Goal: Task Accomplishment & Management: Manage account settings

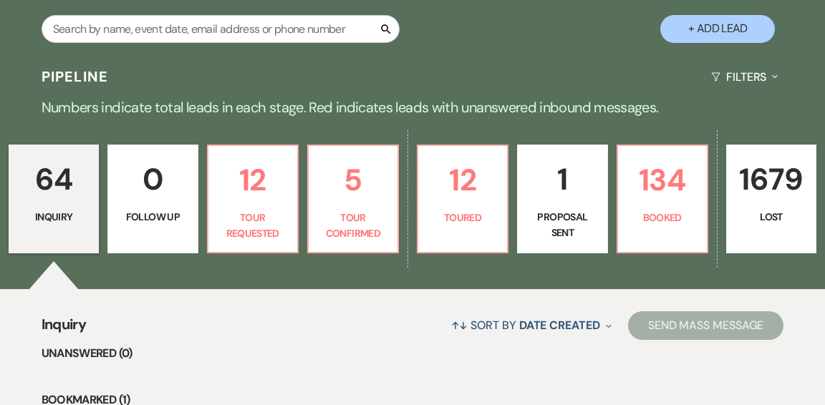
scroll to position [289, 0]
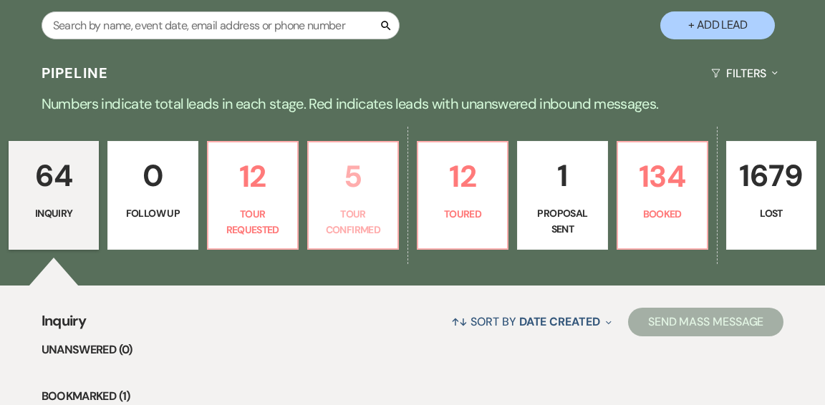
click at [368, 206] on p "Tour Confirmed" at bounding box center [353, 222] width 72 height 32
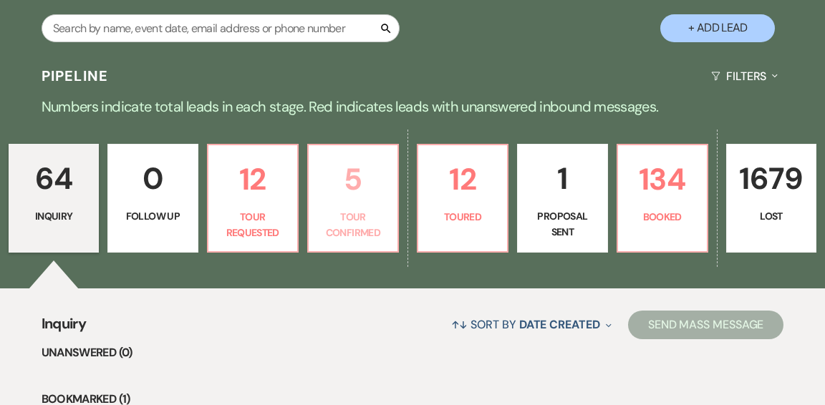
select select "4"
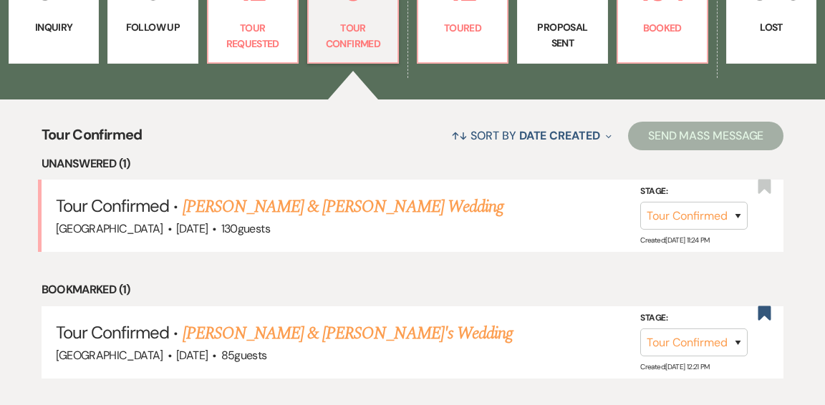
scroll to position [491, 0]
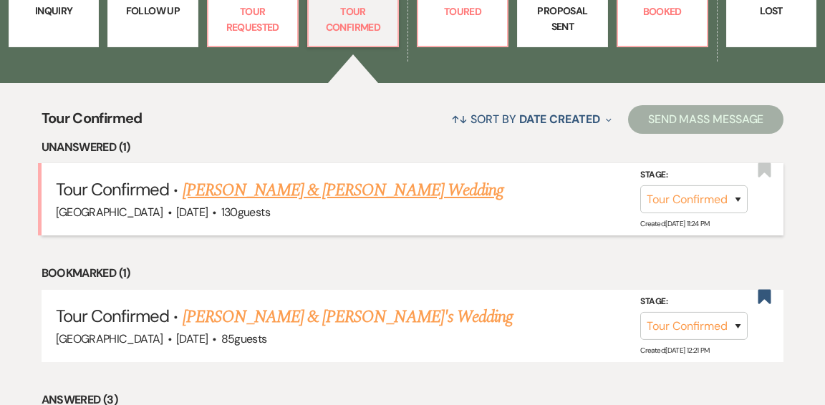
click at [361, 178] on link "Edward & Marina Derrouche's Wedding" at bounding box center [343, 191] width 321 height 26
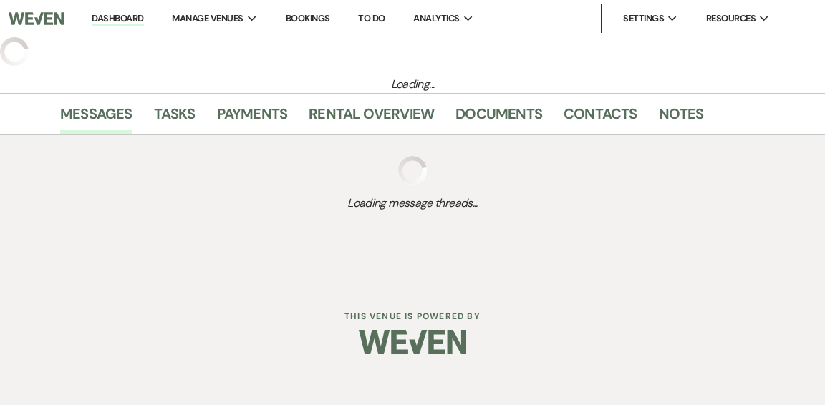
select select "4"
select select "1"
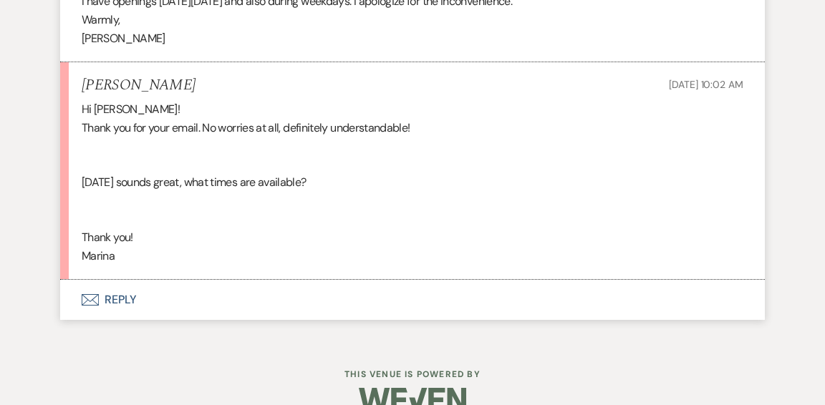
scroll to position [2612, 0]
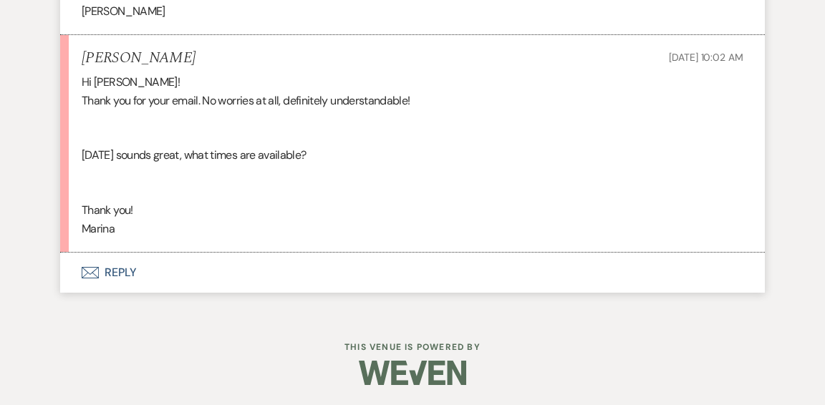
click at [126, 267] on button "Envelope Reply" at bounding box center [412, 273] width 705 height 40
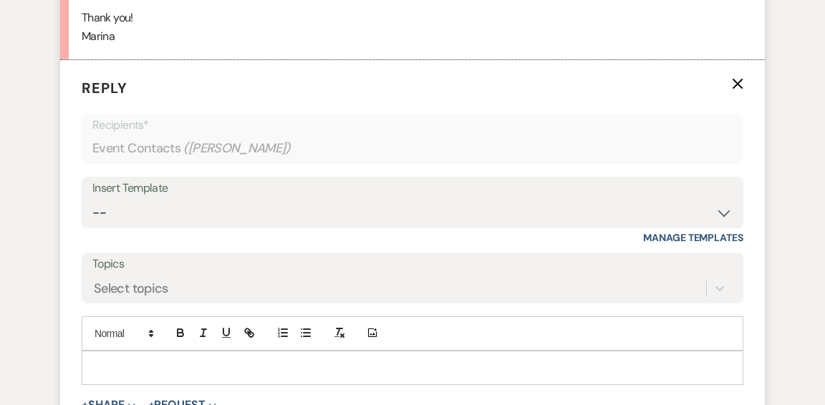
scroll to position [2809, 0]
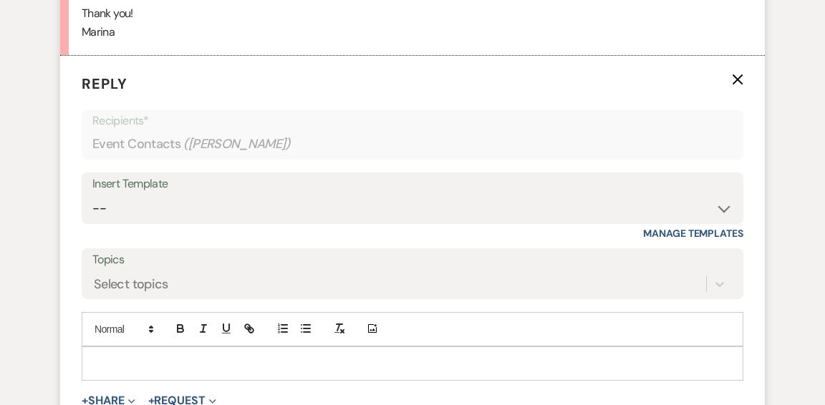
click at [285, 362] on p at bounding box center [412, 364] width 639 height 16
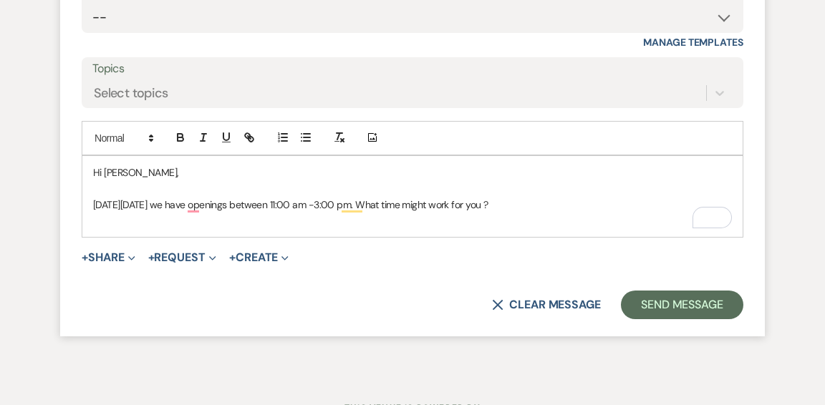
scroll to position [3009, 0]
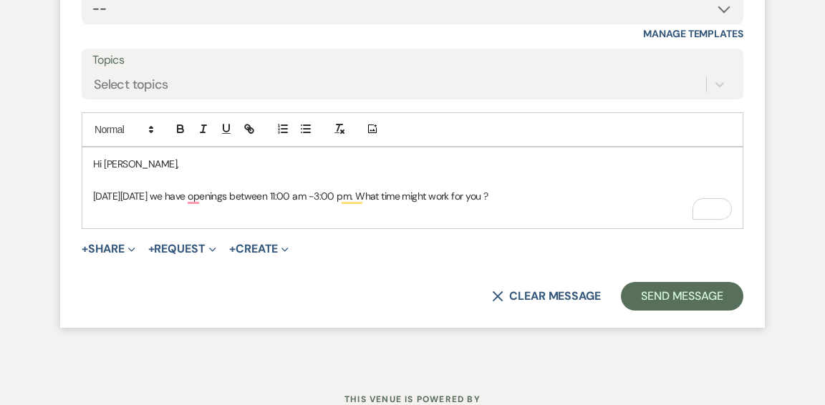
click at [196, 199] on p "On Saturday, October 25 we have openings between 11:00 am -3:00 pm. What time m…" at bounding box center [412, 196] width 639 height 16
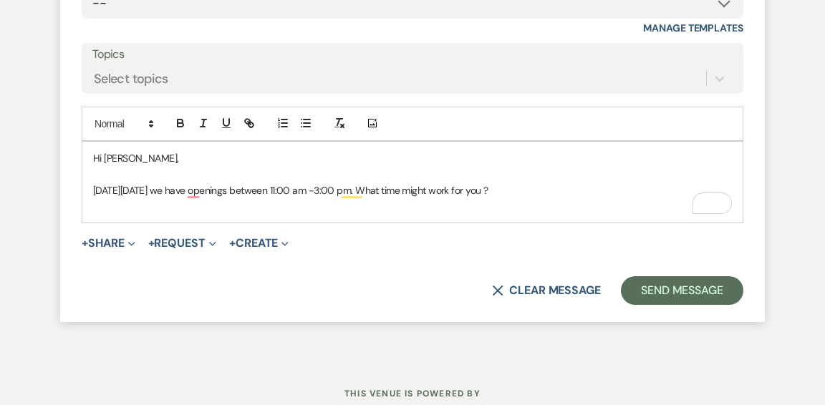
click at [231, 212] on div "Hi Marina, On Saturday, October 25 we have openings between 11:00 am -3:00 pm. …" at bounding box center [412, 183] width 660 height 82
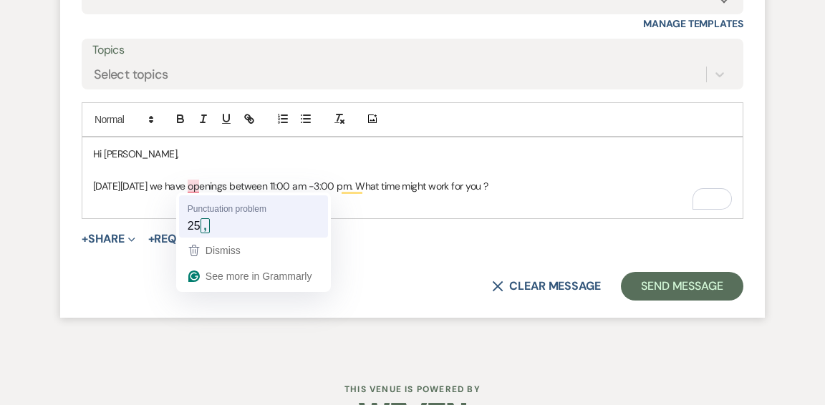
scroll to position [3019, 0]
click at [198, 224] on form "Reply X Draft Recipients* Event Contacts ( Marina Derrouche ) Insert Template -…" at bounding box center [412, 82] width 705 height 472
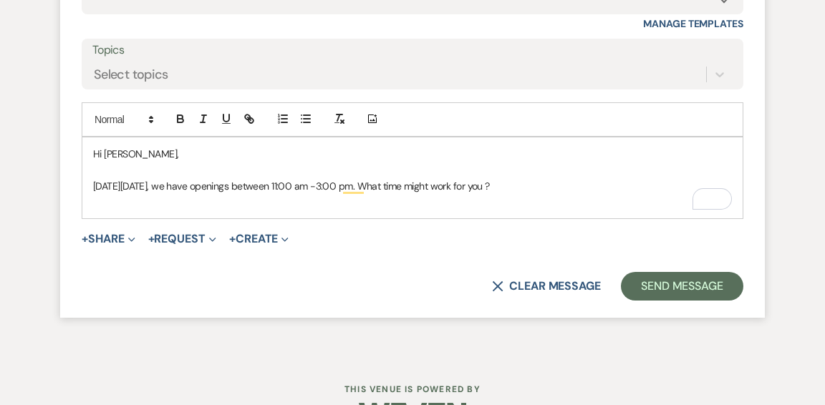
click at [571, 184] on p "On Saturday, October 25, we have openings between 11:00 am -3:00 pm. What time …" at bounding box center [412, 186] width 639 height 16
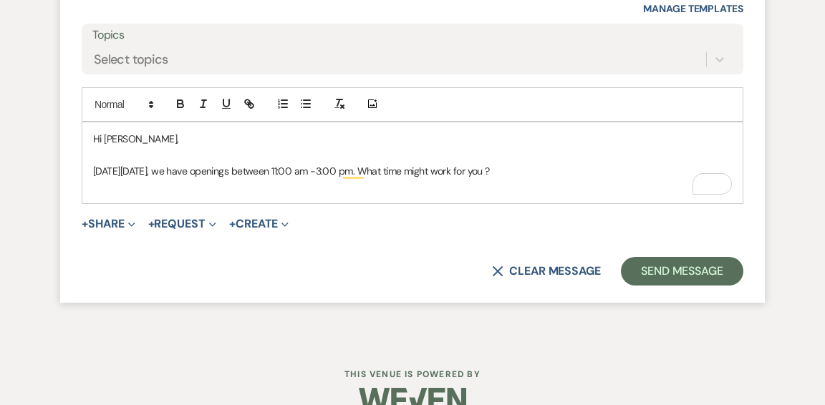
scroll to position [3060, 0]
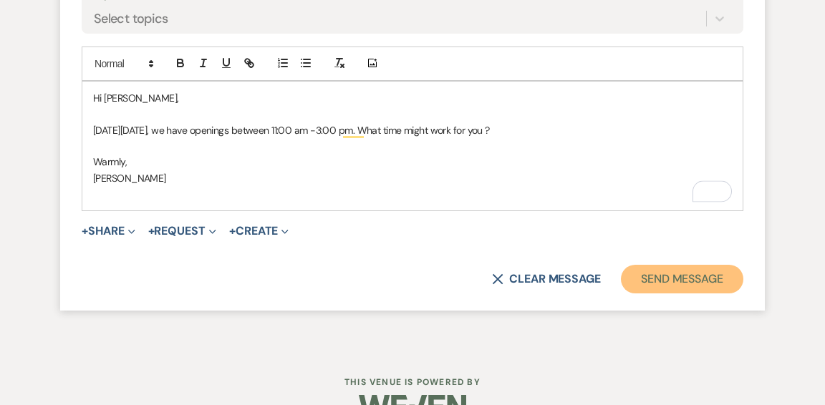
click at [661, 279] on button "Send Message" at bounding box center [682, 279] width 122 height 29
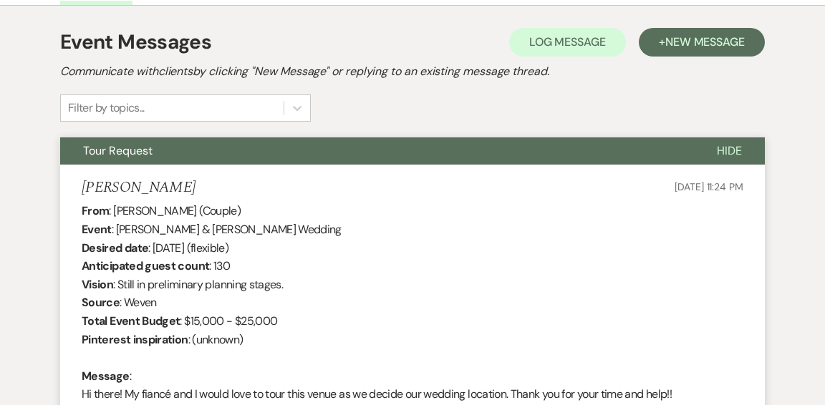
scroll to position [0, 0]
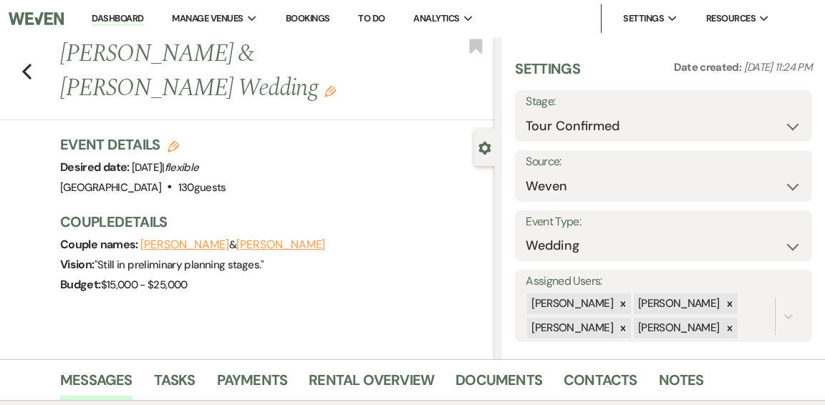
click at [98, 17] on link "Dashboard" at bounding box center [118, 19] width 52 height 14
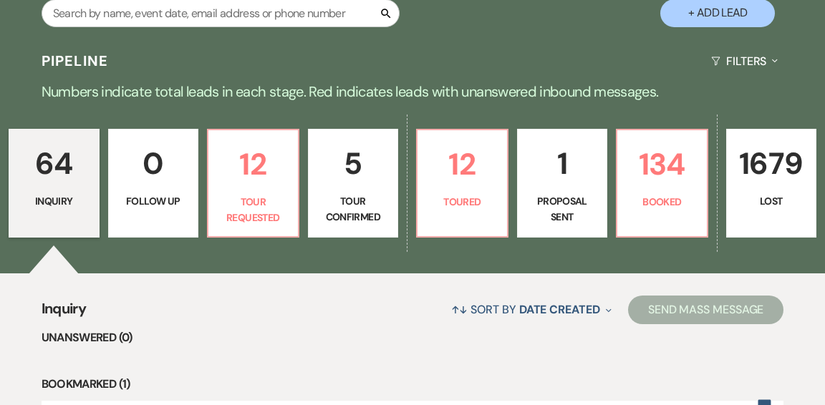
scroll to position [301, 0]
click at [266, 194] on p "Tour Requested" at bounding box center [253, 210] width 72 height 32
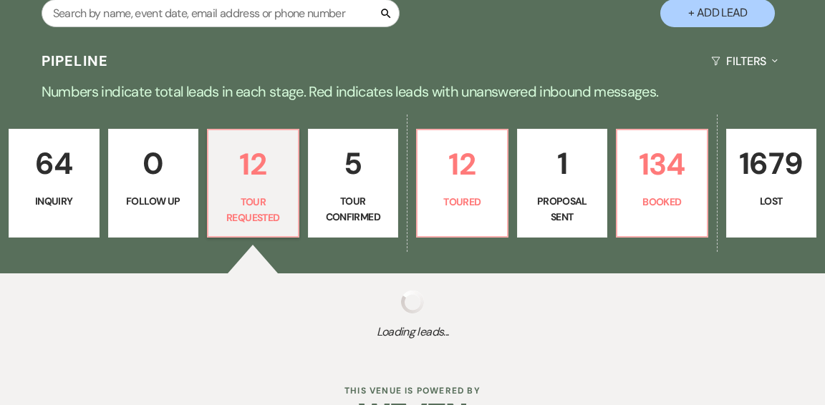
select select "2"
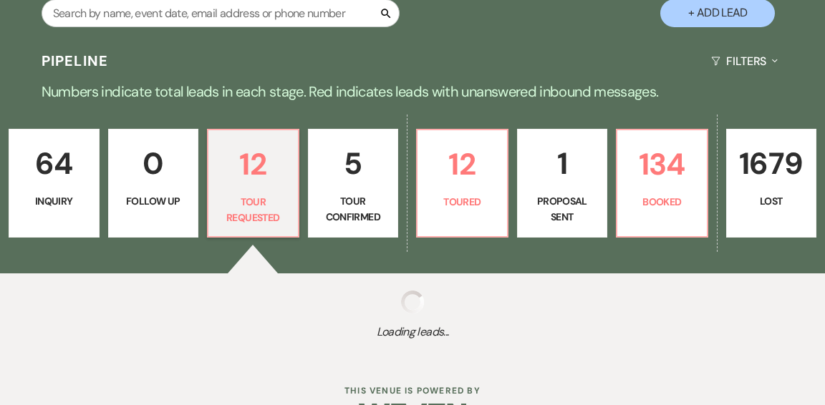
select select "2"
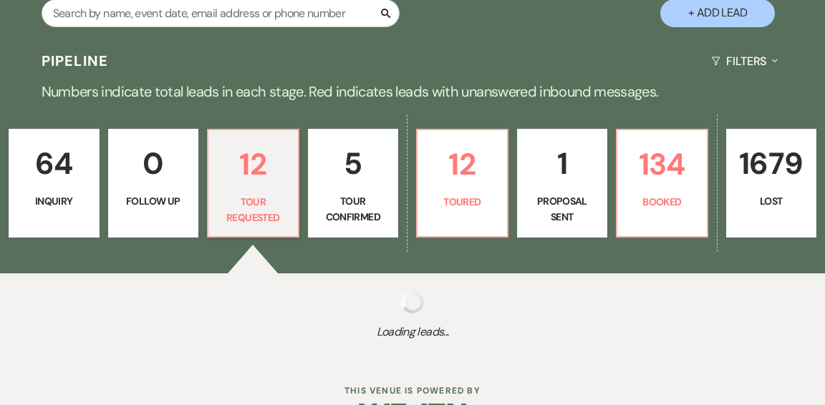
select select "2"
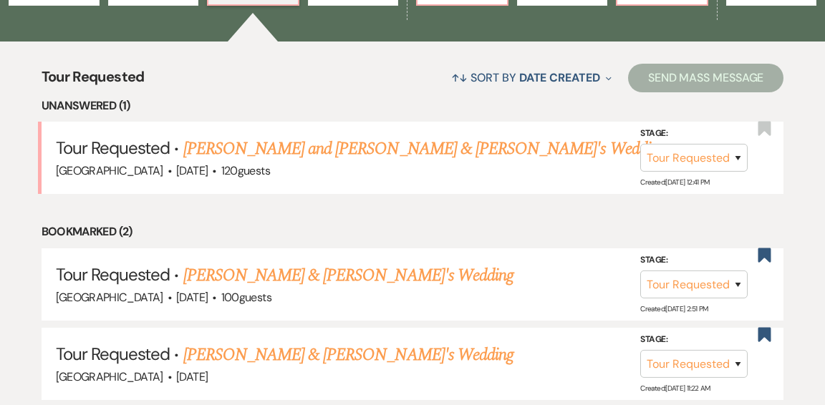
scroll to position [530, 0]
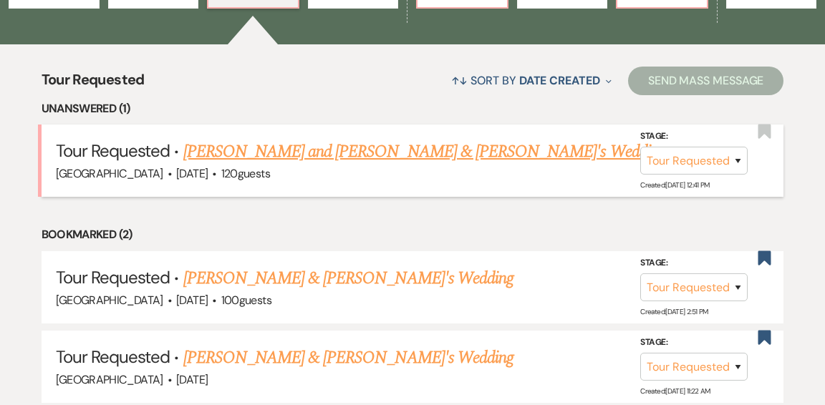
click at [273, 139] on link "Mark Solomon and Samantha Mauceri & Fiance's Wedding" at bounding box center [424, 152] width 483 height 26
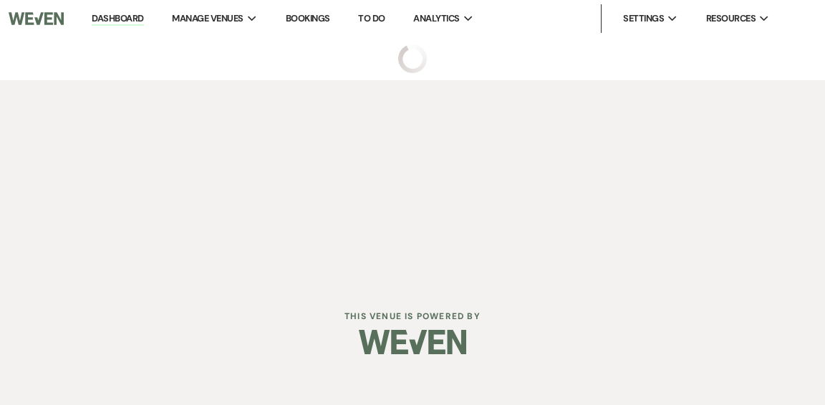
select select "2"
select select "5"
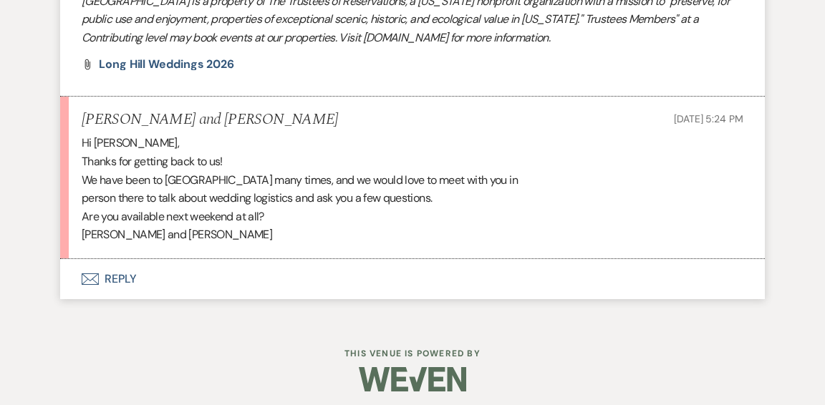
scroll to position [1577, 0]
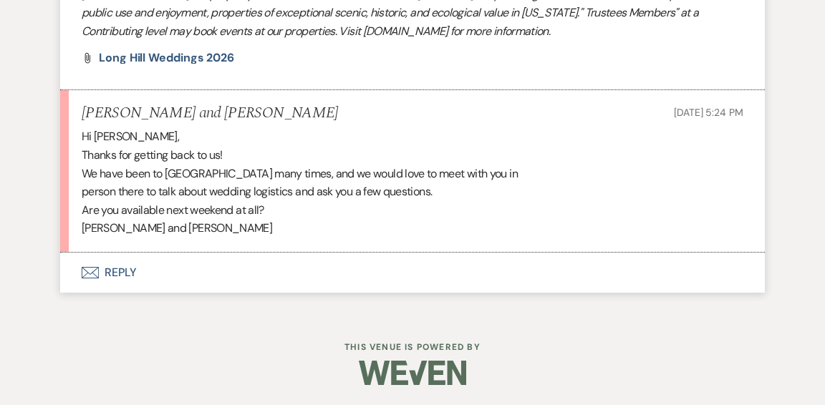
click at [123, 274] on button "Envelope Reply" at bounding box center [412, 273] width 705 height 40
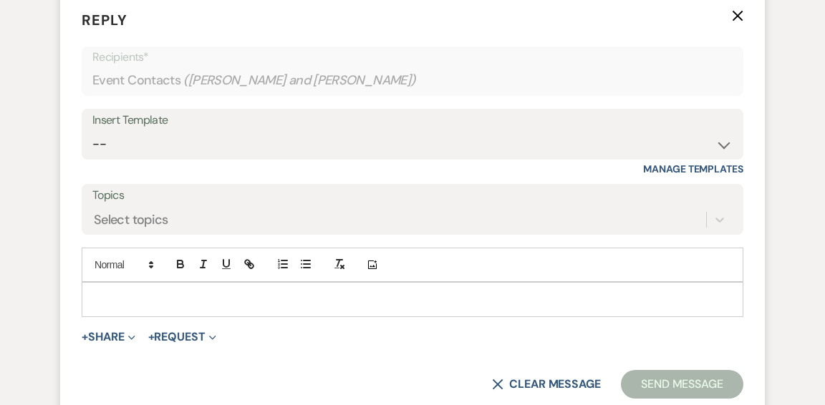
scroll to position [1838, 0]
click at [312, 302] on p at bounding box center [412, 299] width 639 height 16
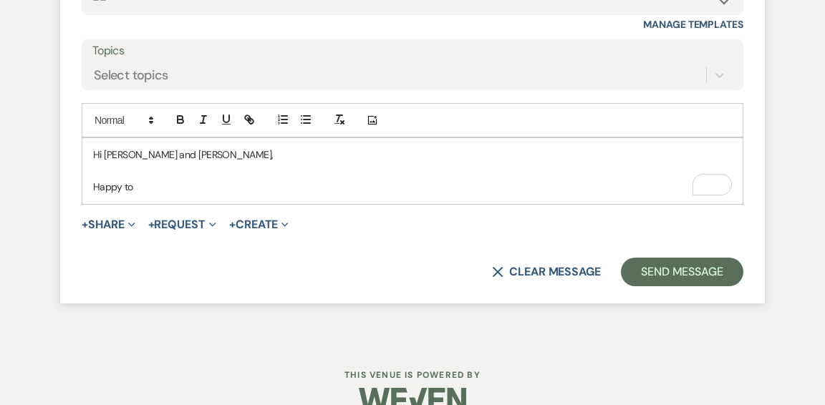
scroll to position [2009, 0]
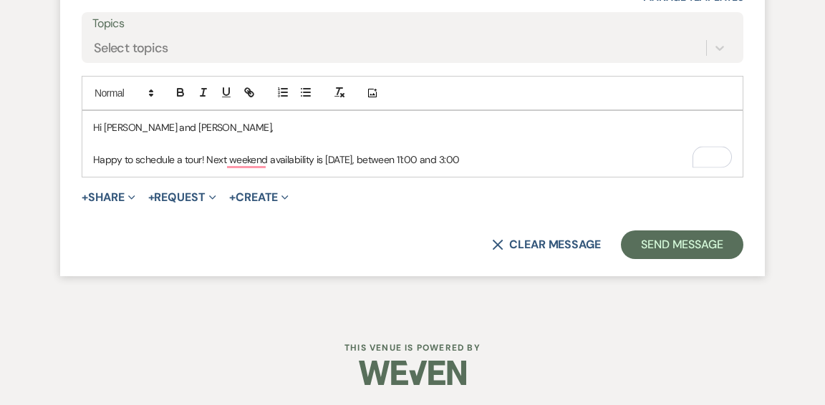
click at [564, 158] on p "Happy to schedule a tour! Next weekend availability is Saturday, October 25th, …" at bounding box center [412, 160] width 639 height 16
click at [94, 157] on p "Happy to schedule a tour! Next weekend availability is Saturday, October 25th, …" at bounding box center [412, 160] width 639 height 16
click at [623, 166] on div "Hi Mark and Samantha, Wonderful, and I am happy to schedule a tour! Next weeken…" at bounding box center [412, 143] width 660 height 65
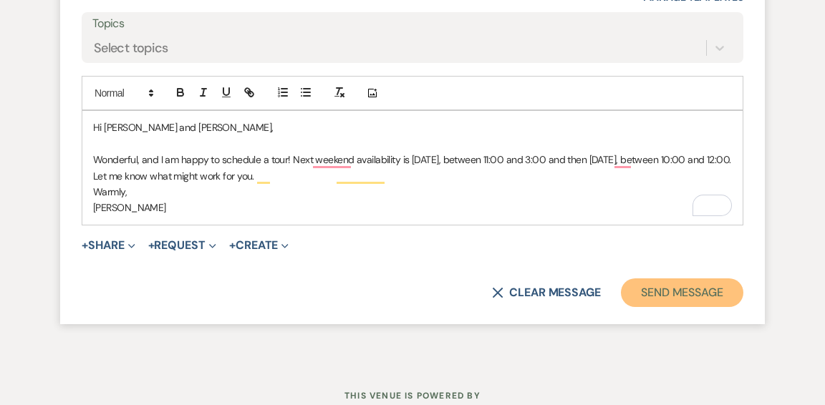
click at [676, 290] on button "Send Message" at bounding box center [682, 293] width 122 height 29
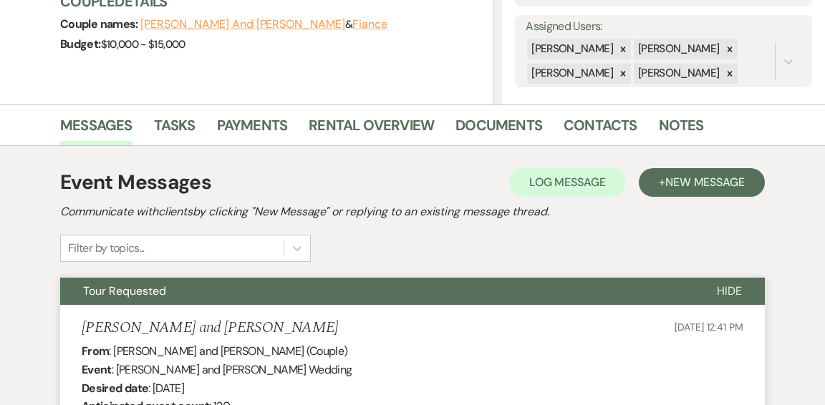
scroll to position [0, 0]
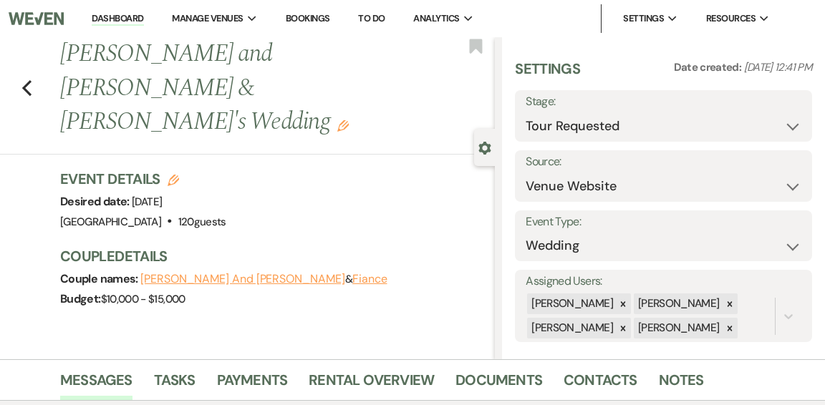
click at [107, 20] on link "Dashboard" at bounding box center [118, 19] width 52 height 14
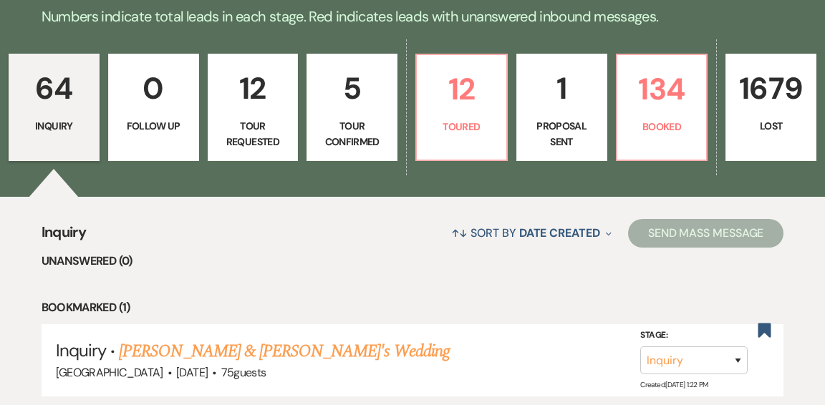
scroll to position [368, 0]
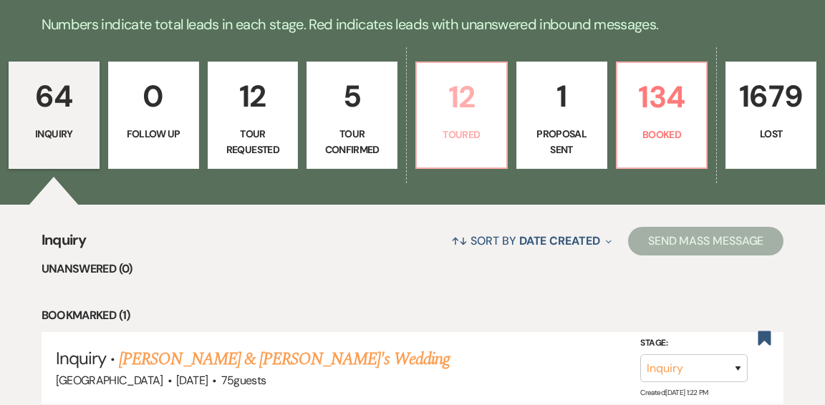
click at [450, 110] on link "12 Toured" at bounding box center [461, 115] width 92 height 107
select select "5"
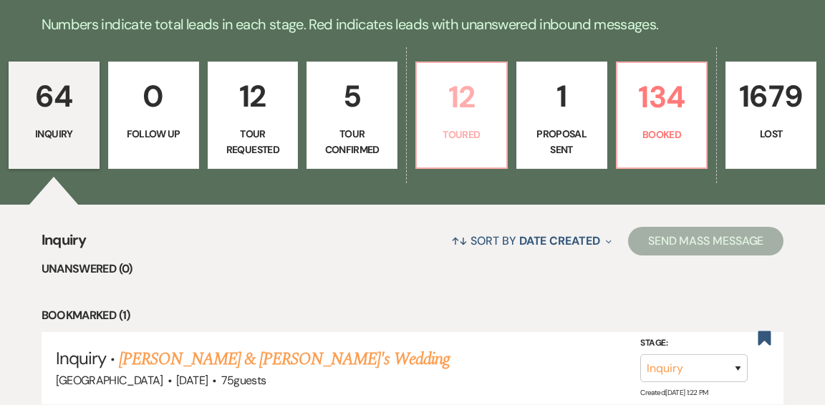
select select "5"
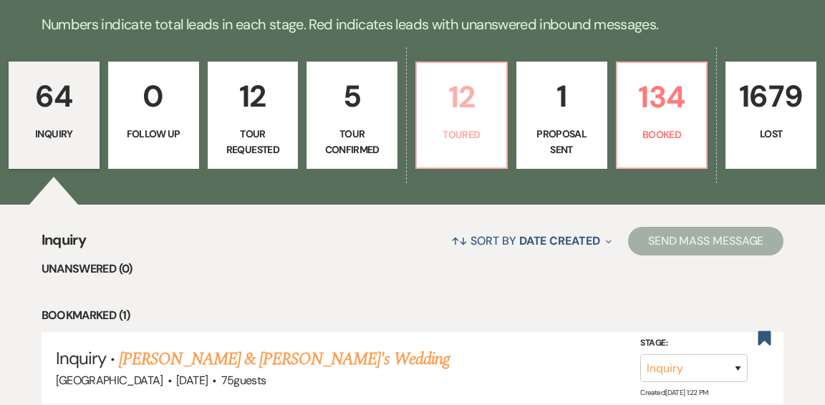
select select "5"
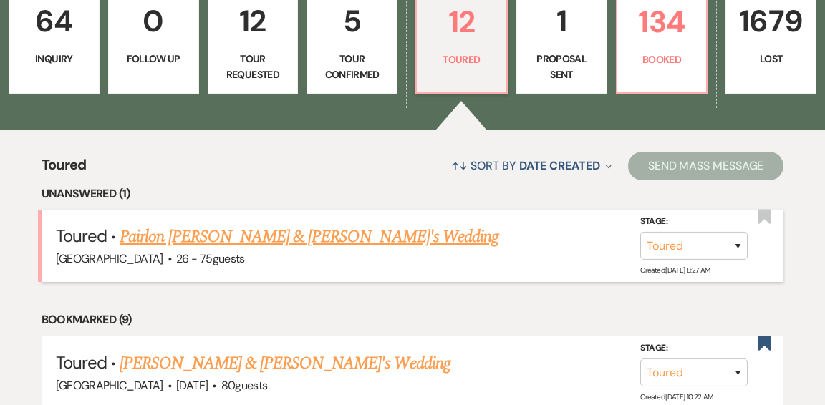
scroll to position [450, 0]
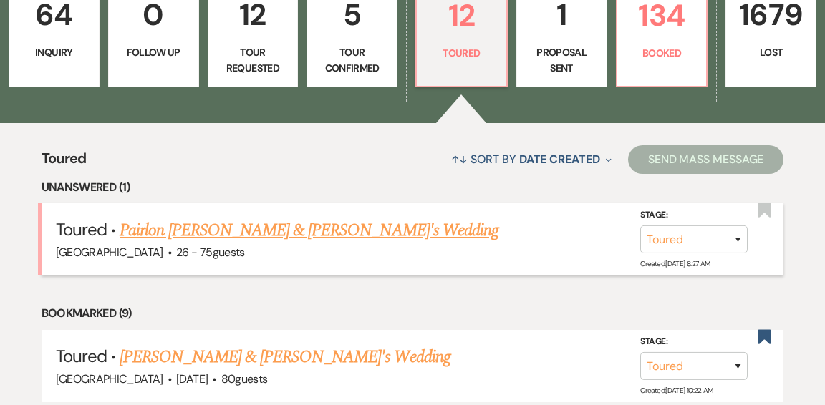
click at [248, 218] on link "Pairlon Dunagan & Dough's Wedding" at bounding box center [309, 231] width 379 height 26
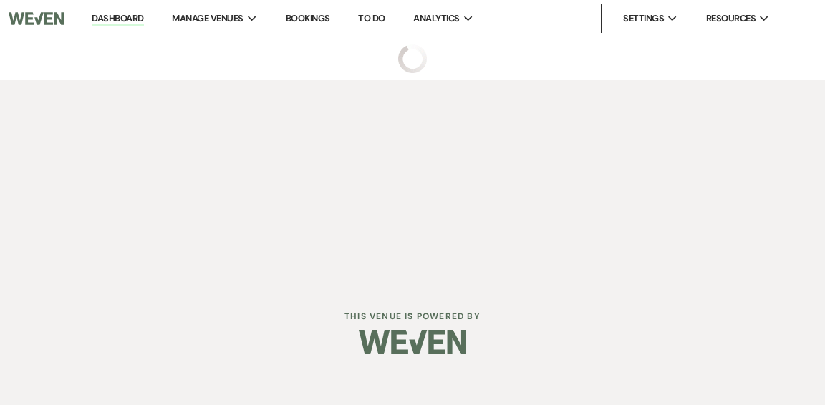
select select "5"
select select "4"
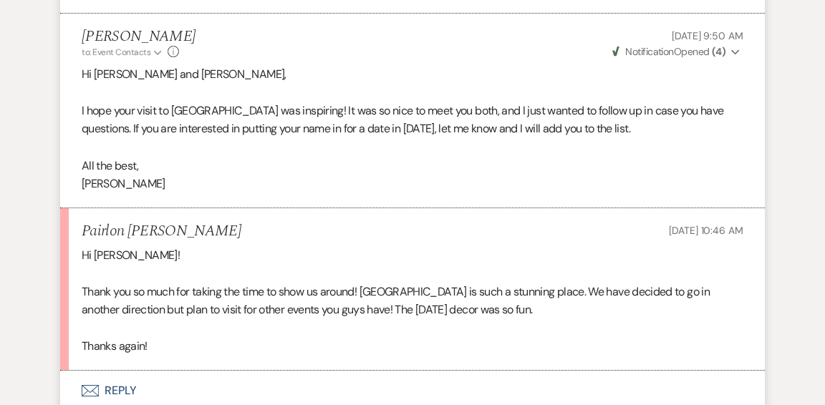
scroll to position [3315, 0]
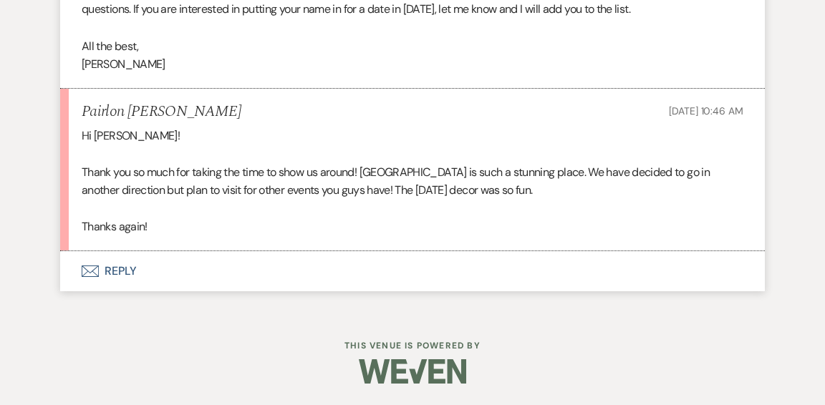
click at [125, 269] on button "Envelope Reply" at bounding box center [412, 271] width 705 height 40
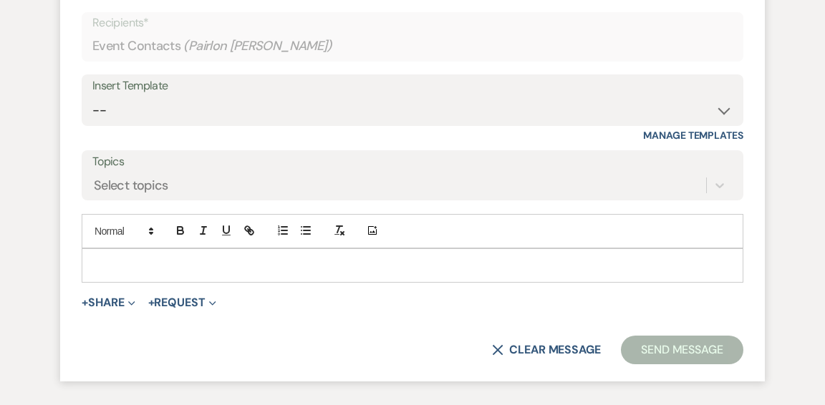
scroll to position [3576, 0]
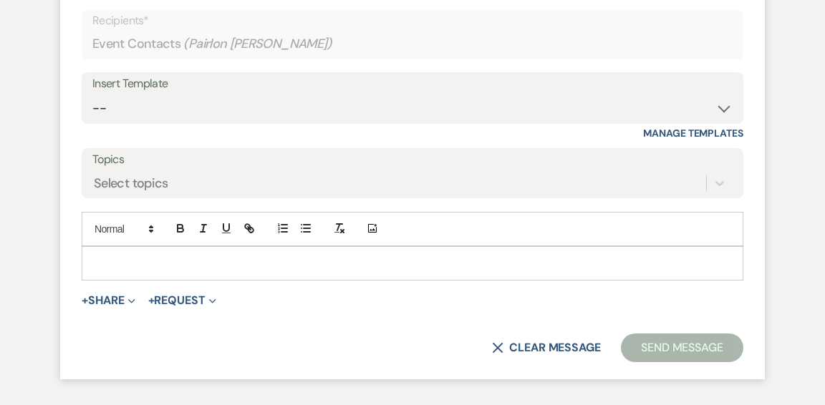
click at [279, 272] on p at bounding box center [412, 264] width 639 height 16
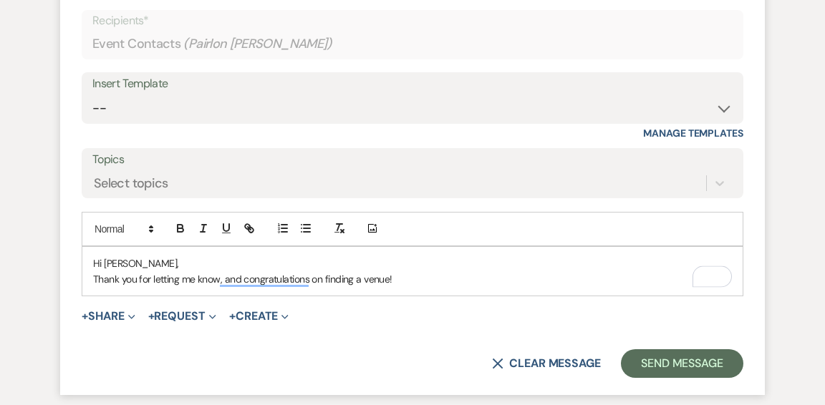
click at [431, 287] on p "Thank you for letting me know, and congratulations on finding a venue!" at bounding box center [412, 280] width 639 height 16
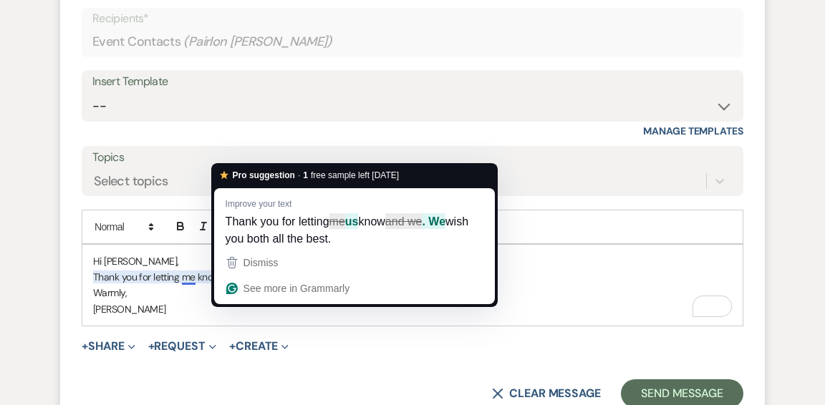
scroll to position [3579, 0]
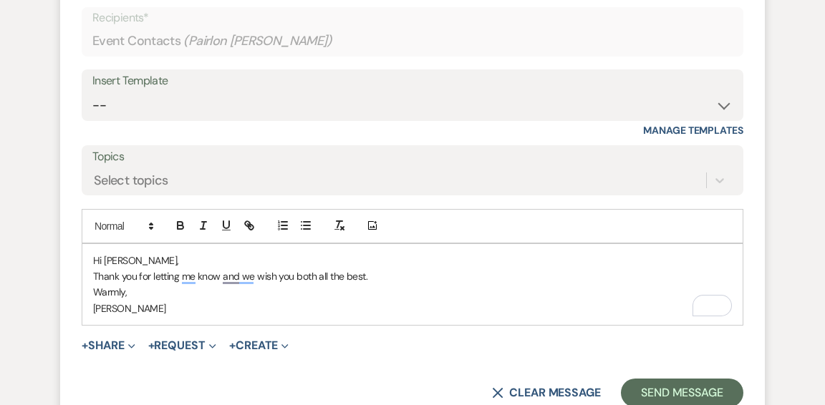
click at [249, 320] on div "Hi Pairlon, Thank you for letting me know and we wish you both all the best. Wa…" at bounding box center [412, 285] width 660 height 82
click at [254, 284] on p "Thank you for letting me know and we wish you both all the best." at bounding box center [412, 277] width 639 height 16
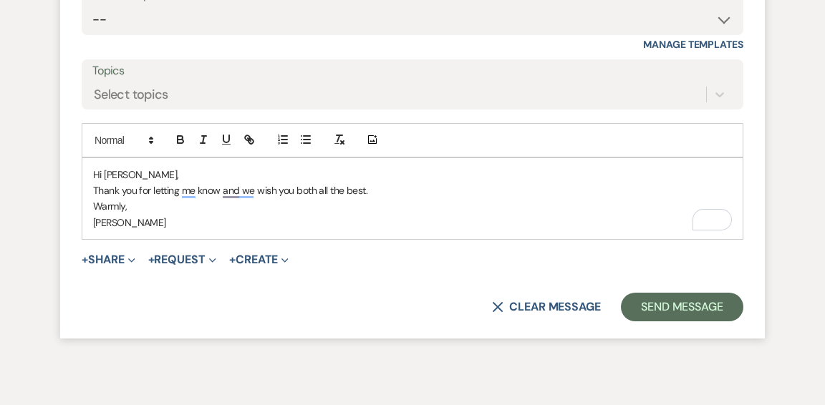
scroll to position [3675, 0]
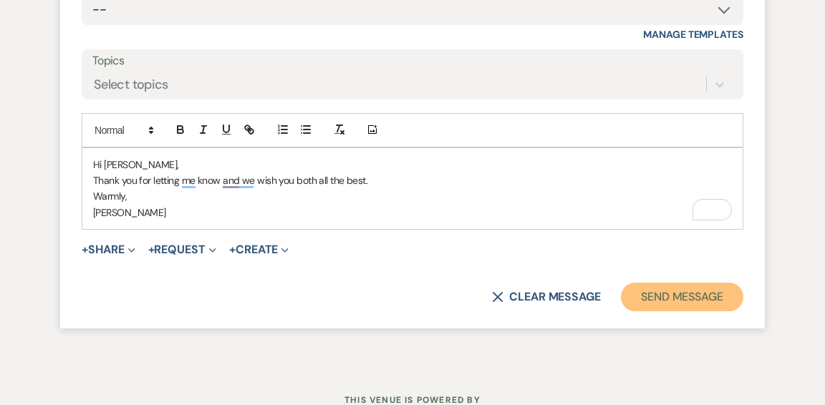
click at [660, 312] on button "Send Message" at bounding box center [682, 297] width 122 height 29
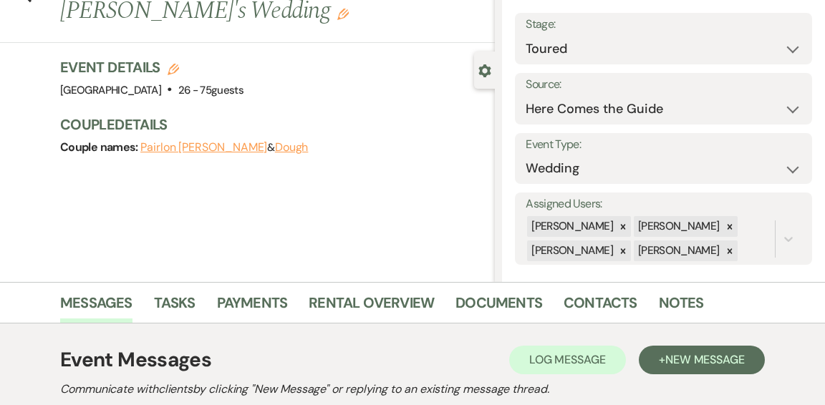
scroll to position [0, 0]
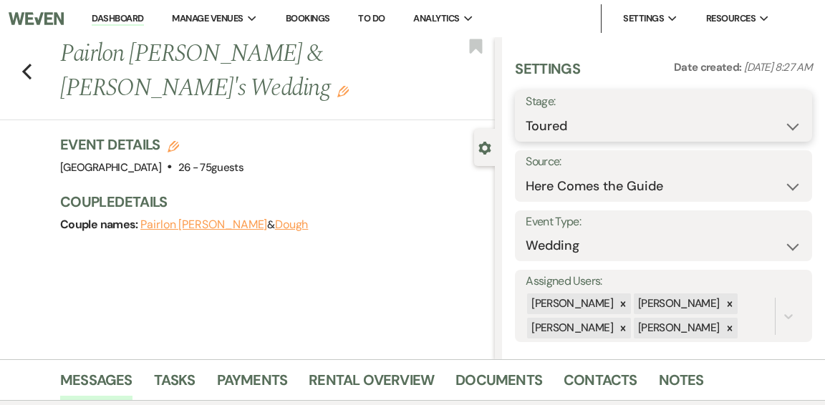
click at [794, 126] on select "Inquiry Follow Up Tour Requested Tour Confirmed Toured Proposal Sent Booked Lost" at bounding box center [664, 126] width 276 height 28
select select "8"
click at [526, 112] on select "Inquiry Follow Up Tour Requested Tour Confirmed Toured Proposal Sent Booked Lost" at bounding box center [664, 126] width 276 height 28
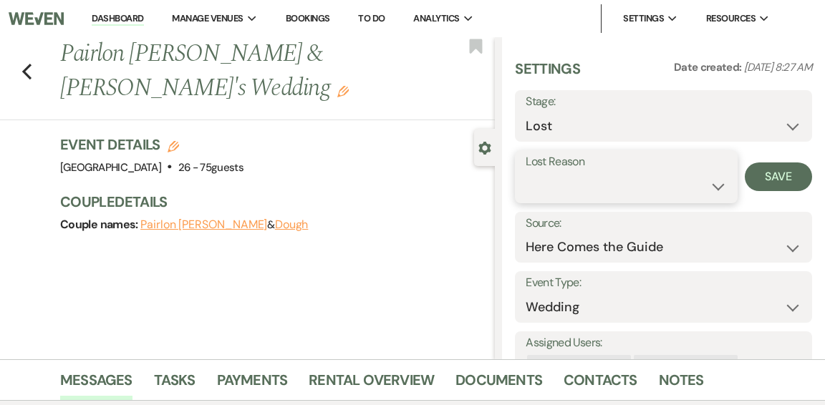
click at [716, 186] on select "Booked Elsewhere Budget Date Unavailable No Response Not a Good Match Capacity …" at bounding box center [626, 187] width 201 height 28
select select "6"
click at [526, 173] on select "Booked Elsewhere Budget Date Unavailable No Response Not a Good Match Capacity …" at bounding box center [626, 187] width 201 height 28
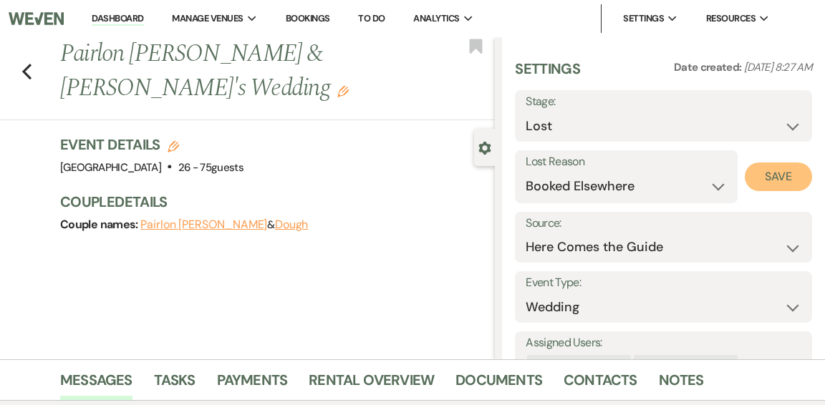
click at [772, 176] on button "Save" at bounding box center [778, 177] width 67 height 29
click at [112, 16] on link "Dashboard" at bounding box center [118, 19] width 52 height 14
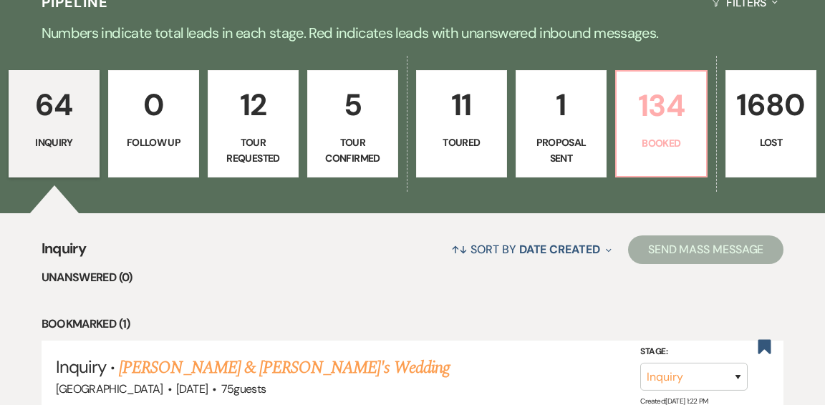
click at [646, 135] on p "Booked" at bounding box center [661, 143] width 72 height 16
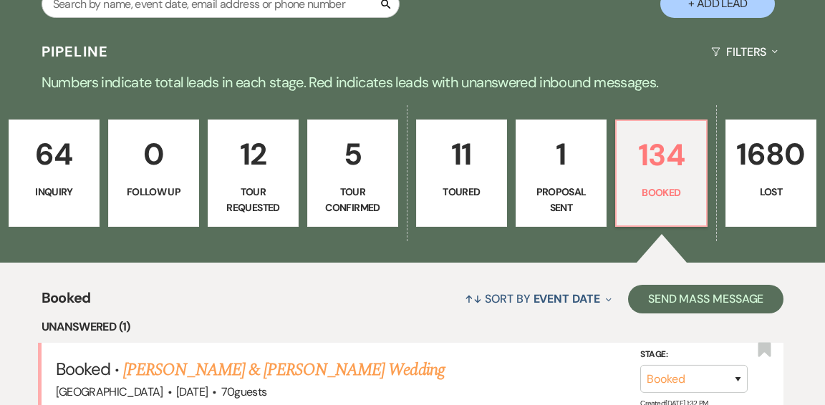
scroll to position [360, 0]
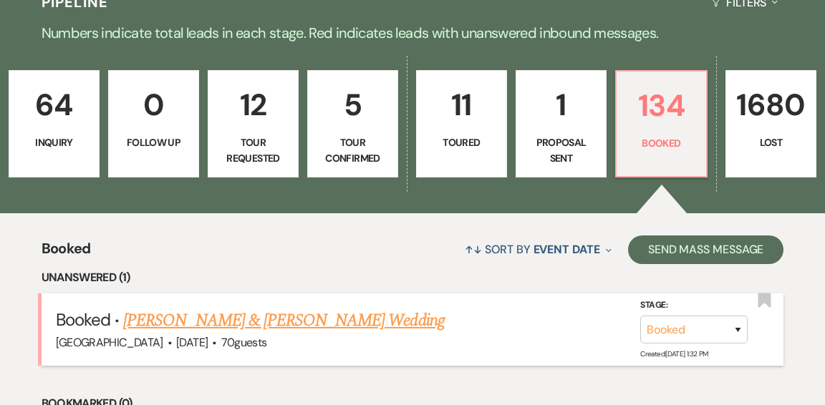
click at [321, 308] on link "[PERSON_NAME] & [PERSON_NAME] Wedding" at bounding box center [283, 321] width 321 height 26
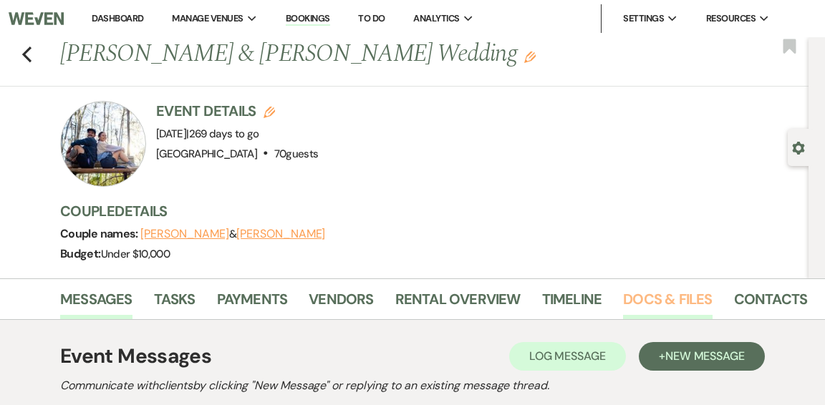
click at [627, 296] on link "Docs & Files" at bounding box center [667, 304] width 89 height 32
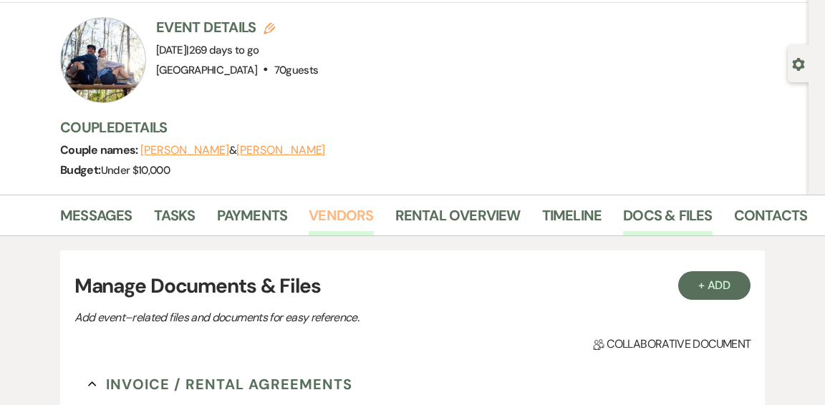
click at [334, 212] on link "Vendors" at bounding box center [341, 220] width 64 height 32
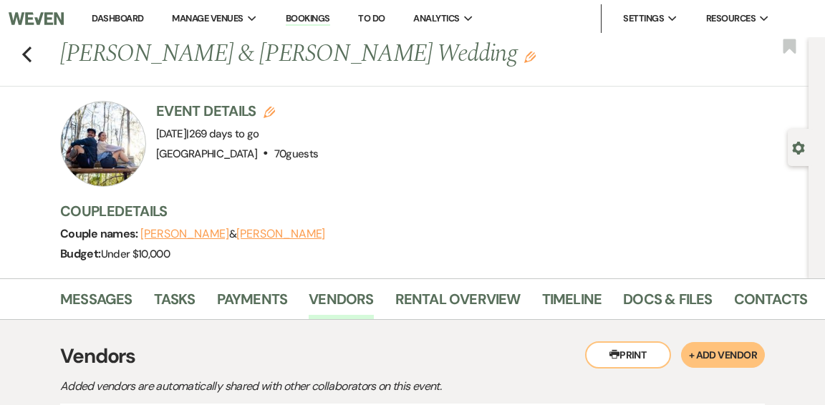
click at [99, 150] on div at bounding box center [103, 144] width 86 height 86
click at [115, 125] on div at bounding box center [103, 144] width 86 height 86
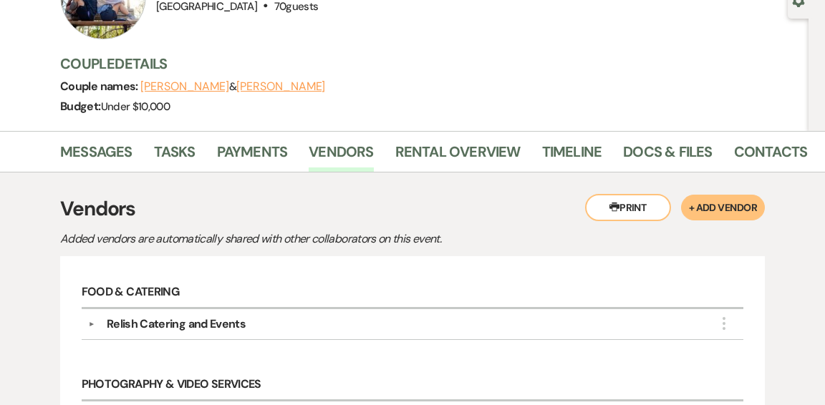
scroll to position [144, 0]
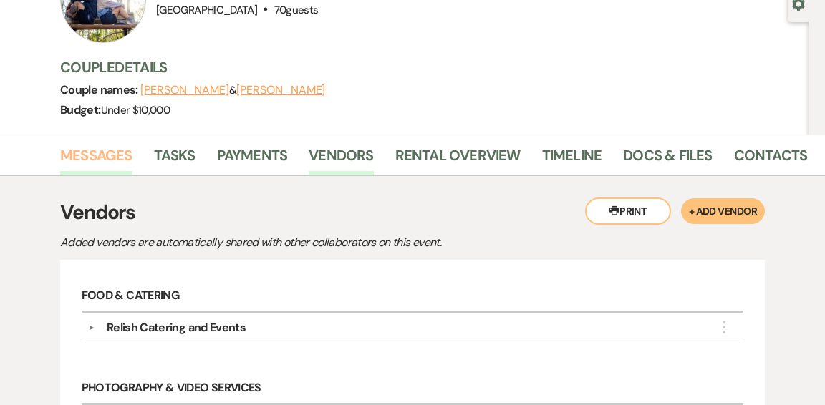
click at [107, 149] on link "Messages" at bounding box center [96, 160] width 72 height 32
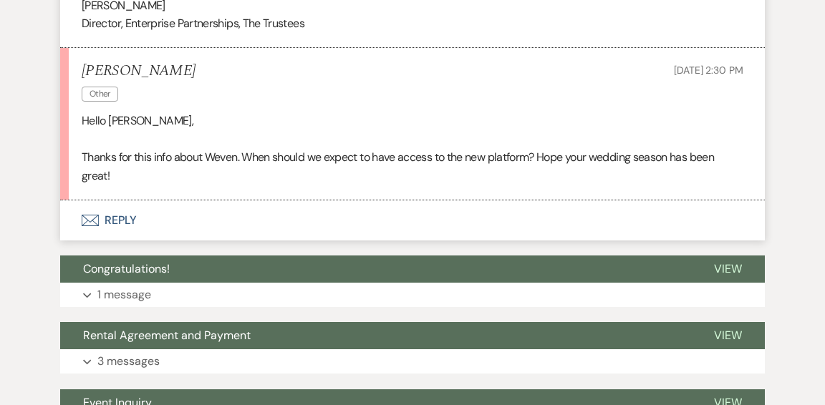
scroll to position [1461, 0]
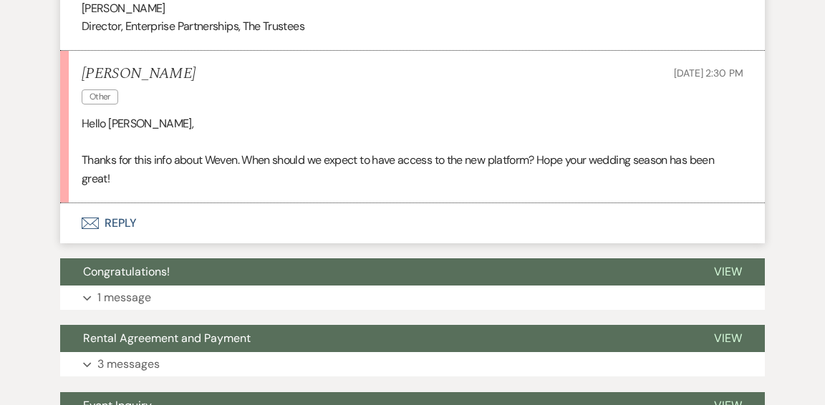
click at [115, 220] on button "Envelope Reply" at bounding box center [412, 223] width 705 height 40
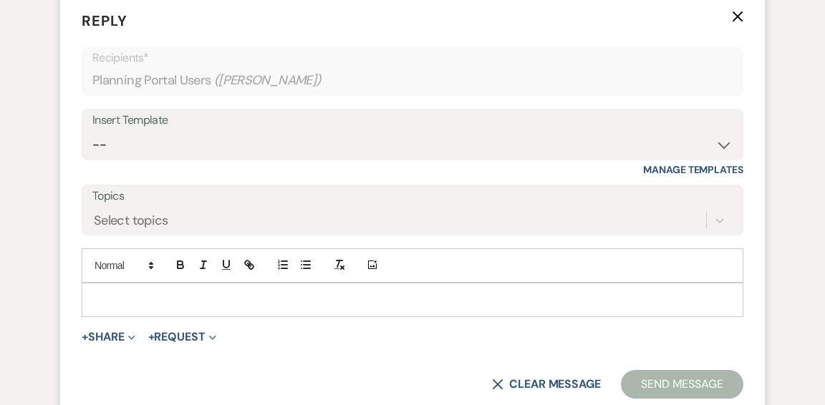
scroll to position [1673, 0]
drag, startPoint x: 310, startPoint y: 307, endPoint x: 329, endPoint y: 298, distance: 20.8
click at [317, 302] on div "To enrich screen reader interactions, please activate Accessibility in Grammarl…" at bounding box center [412, 299] width 660 height 33
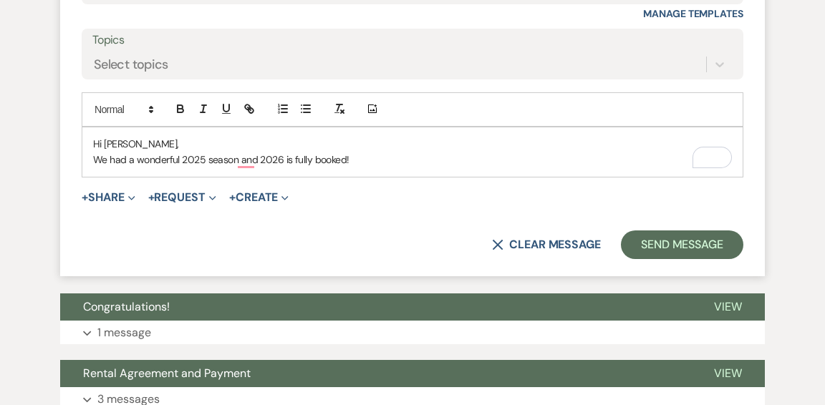
scroll to position [1832, 0]
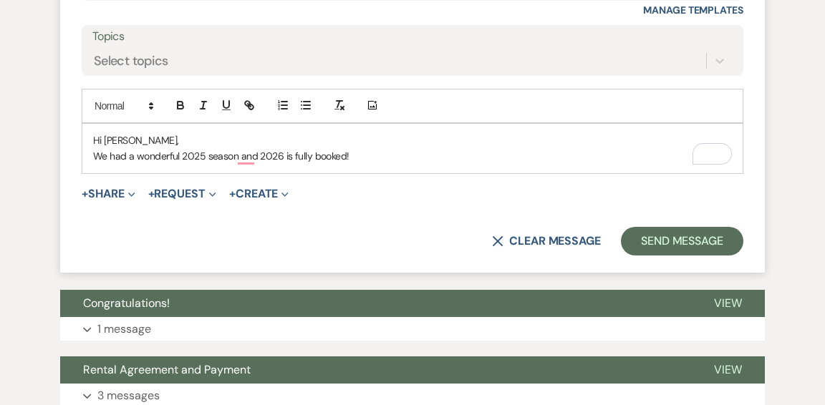
click at [94, 154] on p "We had a wonderful 2025 season and 2026 is fully booked!" at bounding box center [412, 156] width 639 height 16
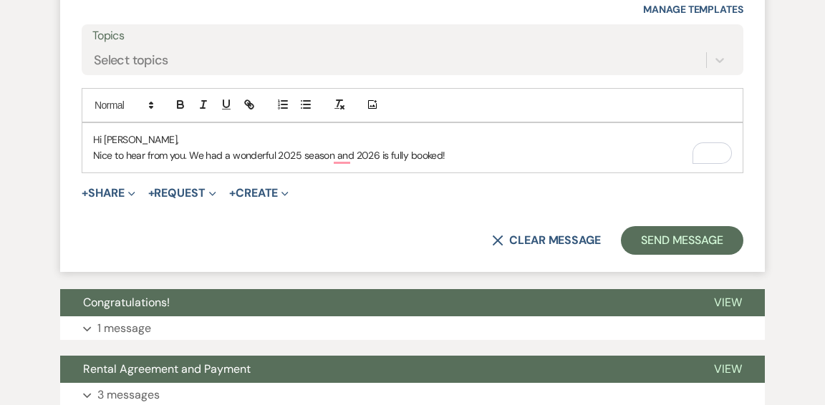
click at [491, 154] on p "Nice to hear from you. We had a wonderful 2025 season and 2026 is fully booked!" at bounding box center [412, 156] width 639 height 16
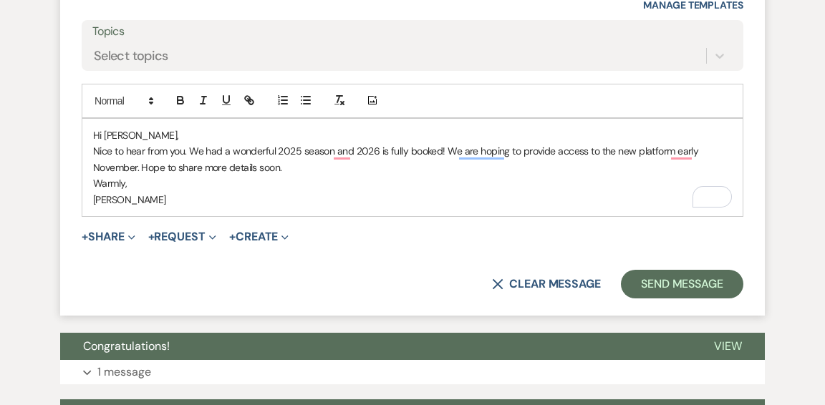
click at [443, 147] on p "Nice to hear from you. We had a wonderful 2025 season and 2026 is fully booked!…" at bounding box center [412, 159] width 639 height 32
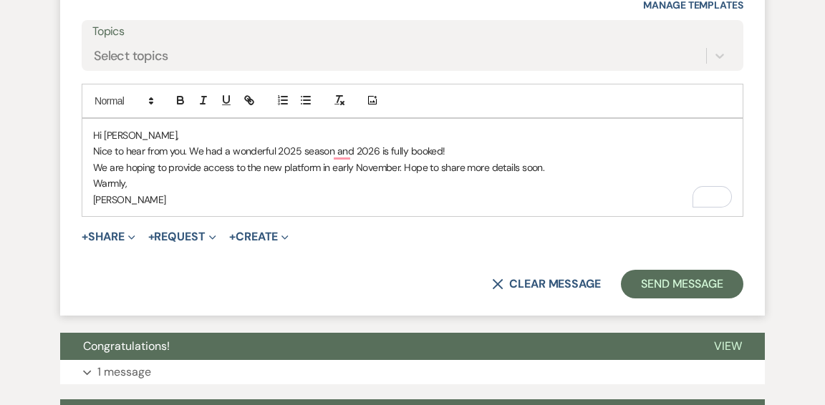
click at [561, 168] on p "We are hoping to provide access to the new platform in early November. Hope to …" at bounding box center [412, 168] width 639 height 16
click at [658, 278] on button "Send Message" at bounding box center [682, 284] width 122 height 29
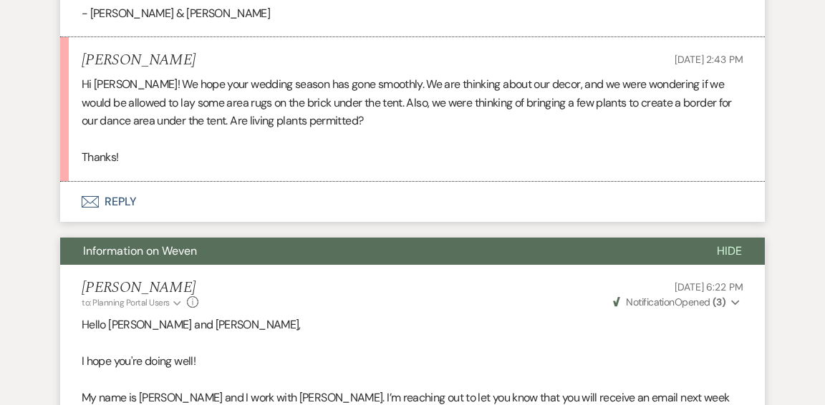
scroll to position [872, 0]
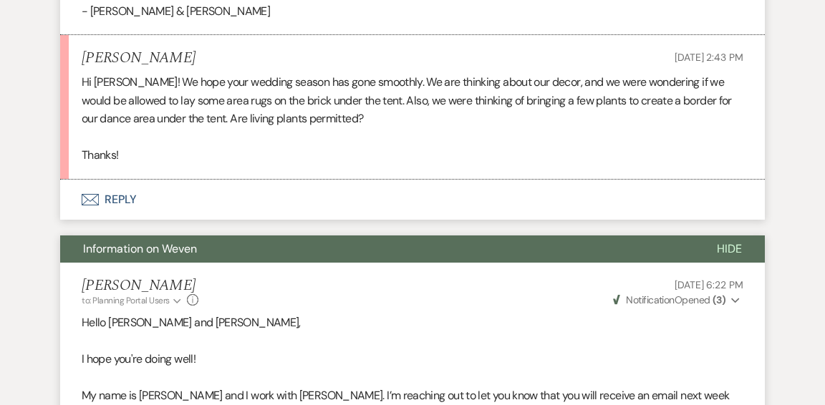
click at [117, 201] on button "Envelope Reply" at bounding box center [412, 200] width 705 height 40
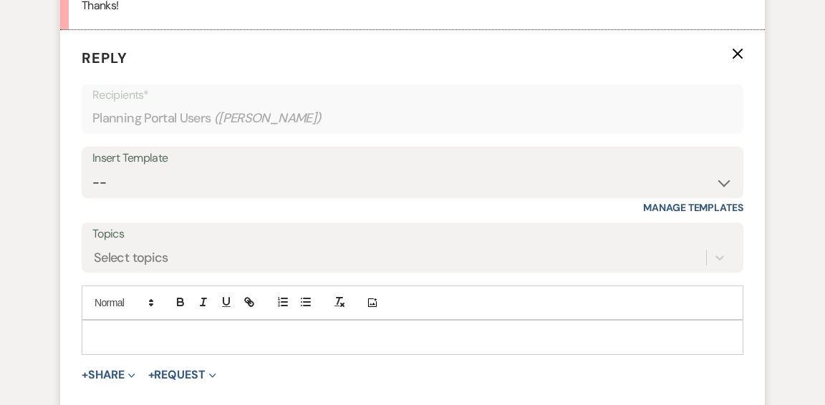
scroll to position [1060, 0]
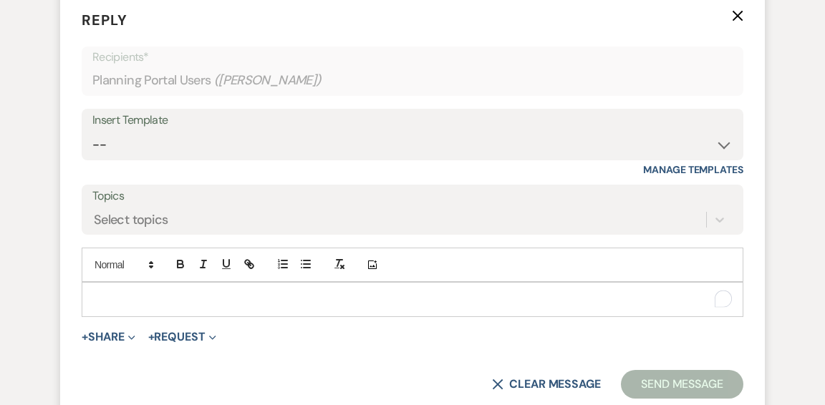
click at [218, 292] on p "To enrich screen reader interactions, please activate Accessibility in Grammarl…" at bounding box center [412, 300] width 639 height 16
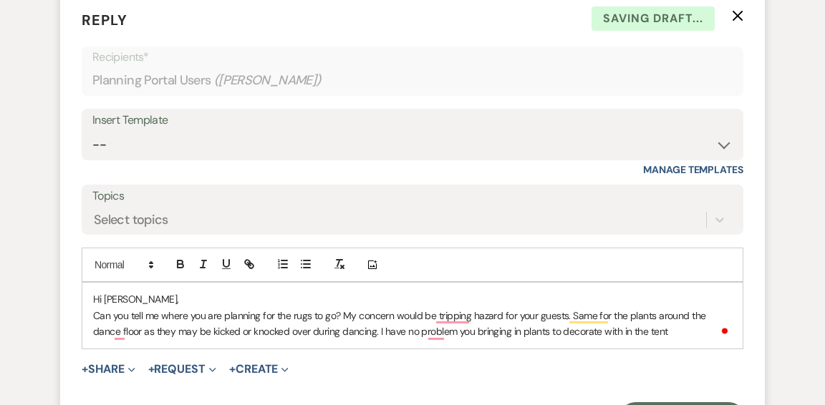
drag, startPoint x: 649, startPoint y: 325, endPoint x: 655, endPoint y: 328, distance: 7.4
click at [650, 326] on p "Can you tell me where you are planning for the rugs to go? My concern would be …" at bounding box center [412, 324] width 639 height 32
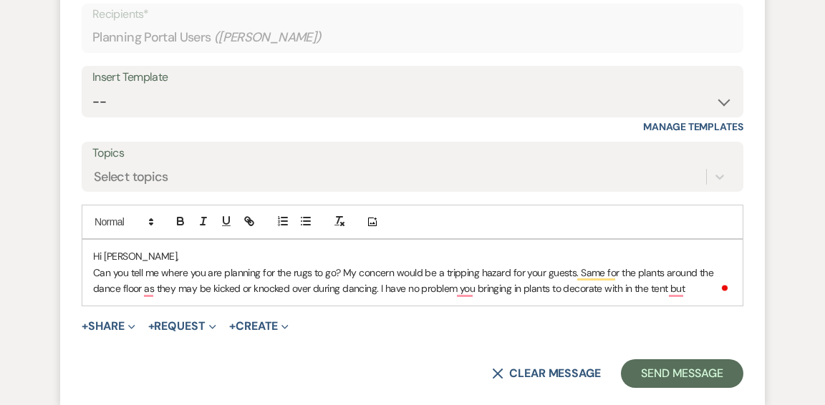
scroll to position [1105, 0]
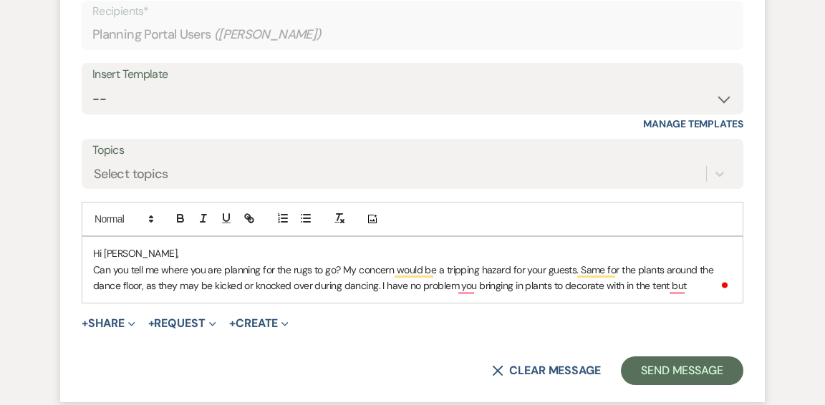
click at [460, 287] on p "Can you tell me where you are planning for the rugs to go? My concern would be …" at bounding box center [412, 278] width 639 height 32
click at [711, 288] on p "Can you tell me where you are planning for the rugs to go? My concern would be …" at bounding box center [412, 278] width 639 height 32
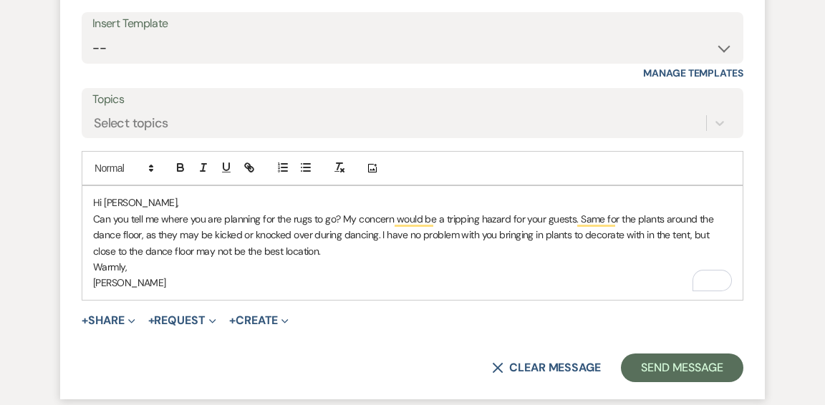
scroll to position [1156, 0]
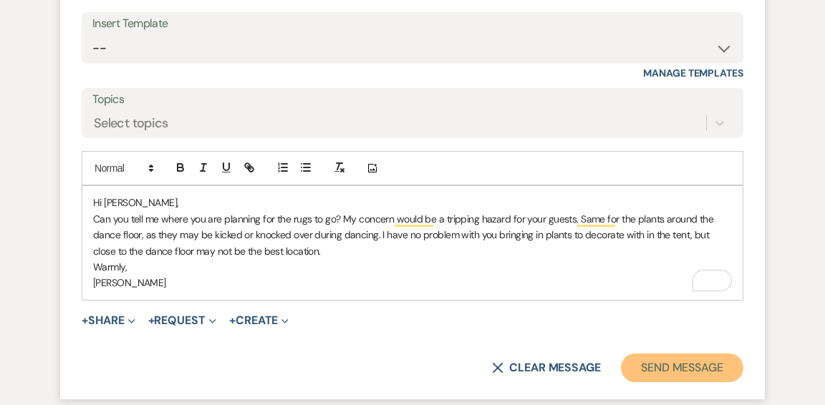
click at [696, 368] on button "Send Message" at bounding box center [682, 368] width 122 height 29
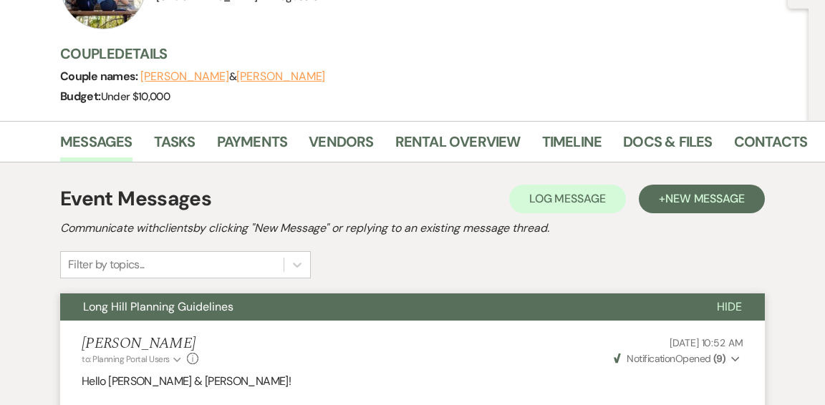
scroll to position [0, 0]
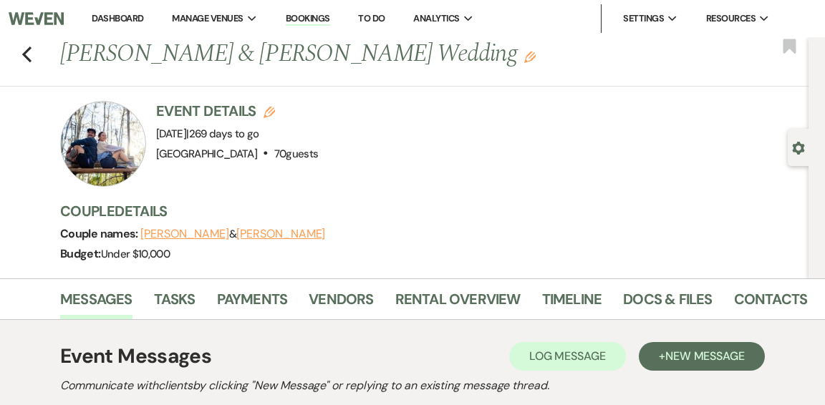
click at [117, 18] on link "Dashboard" at bounding box center [118, 18] width 52 height 12
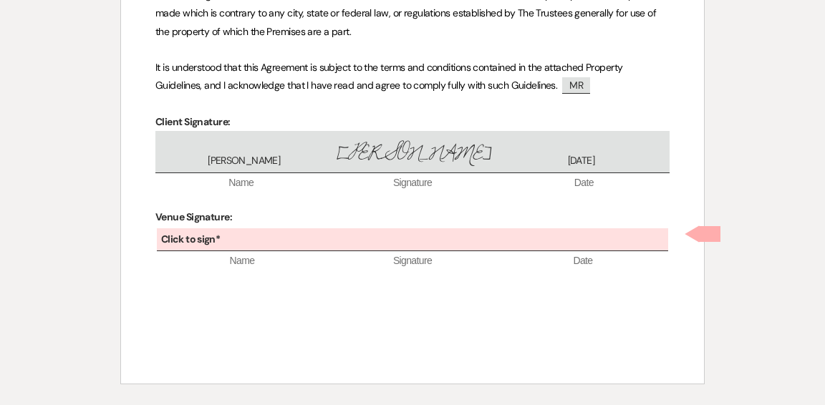
scroll to position [1133, 0]
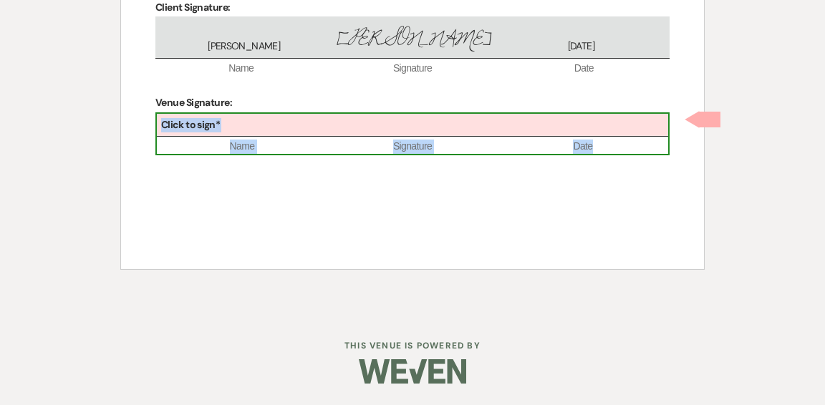
click at [376, 126] on div "Click to sign*" at bounding box center [412, 126] width 511 height 24
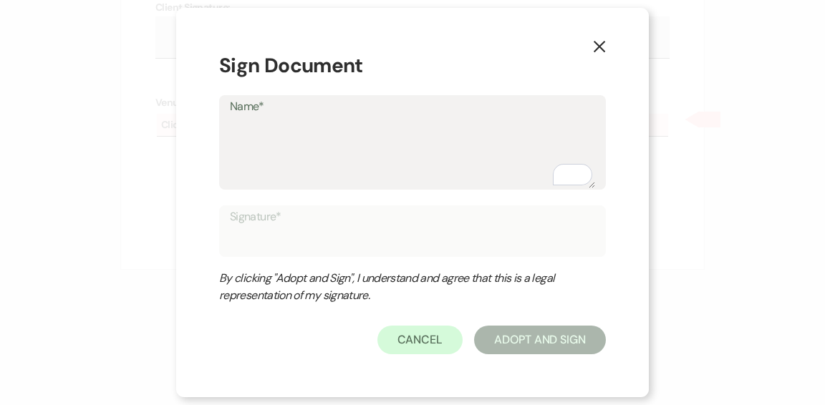
type textarea "H"
type input "H"
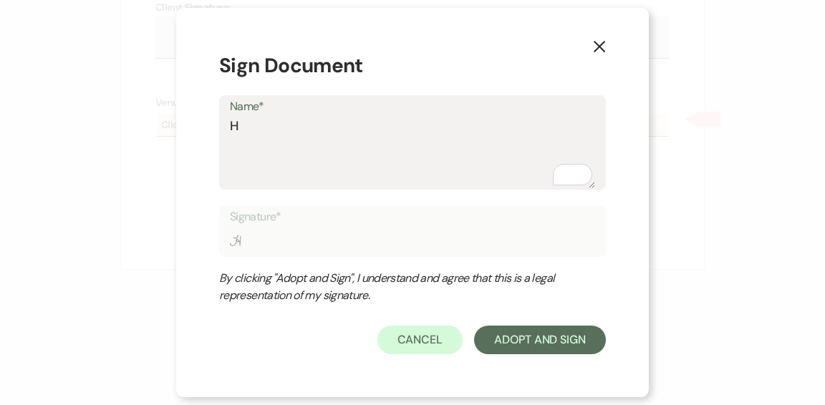
type textarea "He"
type input "He"
type textarea "Hel"
type input "Hel"
type textarea "Hele"
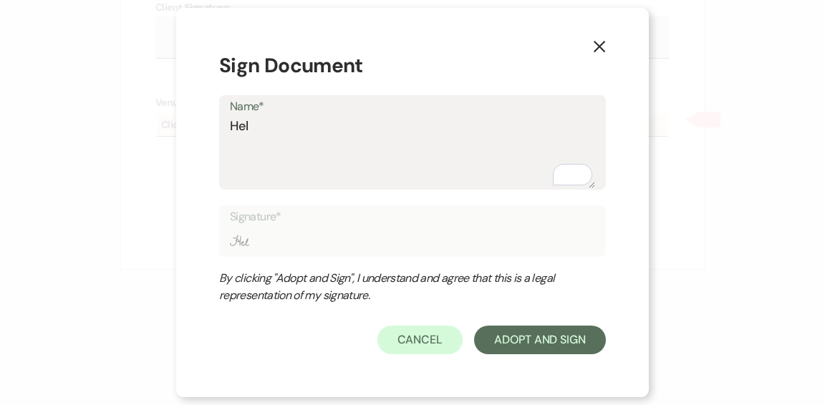
type input "Hele"
type textarea "Helen"
type input "Helen"
type textarea "Helena"
type input "Helena"
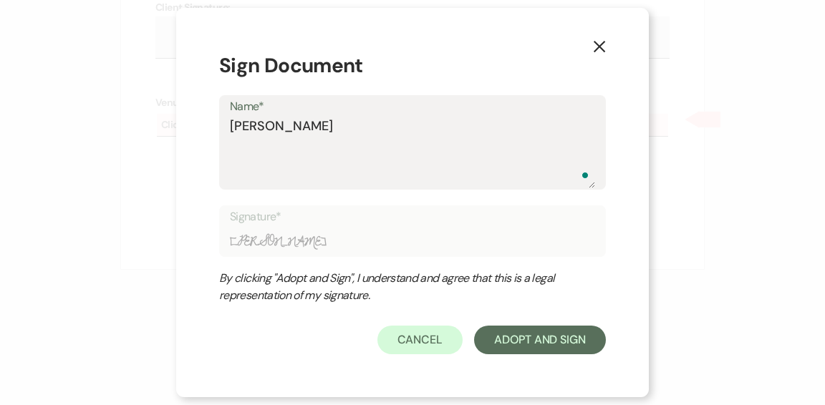
type textarea "[PERSON_NAME]"
type input "[PERSON_NAME]"
type textarea "Helena O"
type input "Helena O"
type textarea "Helena Ob"
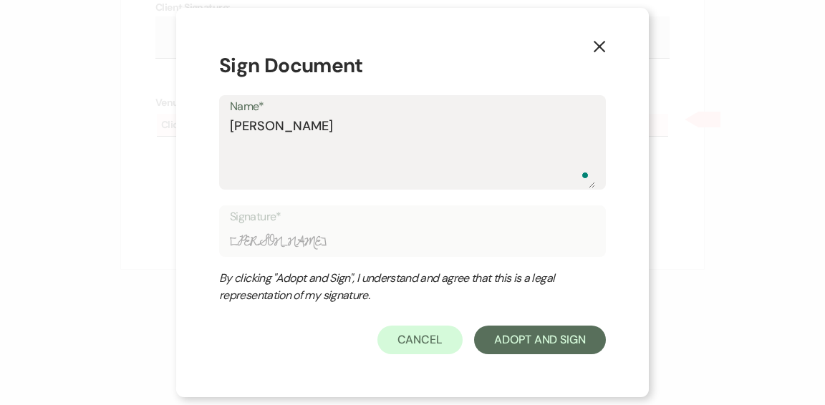
type input "Helena Ob"
type textarea "Helena Obe"
type input "Helena Obe"
type textarea "Helena Ober"
type input "Helena Ober"
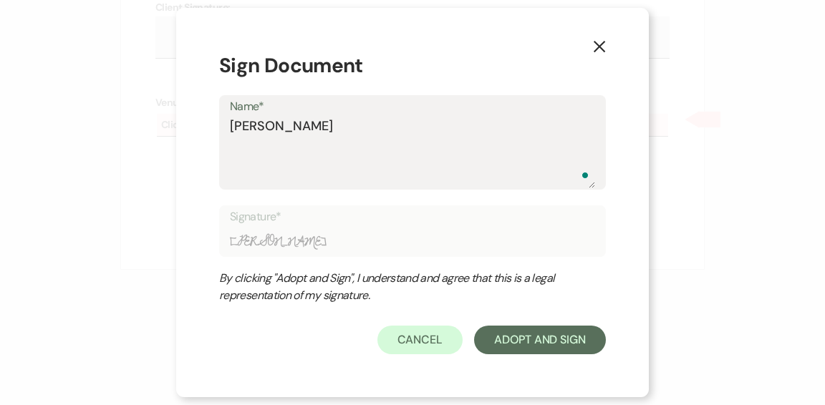
type textarea "Helena Oberg"
type input "Helena Oberg"
type textarea "Helena Oberg-"
type input "Helena Oberg-"
type textarea "Helena Oberg-A"
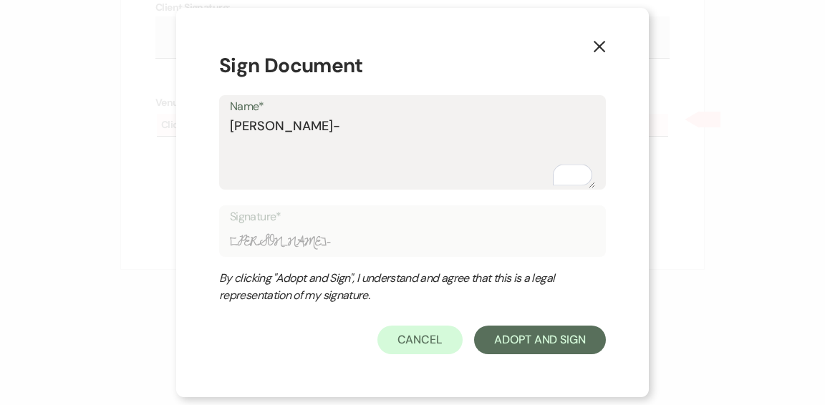
type input "Helena Oberg-A"
type textarea "Helena Oberg-Av"
type input "Helena Oberg-Av"
type textarea "Helena Oberg-Avo"
type input "Helena Oberg-Avo"
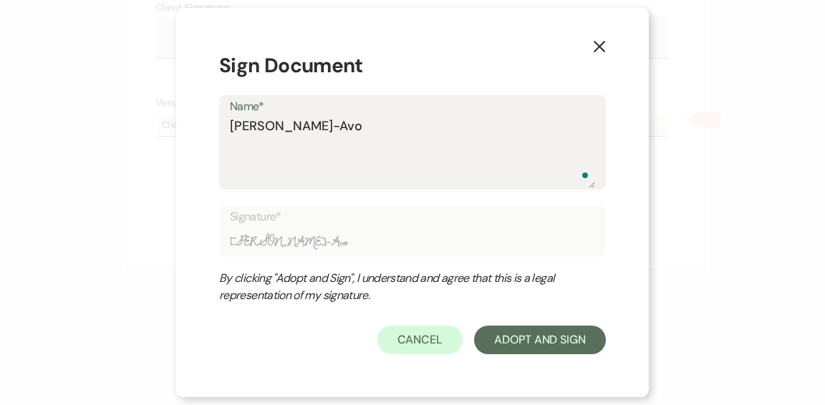
type textarea "Helena Oberg-Avol"
type input "Helena Oberg-Avol"
type textarea "[PERSON_NAME]"
type input "[PERSON_NAME]"
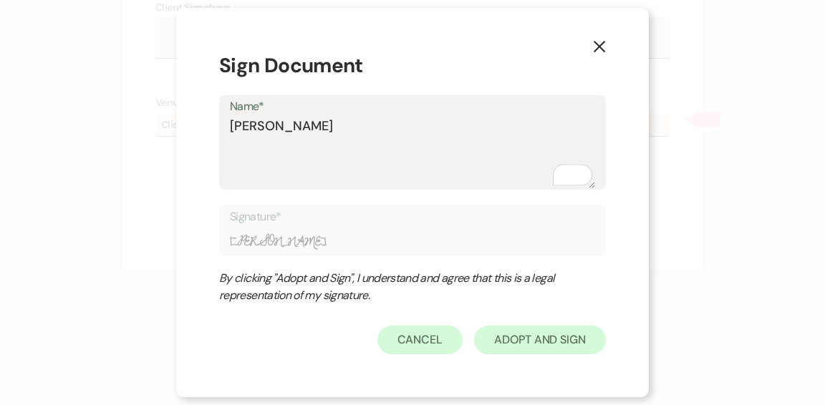
type textarea "[PERSON_NAME]"
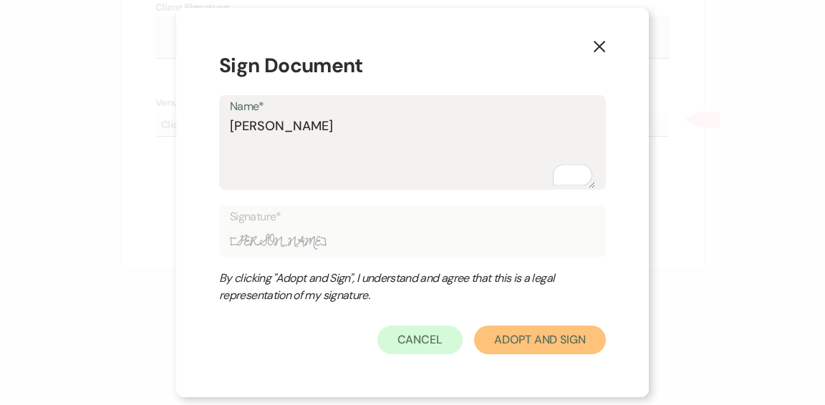
click at [522, 344] on button "Adopt And Sign" at bounding box center [540, 340] width 132 height 29
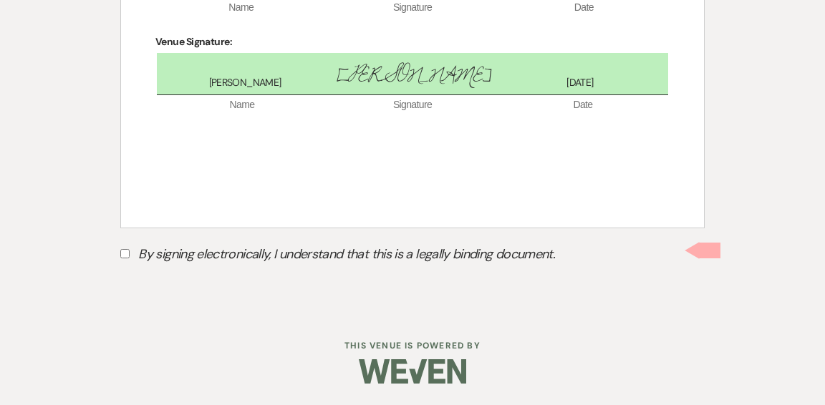
scroll to position [1193, 0]
click at [293, 256] on label "By signing electronically, I understand that this is a legally binding document." at bounding box center [412, 256] width 585 height 27
click at [130, 256] on input "By signing electronically, I understand that this is a legally binding document." at bounding box center [124, 253] width 9 height 9
checkbox input "true"
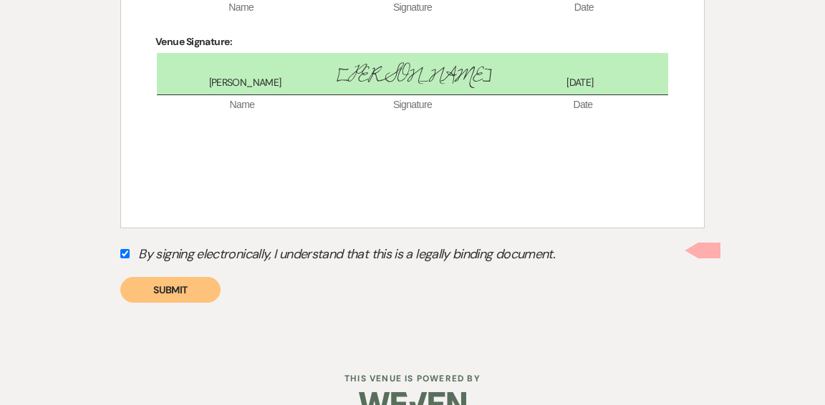
click at [199, 290] on button "Submit" at bounding box center [170, 290] width 100 height 26
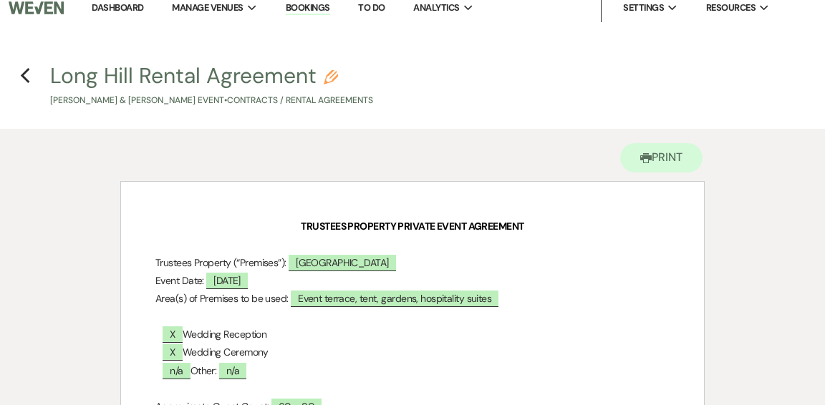
scroll to position [0, 0]
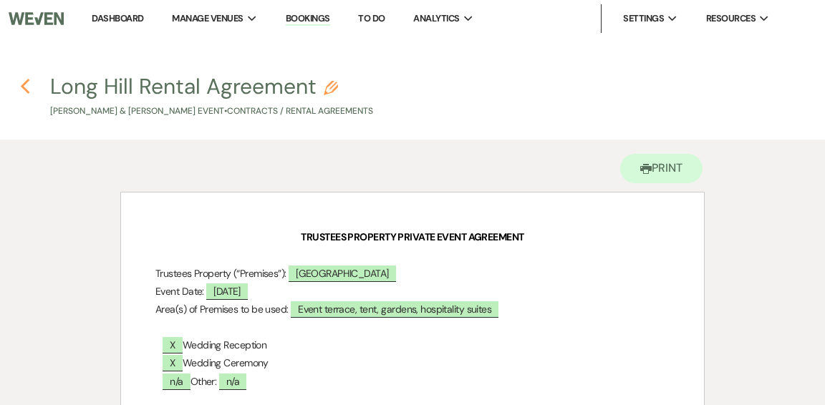
click at [25, 88] on icon "Previous" at bounding box center [25, 86] width 11 height 17
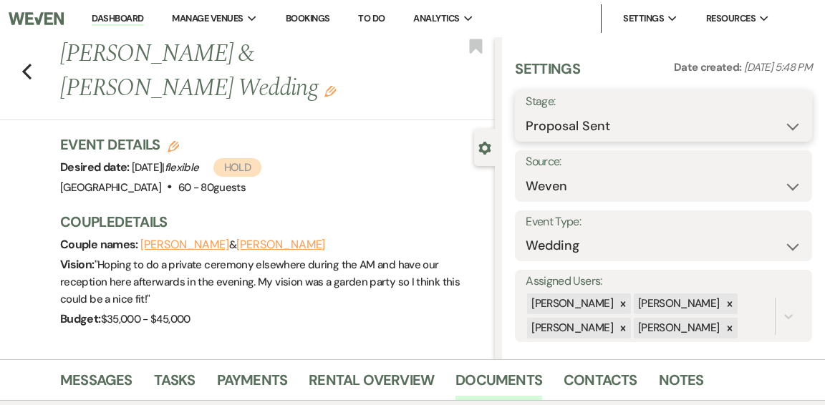
click at [794, 126] on select "Inquiry Follow Up Tour Requested Tour Confirmed Toured Proposal Sent Booked Lost" at bounding box center [664, 126] width 276 height 28
select select "7"
click at [526, 112] on select "Inquiry Follow Up Tour Requested Tour Confirmed Toured Proposal Sent Booked Lost" at bounding box center [664, 126] width 276 height 28
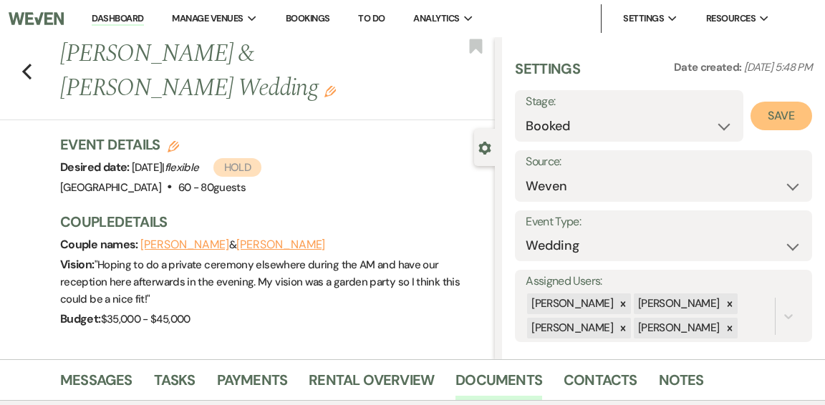
click at [789, 112] on button "Save" at bounding box center [782, 116] width 62 height 29
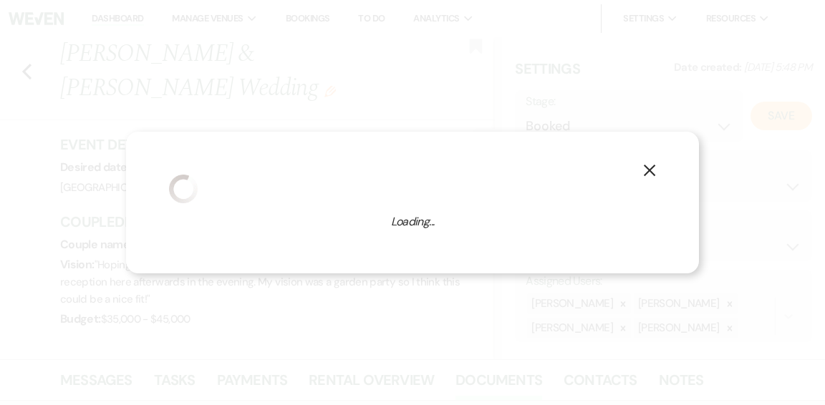
select select "1"
select select "441"
select select "false"
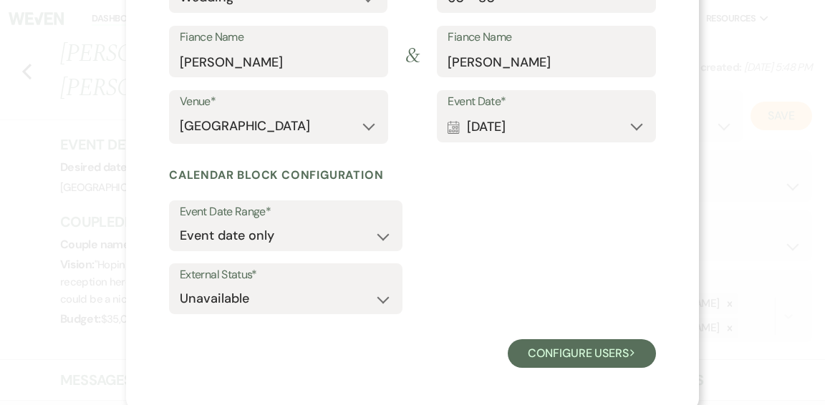
scroll to position [226, 0]
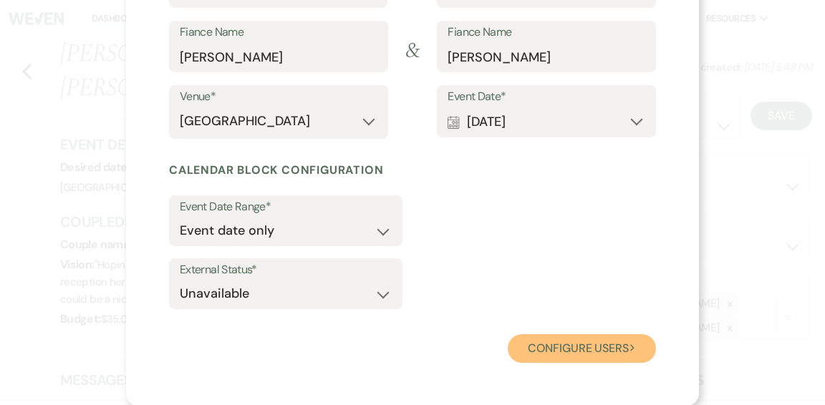
click at [590, 344] on button "Configure users Next" at bounding box center [582, 349] width 148 height 29
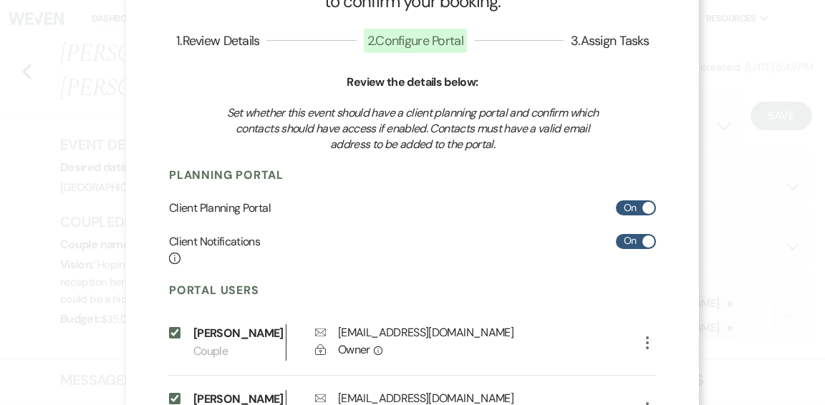
scroll to position [0, 0]
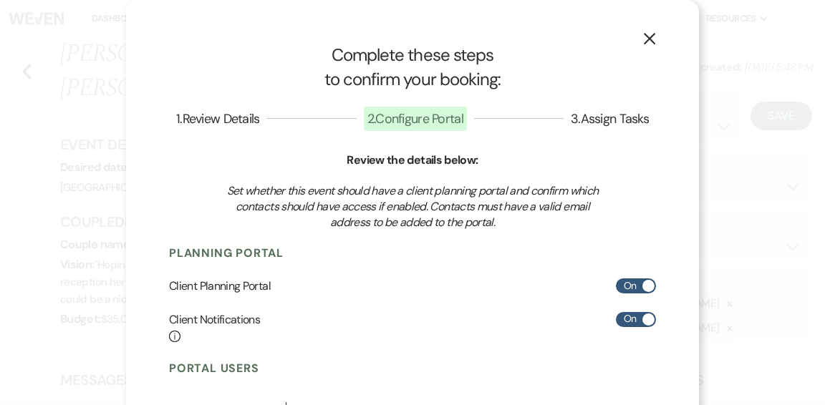
click at [655, 42] on icon "X" at bounding box center [649, 38] width 13 height 13
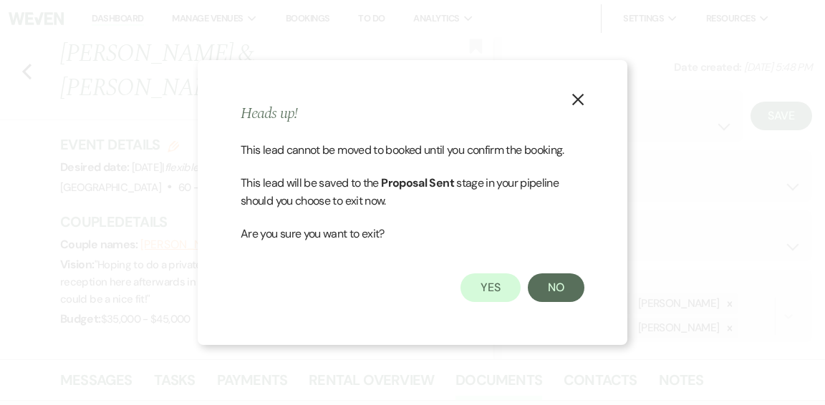
click at [580, 100] on use "button" at bounding box center [577, 99] width 11 height 11
click at [553, 288] on button "No" at bounding box center [556, 288] width 57 height 29
click at [579, 102] on icon "X" at bounding box center [578, 99] width 13 height 13
click at [483, 292] on button "Yes" at bounding box center [491, 288] width 60 height 29
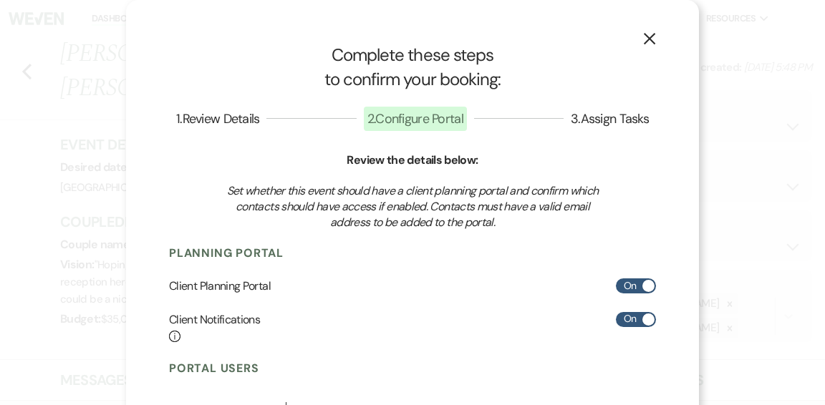
click at [652, 43] on use "button" at bounding box center [649, 38] width 11 height 11
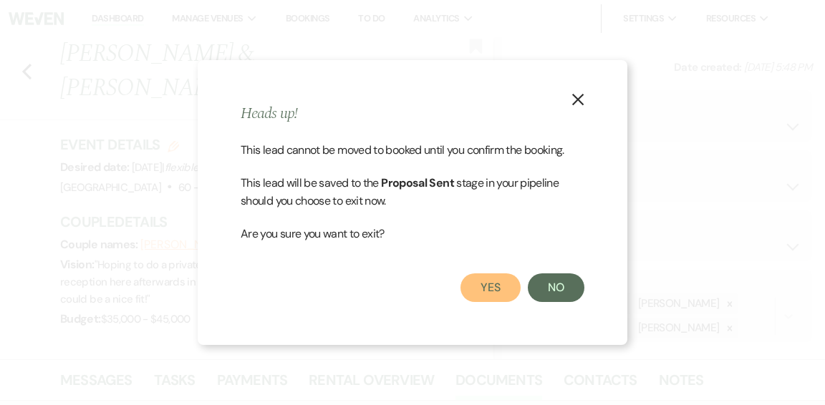
click at [487, 286] on button "Yes" at bounding box center [491, 288] width 60 height 29
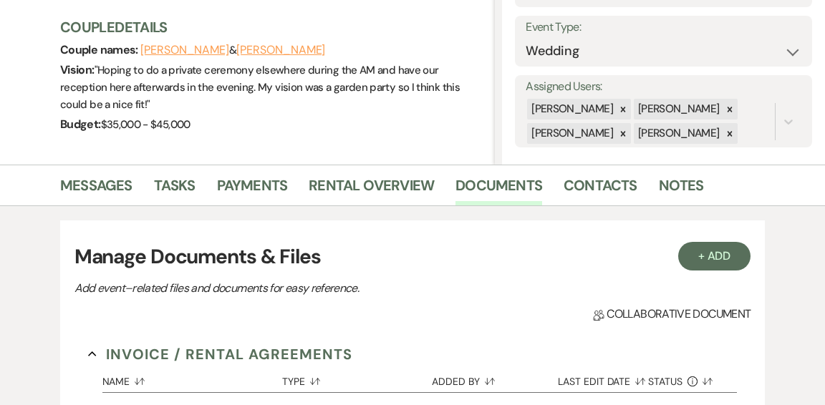
scroll to position [158, 0]
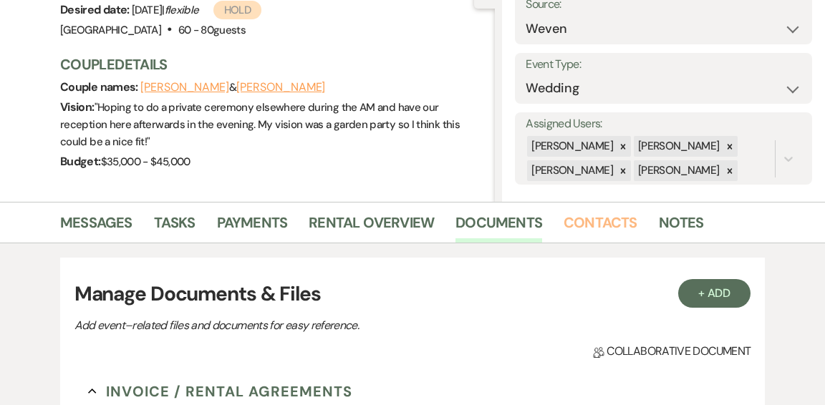
click at [585, 227] on link "Contacts" at bounding box center [601, 227] width 74 height 32
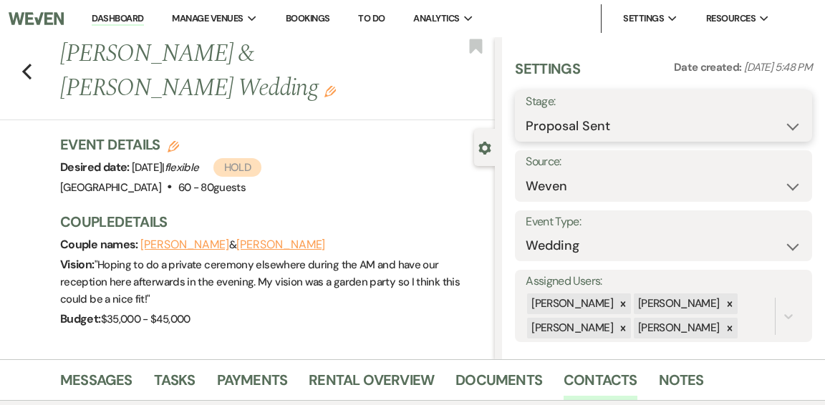
click at [794, 128] on select "Inquiry Follow Up Tour Requested Tour Confirmed Toured Proposal Sent Booked Lost" at bounding box center [664, 126] width 276 height 28
select select "7"
click at [526, 112] on select "Inquiry Follow Up Tour Requested Tour Confirmed Toured Proposal Sent Booked Lost" at bounding box center [664, 126] width 276 height 28
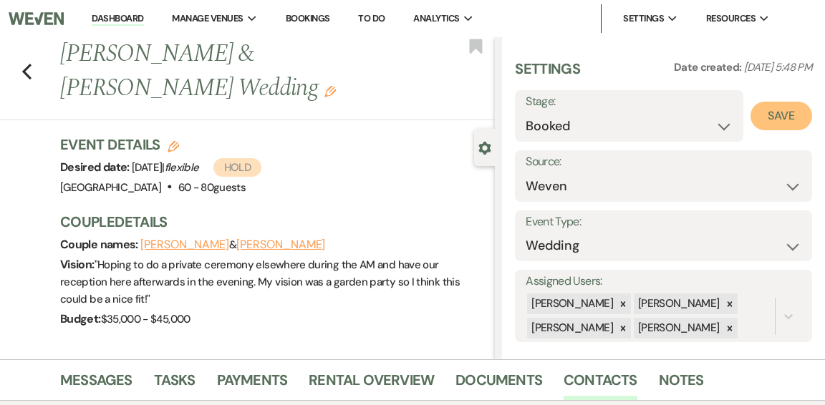
click at [792, 119] on button "Save" at bounding box center [782, 116] width 62 height 29
select select "1"
select select "441"
select select "false"
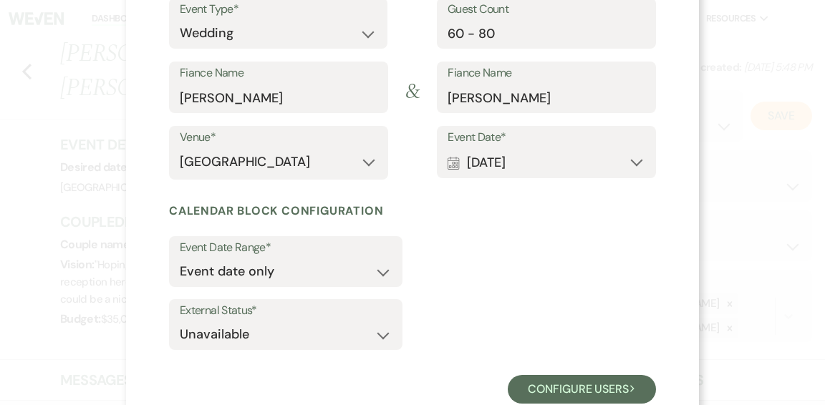
scroll to position [226, 0]
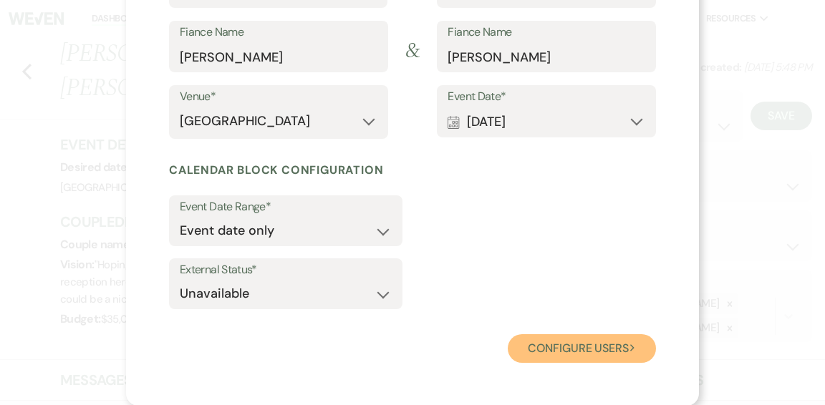
click at [585, 348] on button "Configure users Next" at bounding box center [582, 349] width 148 height 29
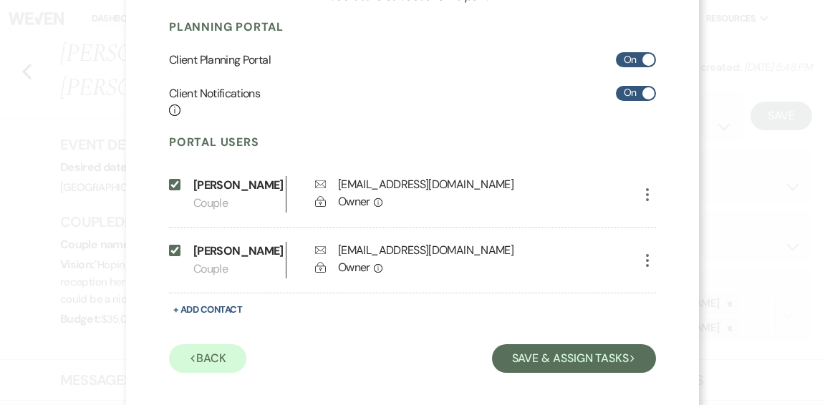
click at [171, 256] on input "Include on Planning Portal" at bounding box center [174, 250] width 11 height 11
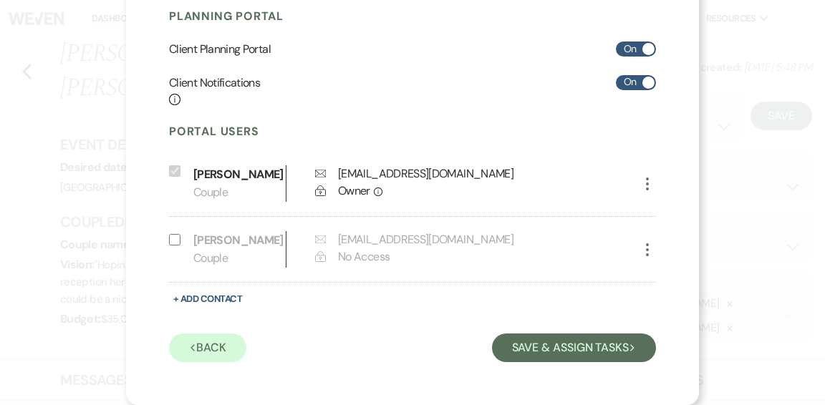
scroll to position [241, 0]
click at [175, 246] on input "Include on Planning Portal" at bounding box center [174, 239] width 11 height 11
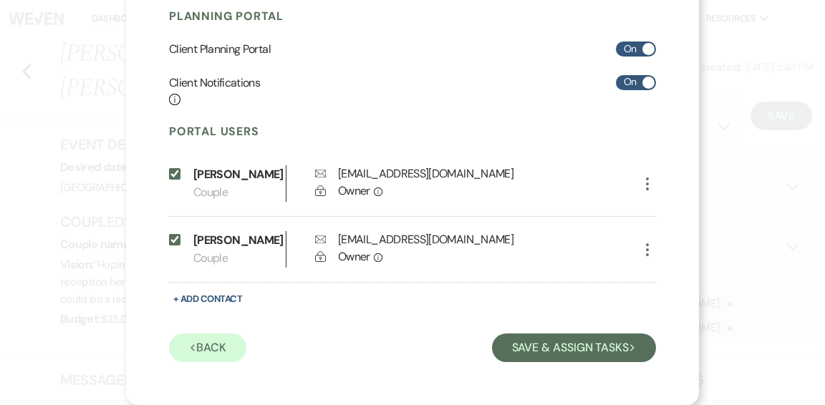
click at [647, 259] on icon "More" at bounding box center [647, 249] width 17 height 17
click at [602, 264] on span "Info" at bounding box center [517, 257] width 287 height 13
click at [646, 185] on icon "More" at bounding box center [647, 184] width 17 height 17
click at [565, 268] on div "Maeve Robertson Couple Envelope robertsonm2012@gmail.com Lock Owner Info" at bounding box center [406, 249] width 426 height 37
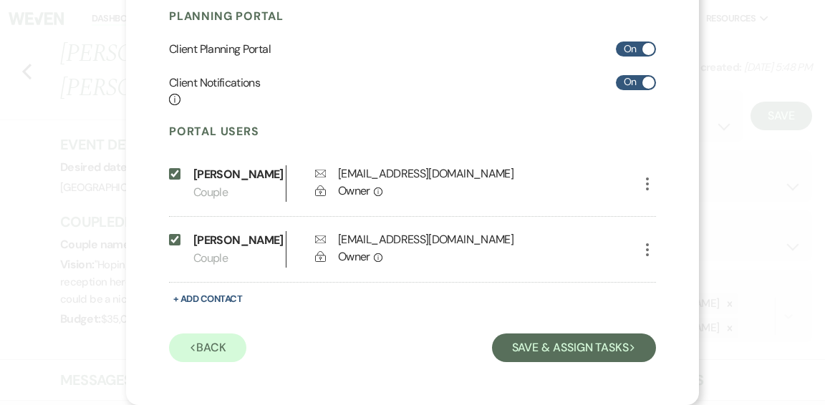
click at [172, 241] on input "Include on Planning Portal" at bounding box center [174, 239] width 11 height 11
checkbox input "false"
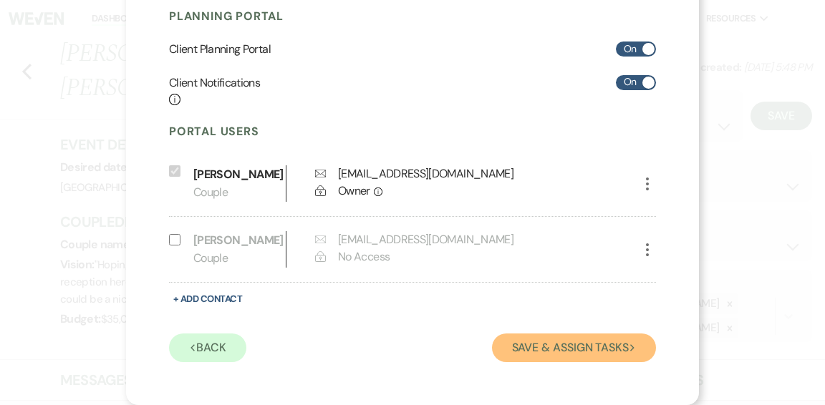
click at [574, 350] on button "Save & Assign Tasks Next" at bounding box center [574, 348] width 164 height 29
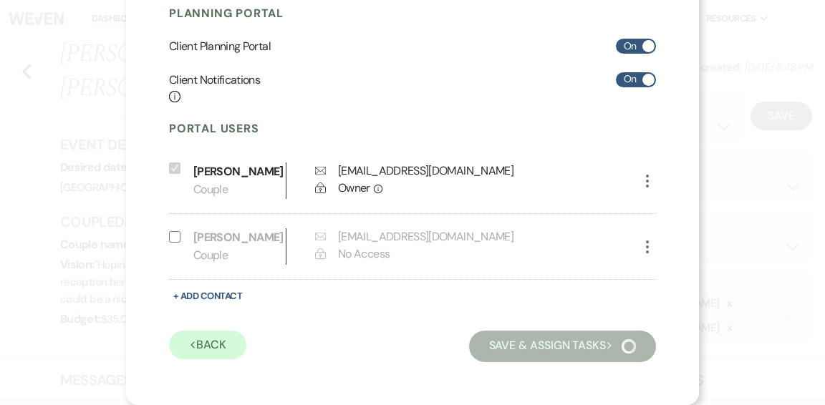
scroll to position [157, 0]
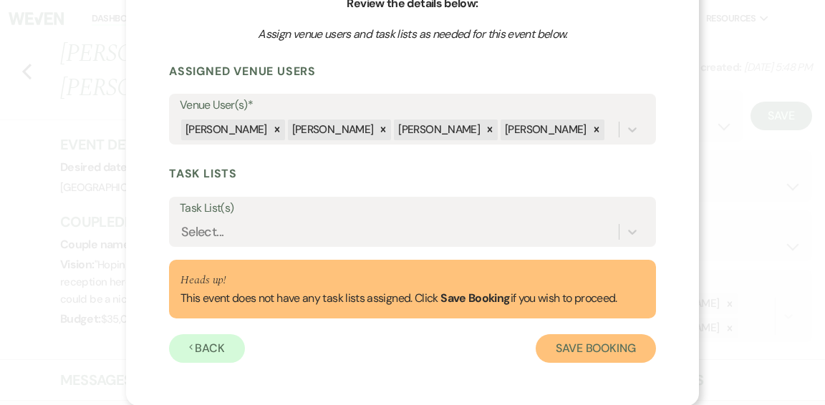
click at [574, 350] on button "Save Booking" at bounding box center [596, 349] width 120 height 29
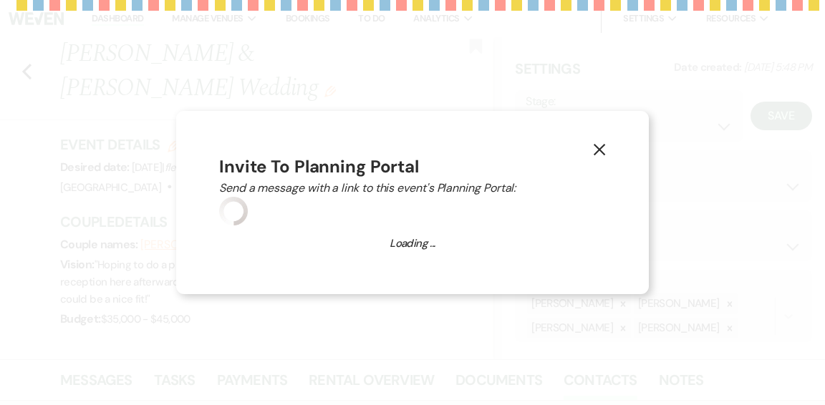
select select "14"
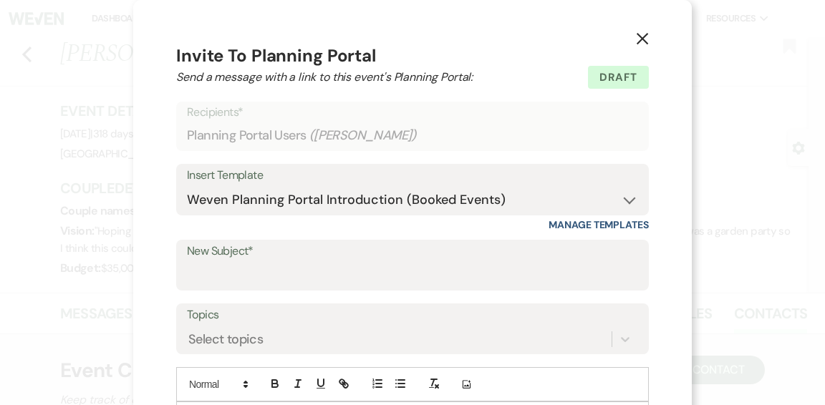
click at [641, 37] on icon "X" at bounding box center [642, 38] width 13 height 13
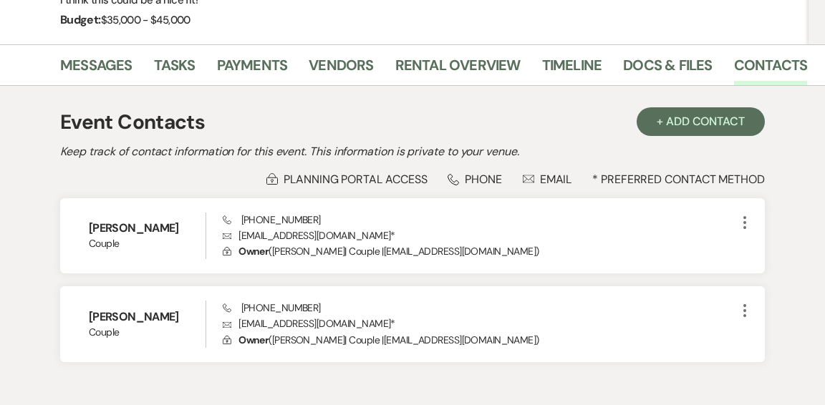
scroll to position [250, 0]
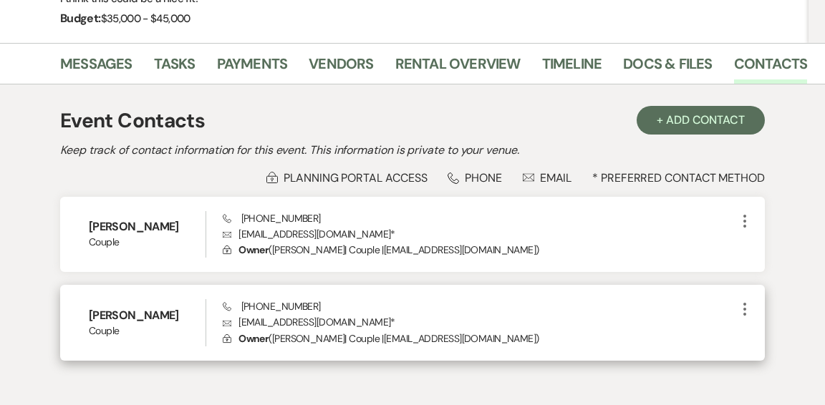
click at [746, 307] on icon "More" at bounding box center [744, 309] width 17 height 17
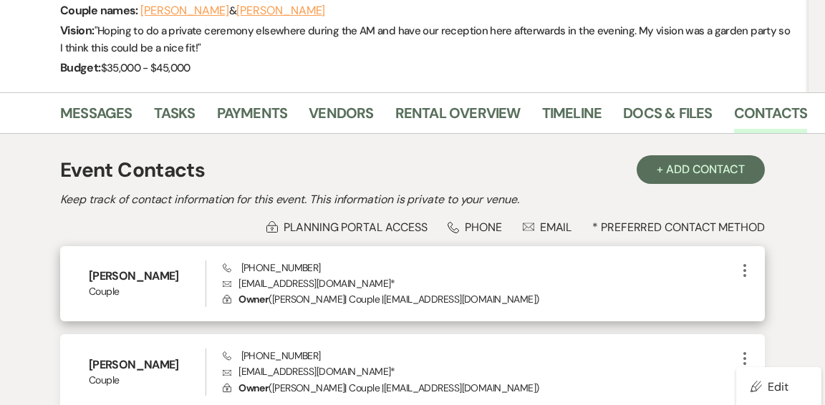
scroll to position [200, 0]
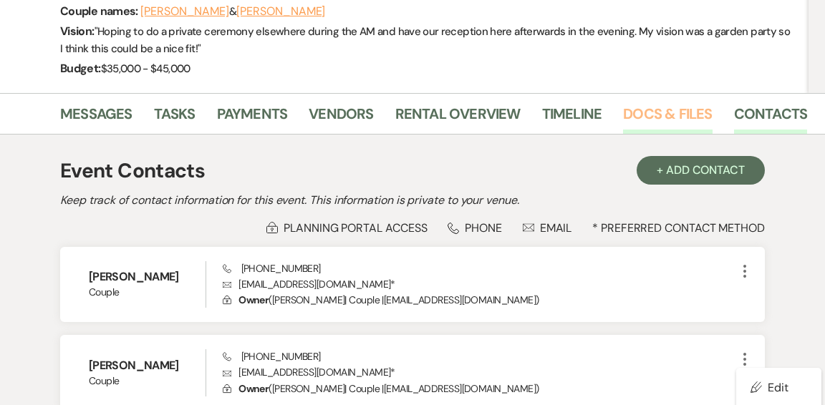
click at [645, 113] on link "Docs & Files" at bounding box center [667, 118] width 89 height 32
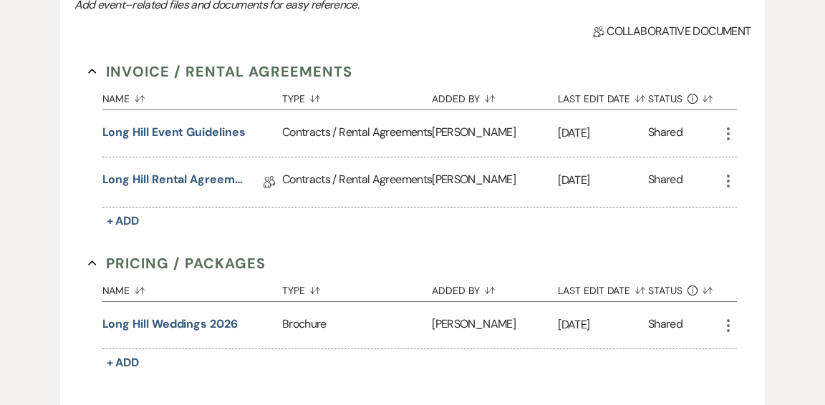
scroll to position [414, 0]
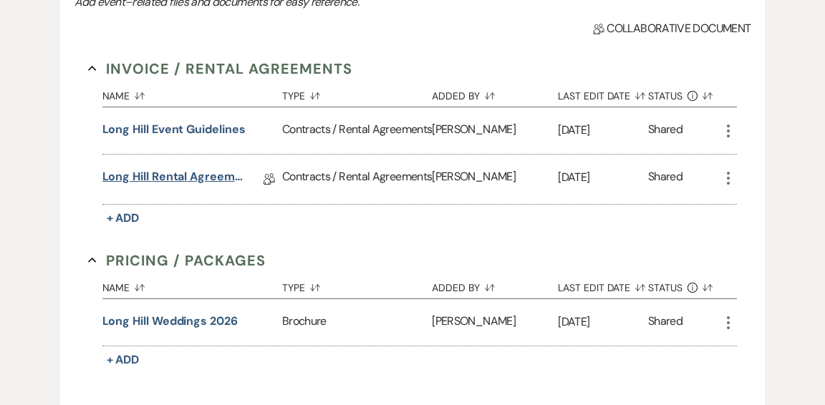
click at [206, 186] on link "Long Hill Rental Agreement" at bounding box center [173, 179] width 143 height 22
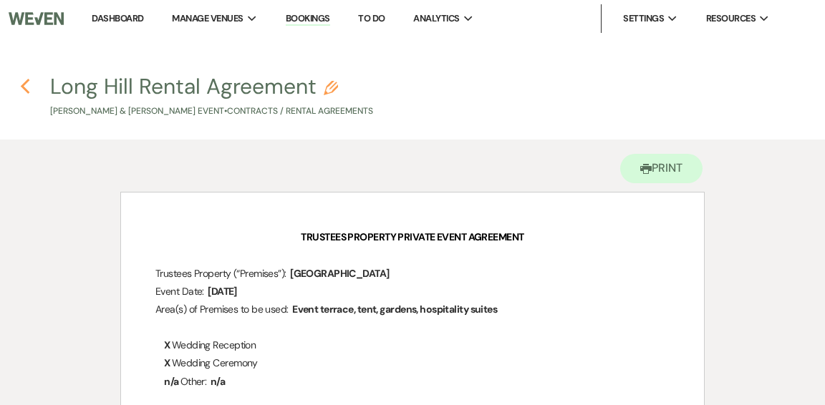
click at [24, 85] on use "button" at bounding box center [24, 87] width 9 height 16
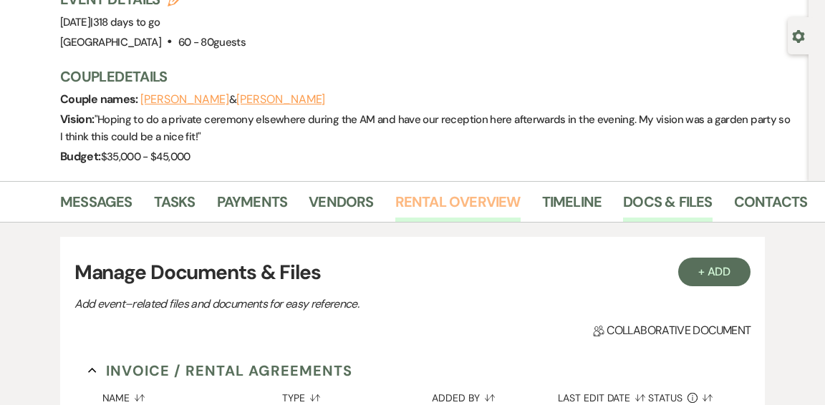
scroll to position [106, 0]
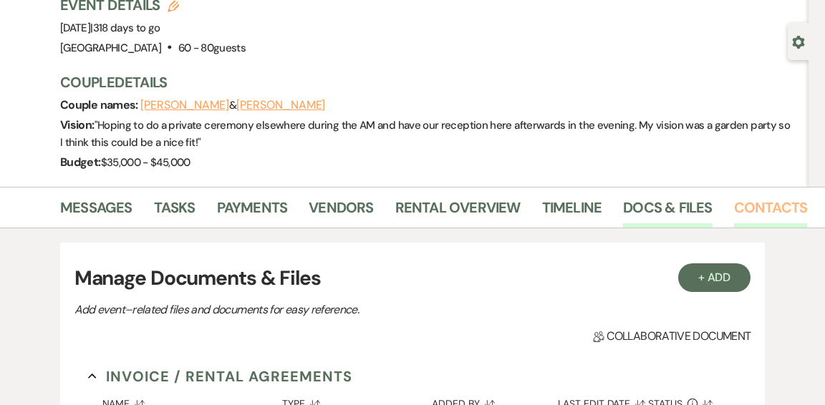
click at [744, 208] on link "Contacts" at bounding box center [771, 212] width 74 height 32
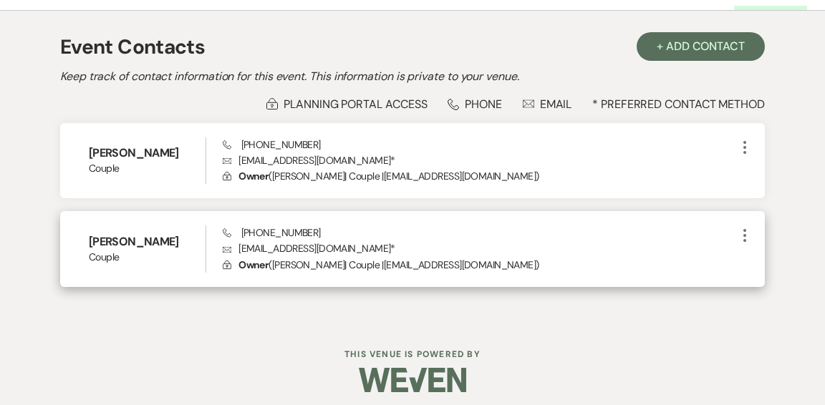
scroll to position [327, 0]
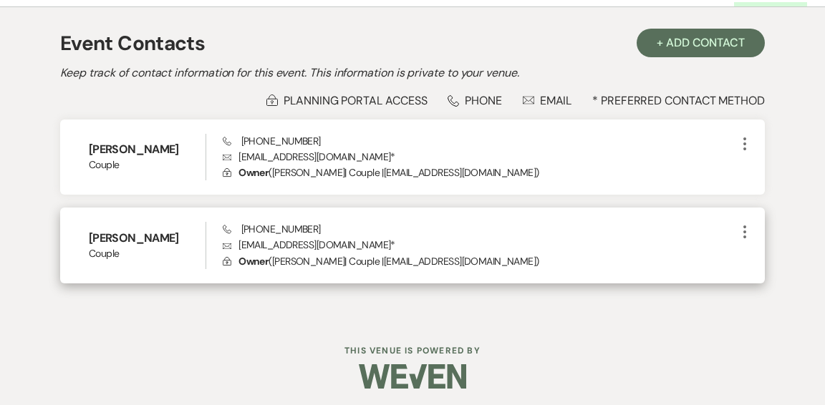
click at [744, 234] on icon "More" at bounding box center [744, 232] width 17 height 17
click at [760, 257] on use "button" at bounding box center [759, 260] width 11 height 11
select select "1"
select select "email"
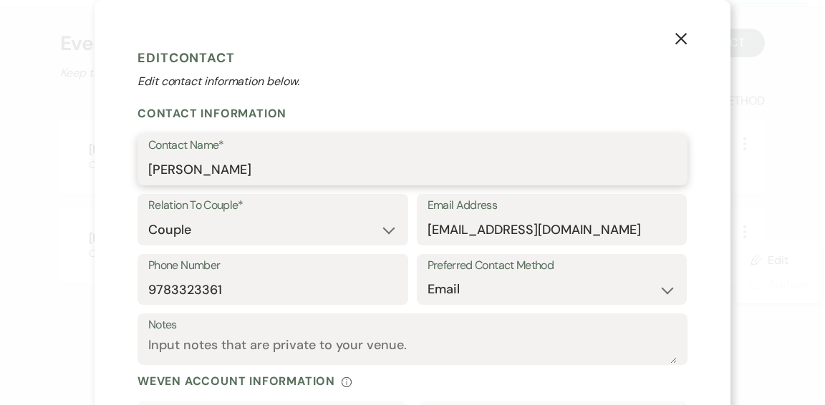
drag, startPoint x: 313, startPoint y: 175, endPoint x: 24, endPoint y: 144, distance: 290.3
click at [24, 144] on div "X Edit Contact Edit contact information below. Contact Information Contact Name…" at bounding box center [412, 202] width 825 height 405
type input "[PERSON_NAME]"
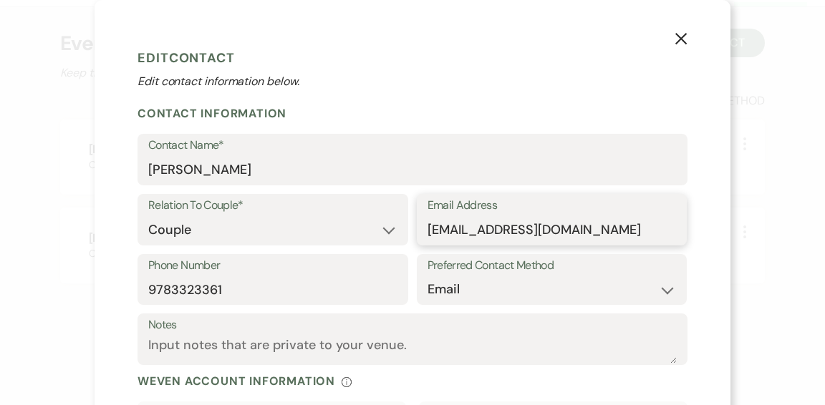
drag, startPoint x: 557, startPoint y: 226, endPoint x: 404, endPoint y: 218, distance: 152.8
click at [404, 218] on div "Relation To Couple* Couple Planner Parent of Couple Family Member Friend Other …" at bounding box center [413, 224] width 550 height 60
type input "dfarrar1089@gmail.com"
click at [236, 291] on input "9783323361" at bounding box center [272, 290] width 249 height 28
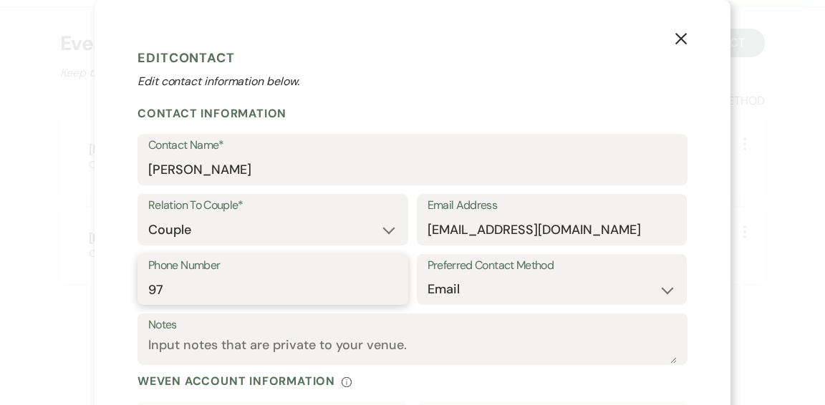
type input "9"
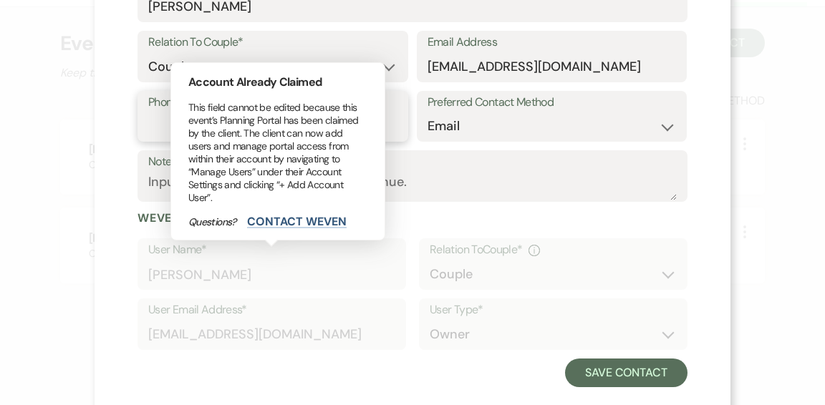
scroll to position [167, 0]
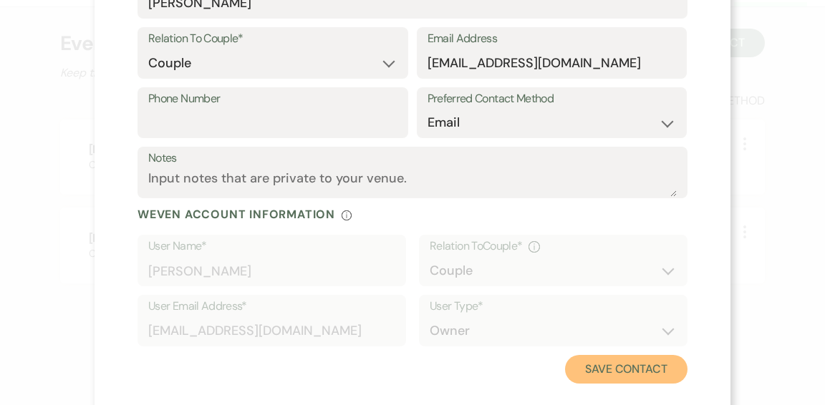
click at [609, 367] on button "Save Contact" at bounding box center [626, 369] width 122 height 29
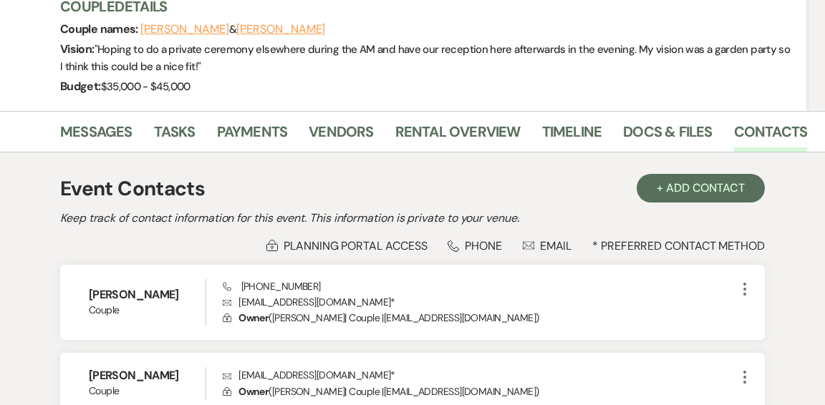
scroll to position [183, 0]
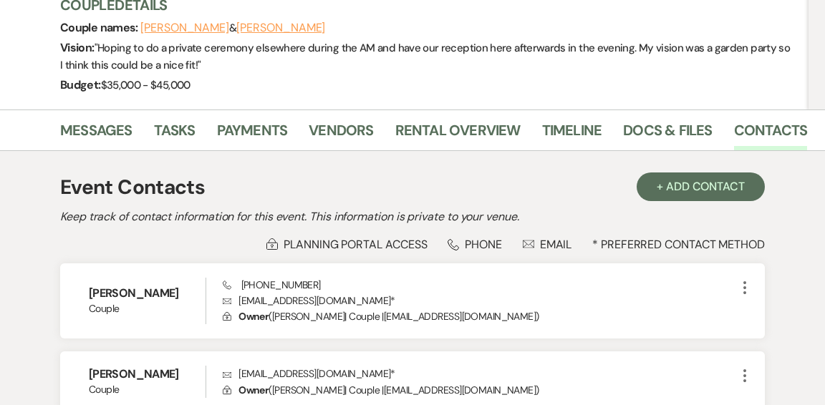
click at [347, 247] on div "Lock Planning Portal Access" at bounding box center [346, 244] width 160 height 15
click at [269, 246] on use at bounding box center [272, 244] width 11 height 11
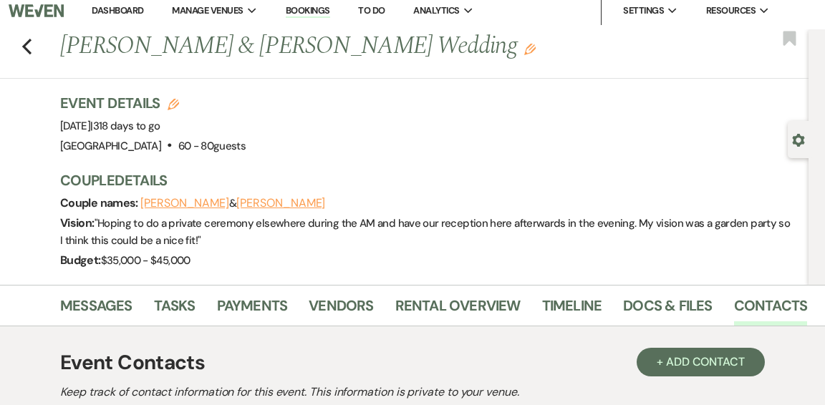
scroll to position [0, 0]
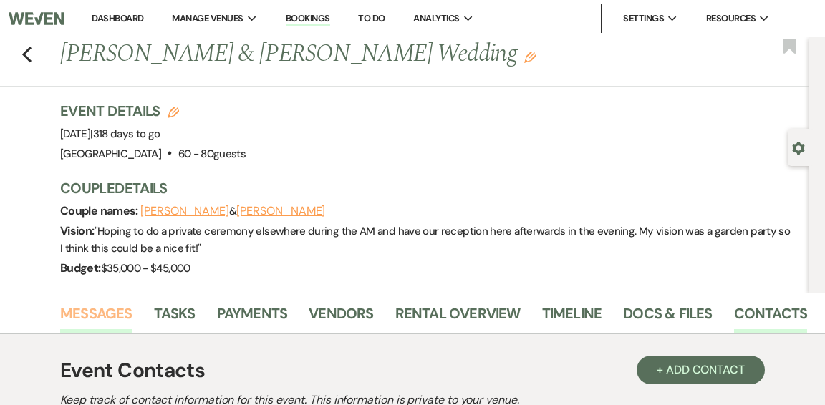
click at [91, 308] on link "Messages" at bounding box center [96, 318] width 72 height 32
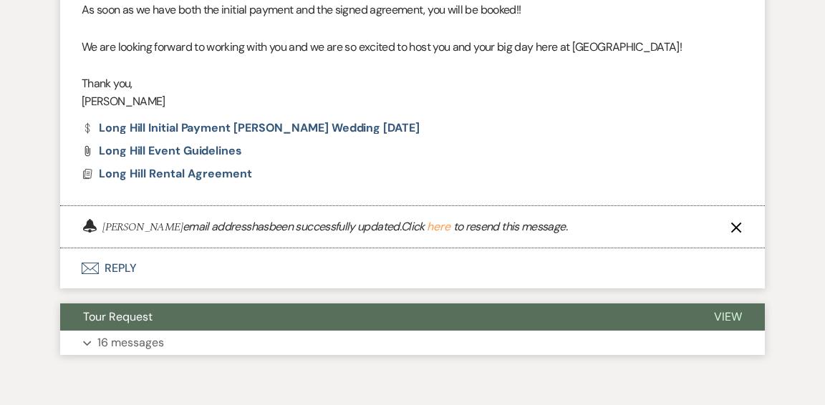
scroll to position [1763, 0]
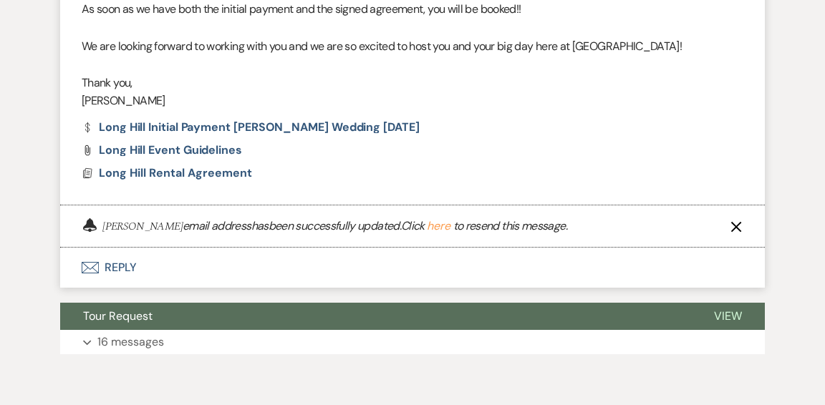
click at [736, 229] on icon "X" at bounding box center [736, 226] width 11 height 11
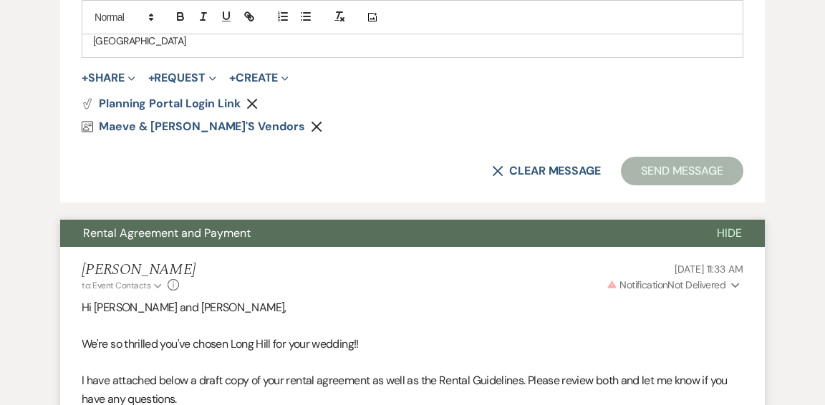
scroll to position [1157, 0]
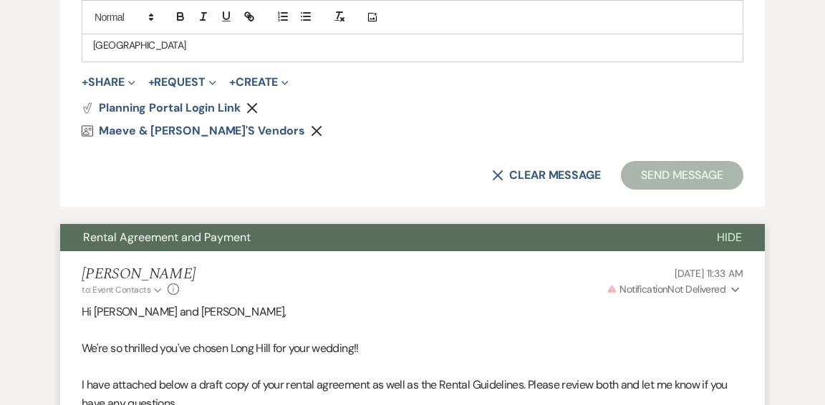
click at [734, 286] on icon "Expand" at bounding box center [735, 290] width 9 height 10
click at [551, 170] on button "X Clear message" at bounding box center [546, 175] width 109 height 11
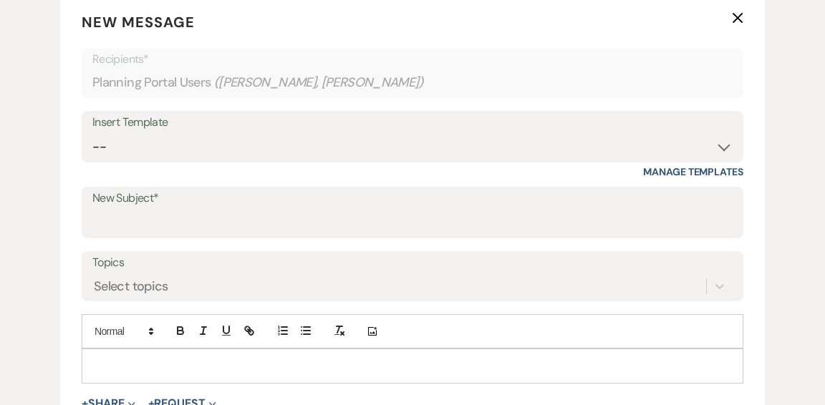
scroll to position [494, 0]
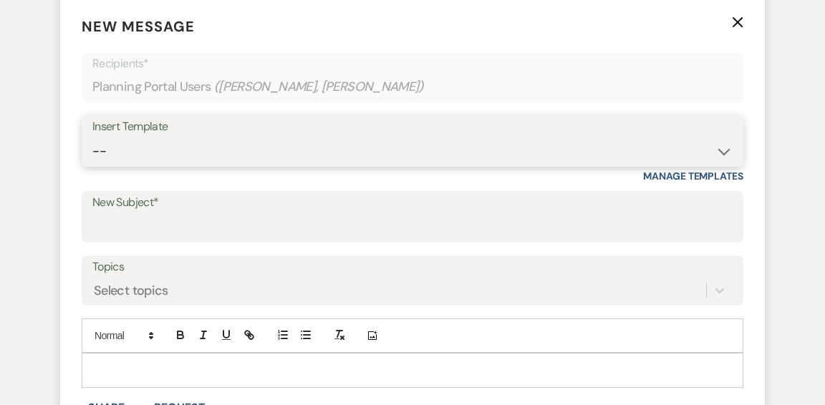
click at [722, 153] on select "-- Weven Planning Portal Introduction (Booked Events) Initial Inquiry Response …" at bounding box center [412, 152] width 640 height 28
select select "14"
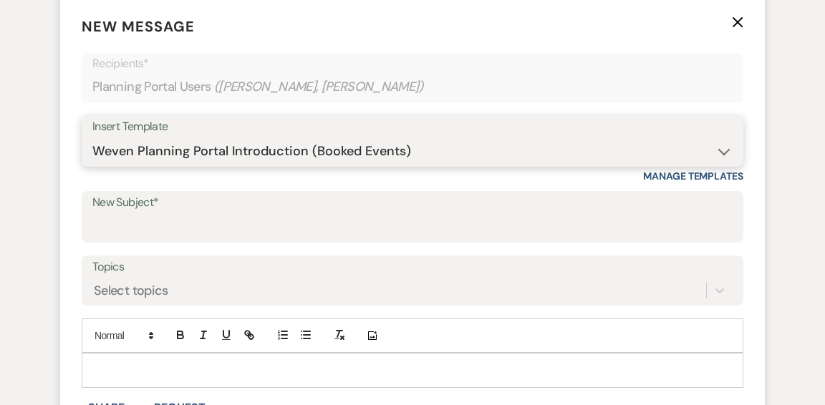
click at [92, 138] on select "-- Weven Planning Portal Introduction (Booked Events) Initial Inquiry Response …" at bounding box center [412, 152] width 640 height 28
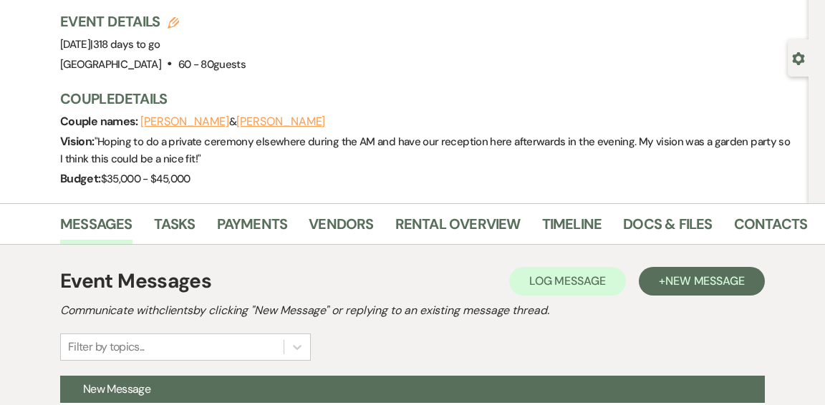
scroll to position [95, 0]
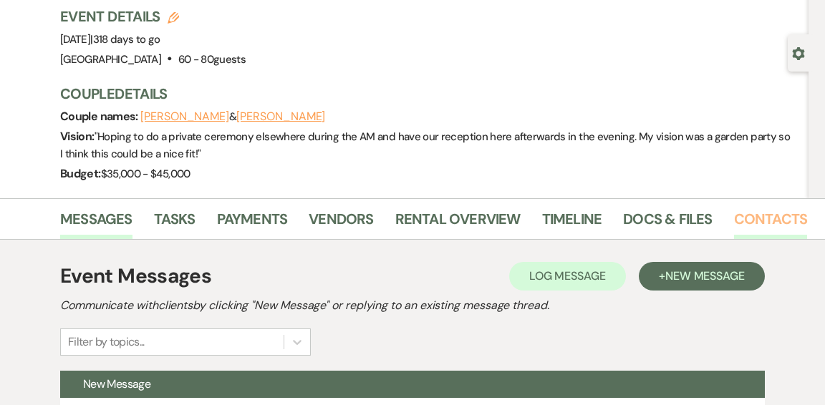
click at [752, 221] on link "Contacts" at bounding box center [771, 224] width 74 height 32
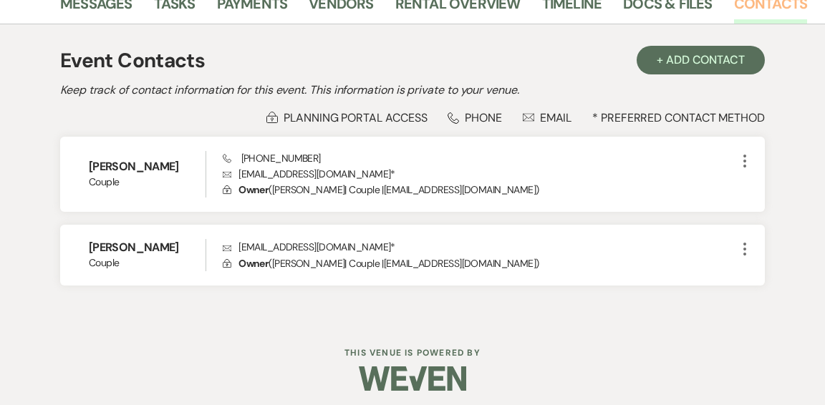
scroll to position [317, 0]
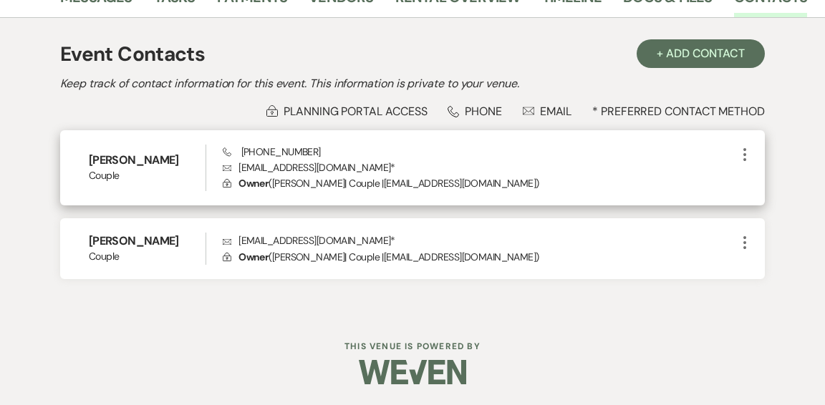
click at [745, 155] on icon "More" at bounding box center [744, 154] width 17 height 17
click at [649, 181] on p "Lock Owner ( Maeve Robertson | Couple | robertsonm2012@gmail.com )" at bounding box center [480, 184] width 514 height 16
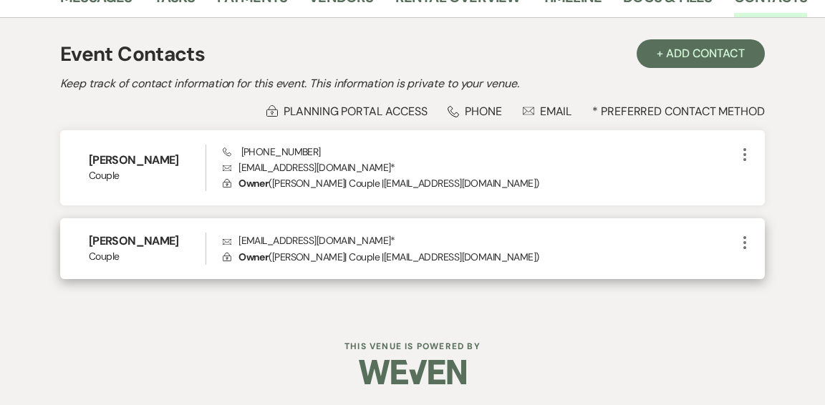
click at [741, 245] on icon "More" at bounding box center [744, 242] width 17 height 17
click at [671, 247] on p "Envelope dfarrar1089@gmail.com *" at bounding box center [480, 241] width 514 height 16
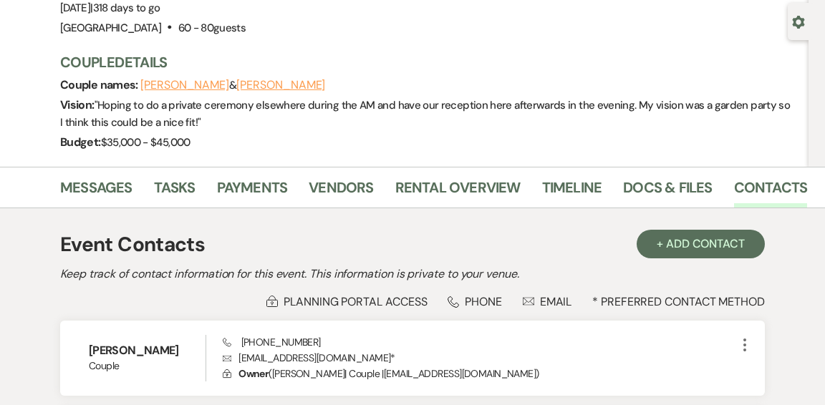
scroll to position [127, 0]
click at [105, 187] on link "Messages" at bounding box center [96, 192] width 72 height 32
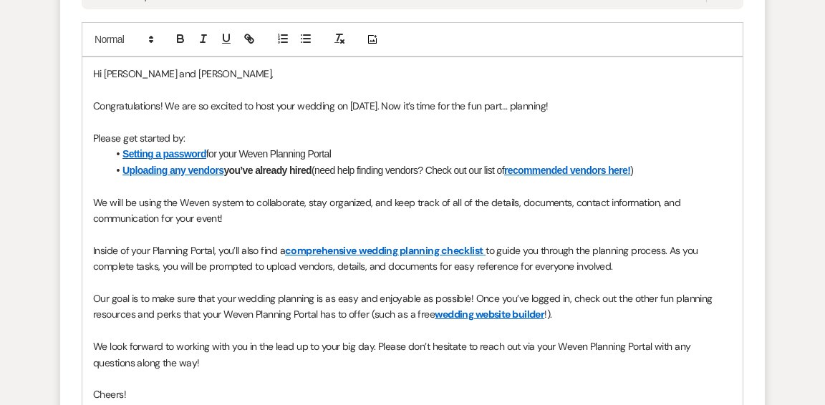
scroll to position [779, 0]
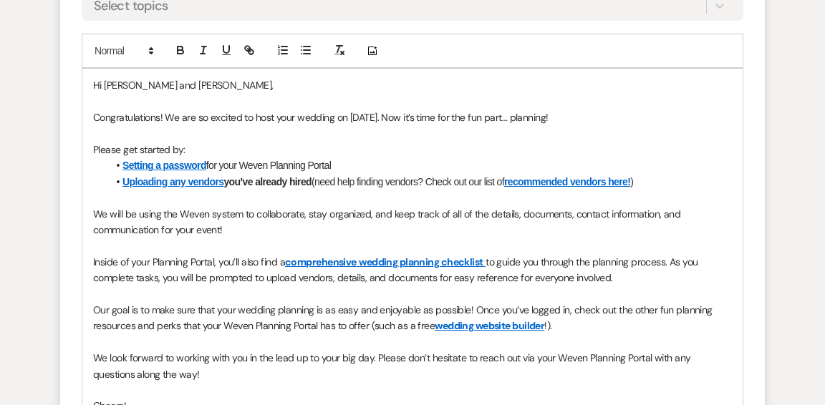
click at [244, 229] on p "We will be using the Weven system to collaborate, stay organized, and keep trac…" at bounding box center [412, 222] width 639 height 32
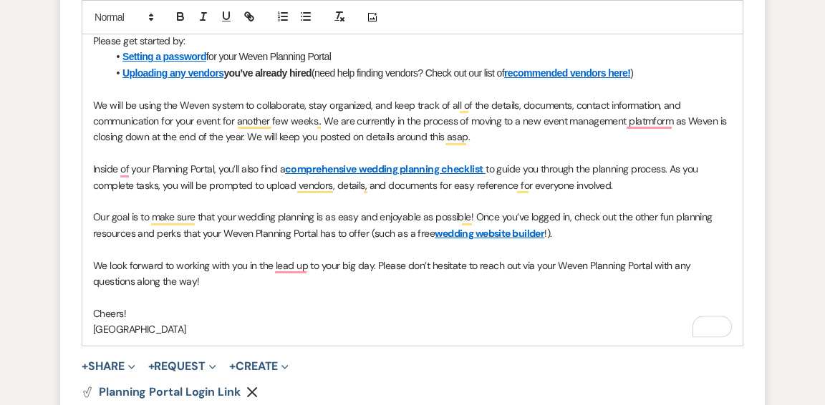
scroll to position [890, 0]
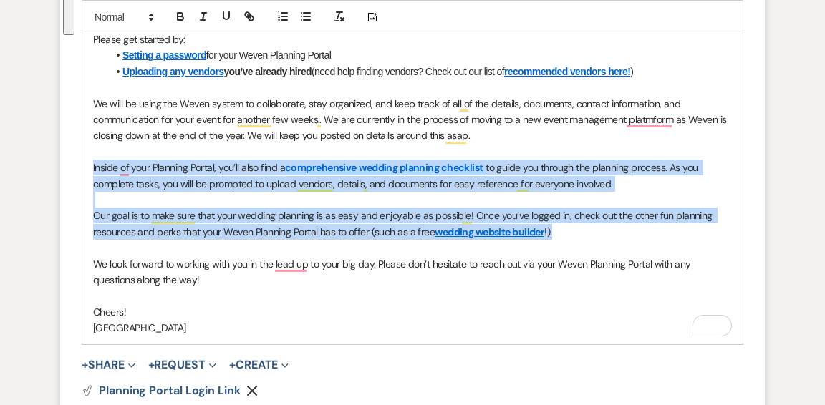
drag, startPoint x: 89, startPoint y: 161, endPoint x: 571, endPoint y: 232, distance: 487.3
click at [571, 232] on div "Hi Maeve and David, Congratulations! We are so excited to host your wedding on …" at bounding box center [412, 151] width 660 height 386
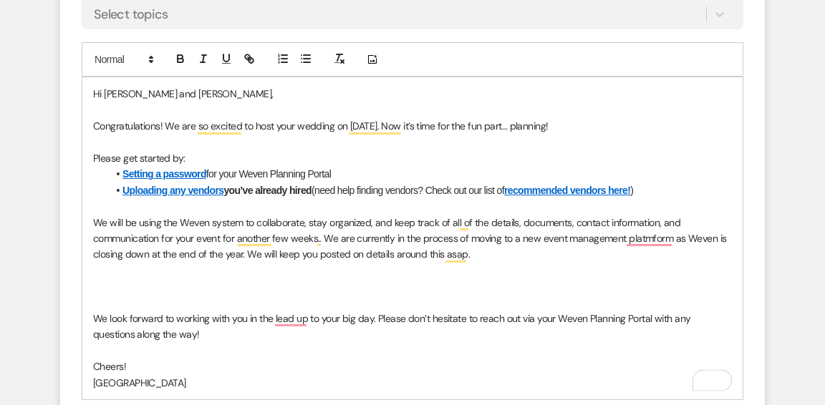
scroll to position [769, 0]
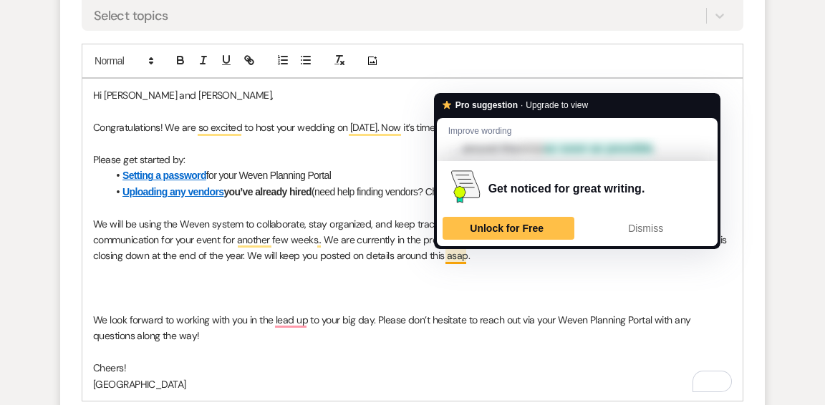
click at [501, 254] on p "We will be using the Weven system to collaborate, stay organized, and keep trac…" at bounding box center [412, 240] width 639 height 48
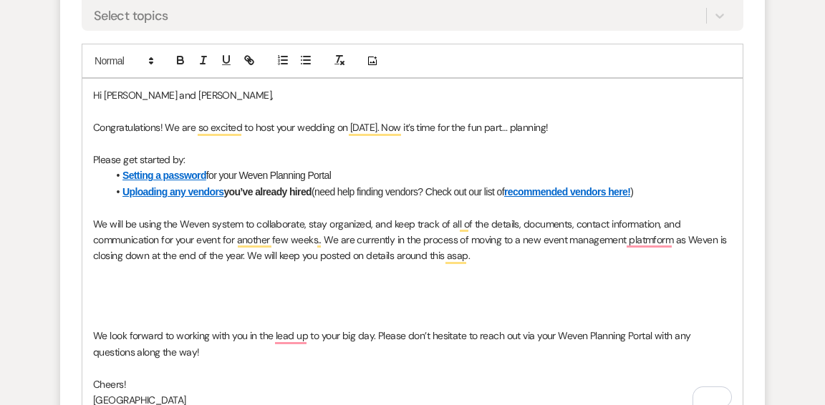
drag, startPoint x: 224, startPoint y: 236, endPoint x: 246, endPoint y: 233, distance: 23.2
click at [225, 236] on p "We will be using the Weven system to collaborate, stay organized, and keep trac…" at bounding box center [412, 240] width 639 height 48
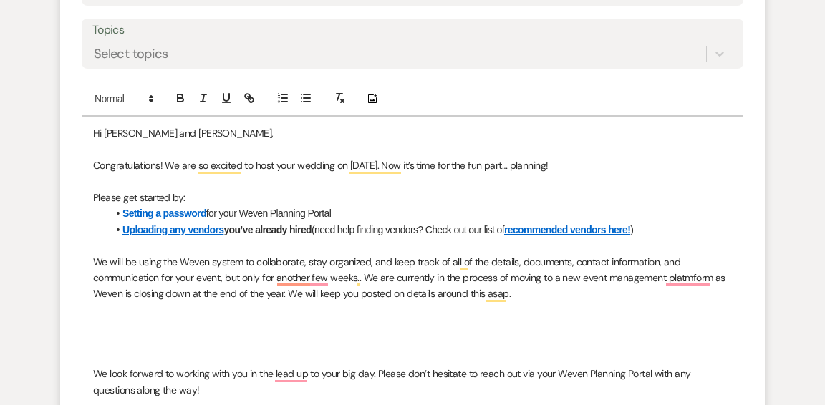
scroll to position [730, 0]
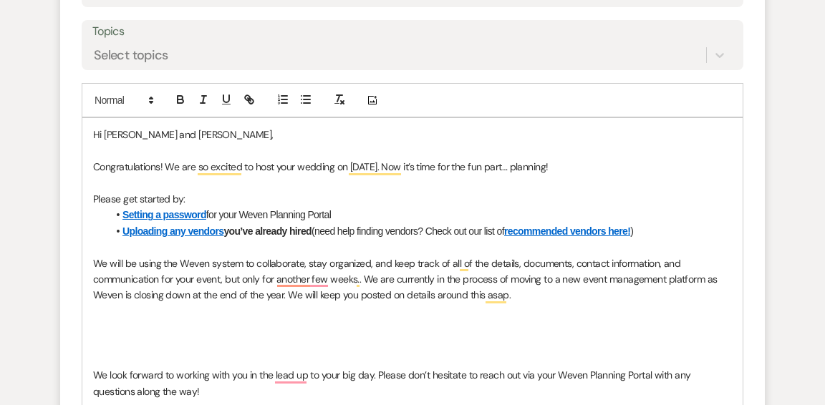
drag, startPoint x: 284, startPoint y: 297, endPoint x: 292, endPoint y: 294, distance: 8.4
click at [286, 296] on p "We will be using the Weven system to collaborate, stay organized, and keep trac…" at bounding box center [412, 280] width 639 height 48
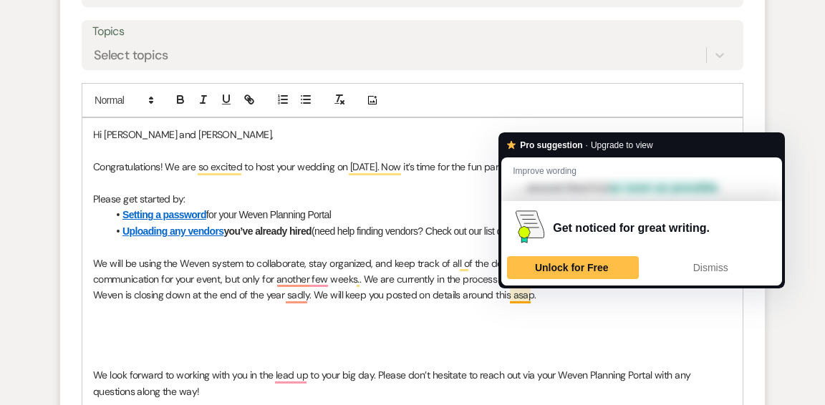
click at [539, 299] on p "We will be using the Weven system to collaborate, stay organized, and keep trac…" at bounding box center [412, 280] width 639 height 48
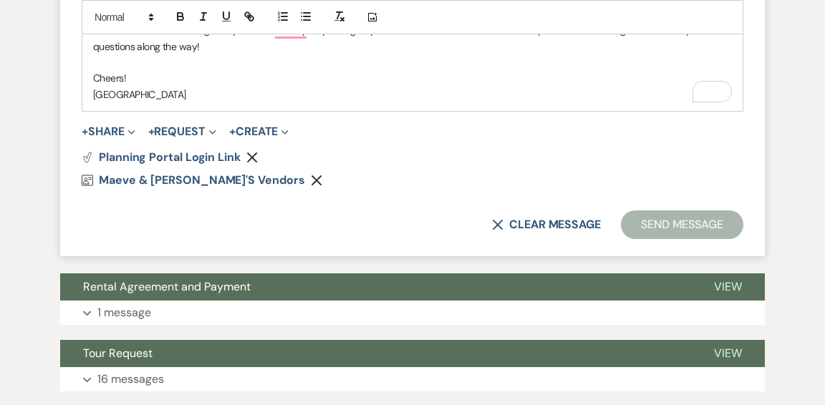
scroll to position [1029, 0]
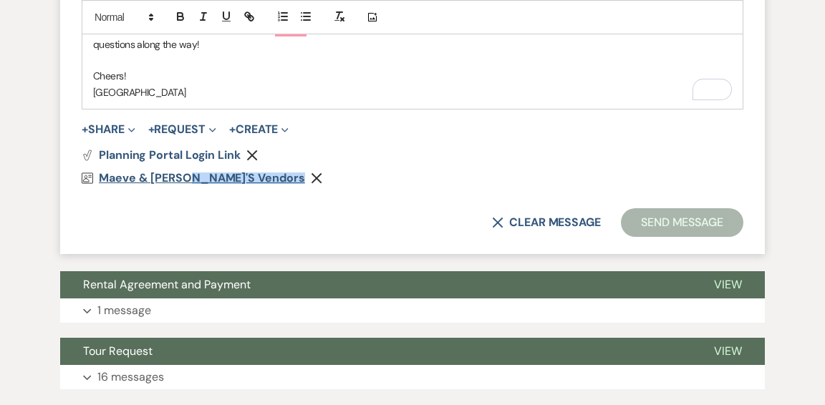
click at [189, 178] on span "Maeve & Maeve's Vendors" at bounding box center [202, 177] width 206 height 15
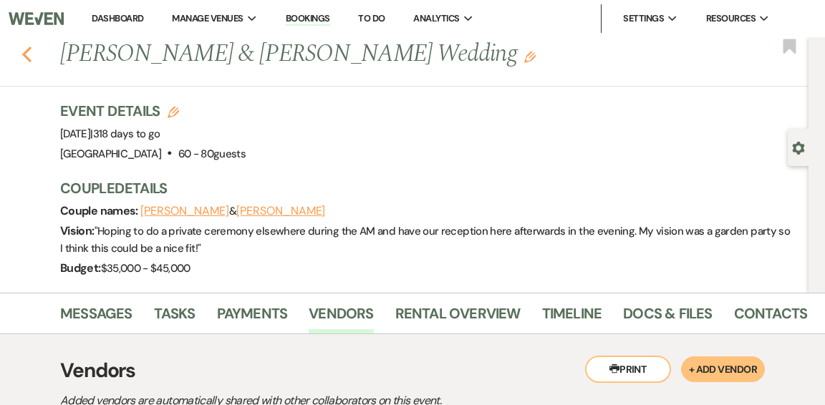
click at [27, 53] on icon "Previous" at bounding box center [26, 54] width 11 height 17
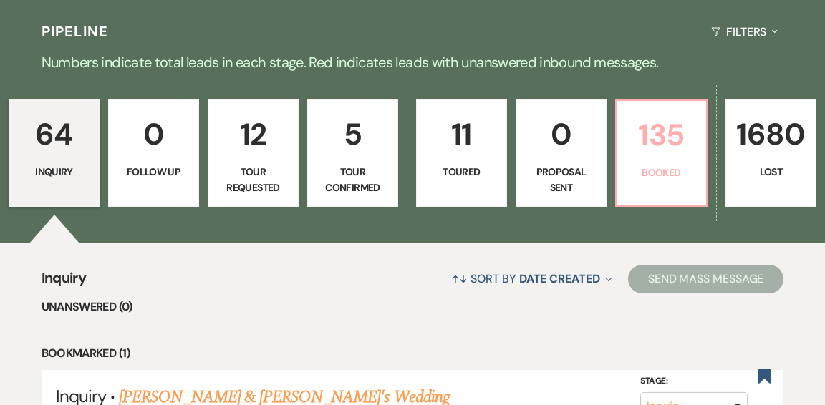
click at [647, 165] on p "Booked" at bounding box center [661, 173] width 72 height 16
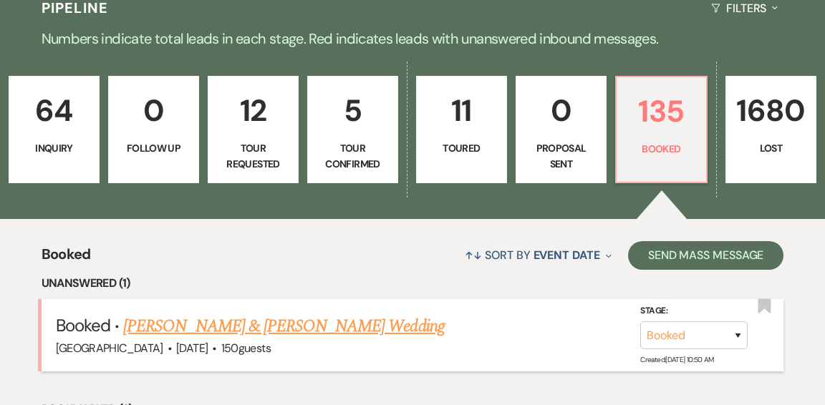
scroll to position [358, 0]
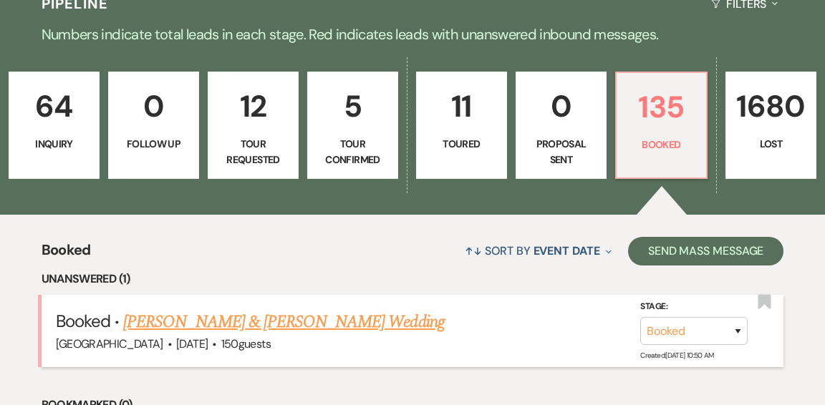
click at [319, 309] on link "[PERSON_NAME] & [PERSON_NAME] Wedding" at bounding box center [283, 322] width 321 height 26
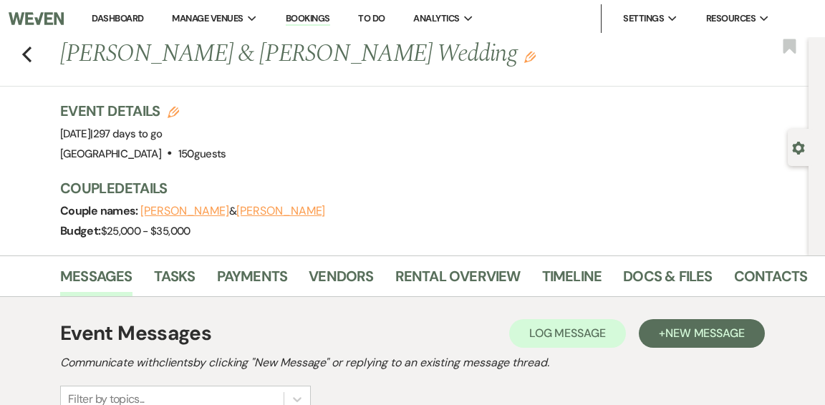
click at [110, 16] on link "Dashboard" at bounding box center [118, 18] width 52 height 12
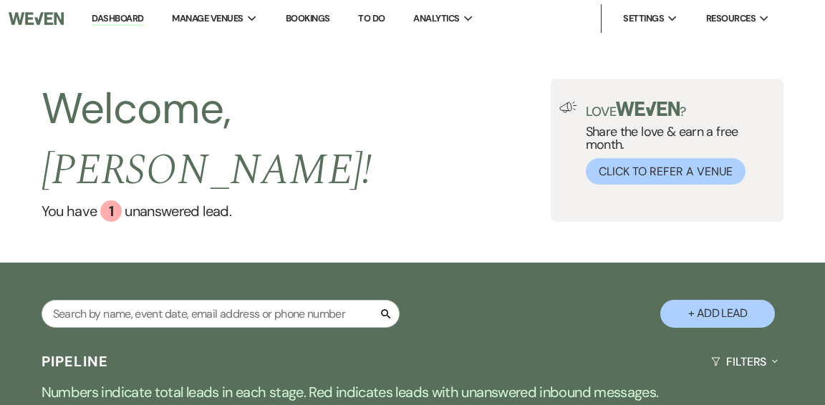
click at [120, 21] on link "Dashboard" at bounding box center [118, 19] width 52 height 14
click at [117, 16] on link "Dashboard" at bounding box center [118, 19] width 52 height 14
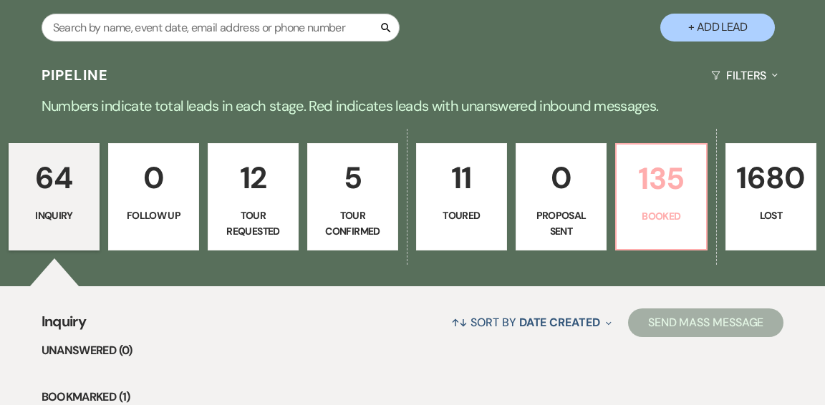
scroll to position [287, 0]
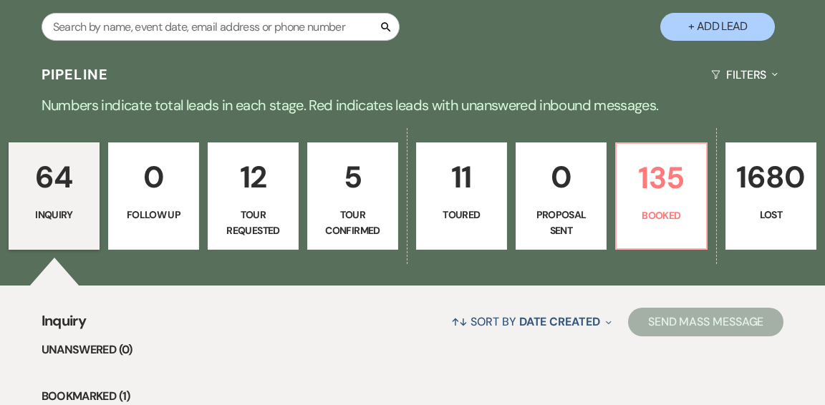
click at [577, 207] on p "Proposal Sent" at bounding box center [561, 223] width 72 height 32
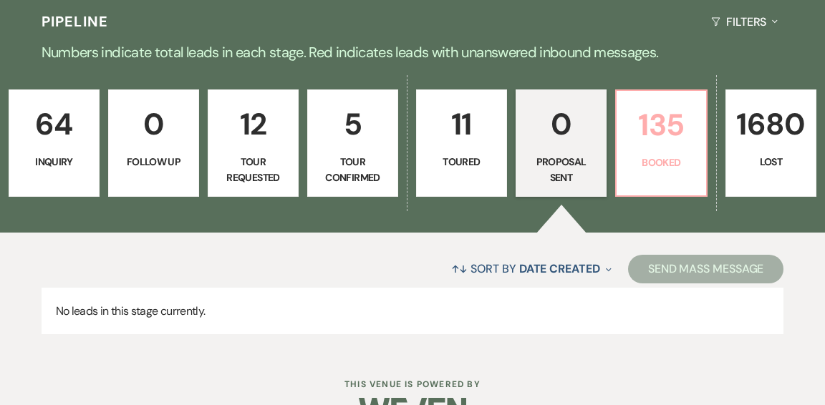
scroll to position [345, 0]
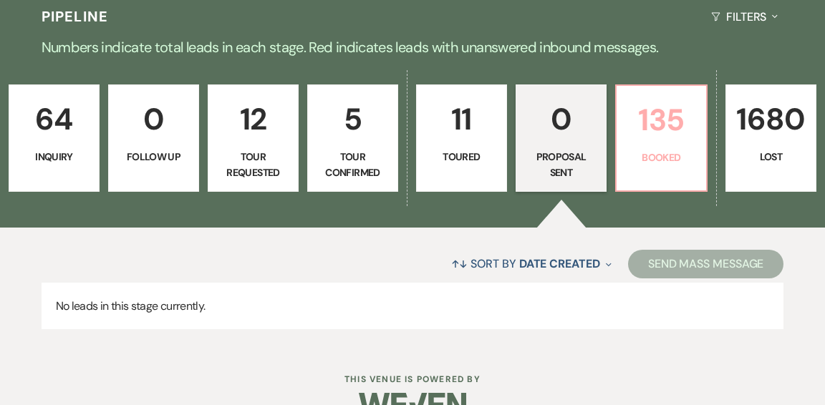
click at [650, 150] on p "Booked" at bounding box center [661, 158] width 72 height 16
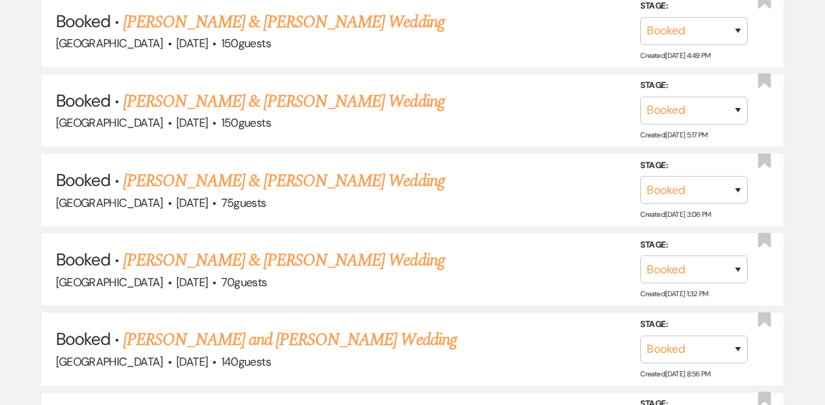
scroll to position [1234, 0]
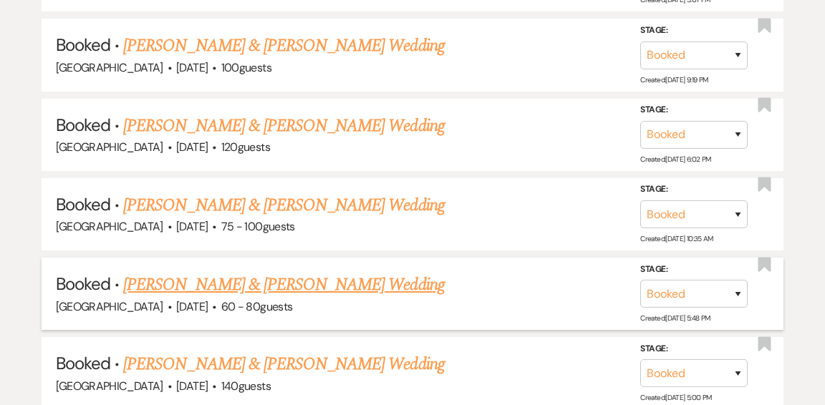
click at [345, 272] on link "[PERSON_NAME] & [PERSON_NAME] Wedding" at bounding box center [283, 285] width 321 height 26
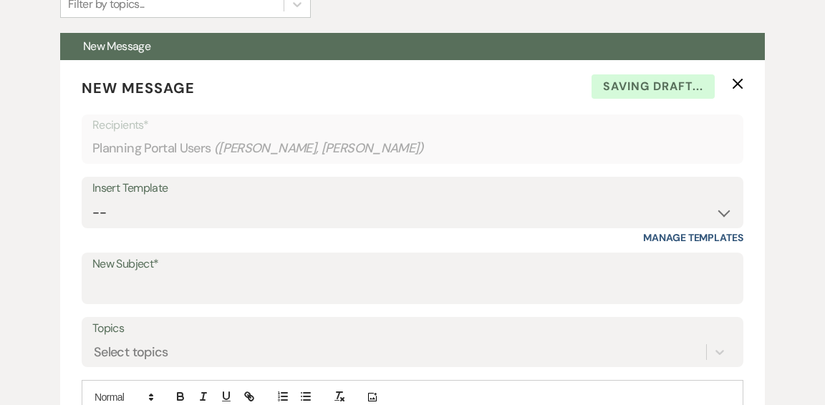
scroll to position [433, 0]
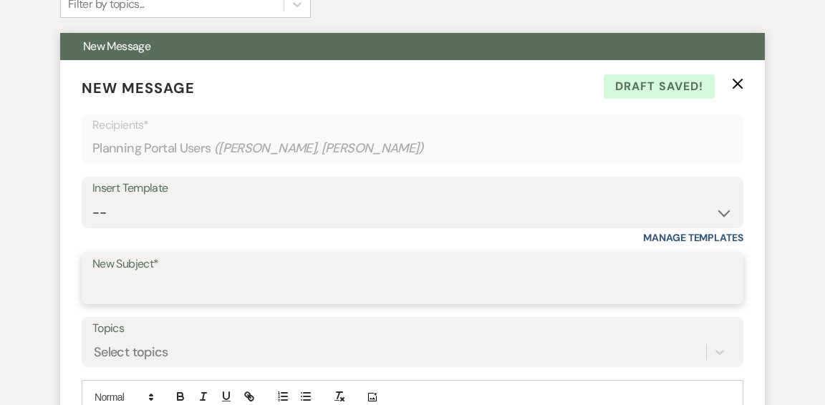
click at [446, 281] on input "New Subject*" at bounding box center [412, 289] width 640 height 28
type input "Congratulations!"
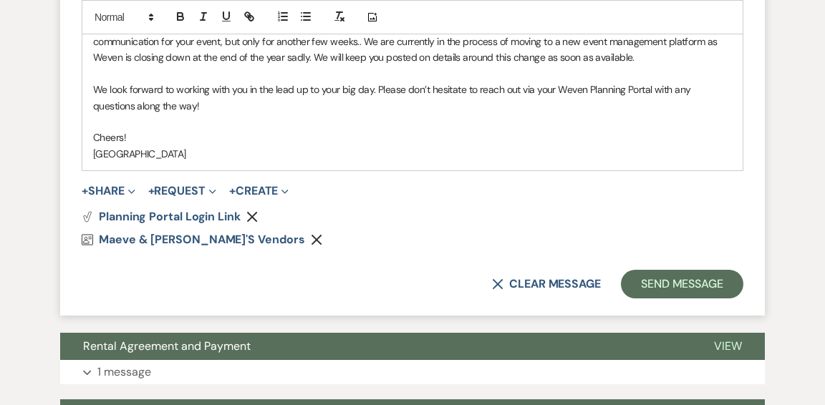
scroll to position [969, 0]
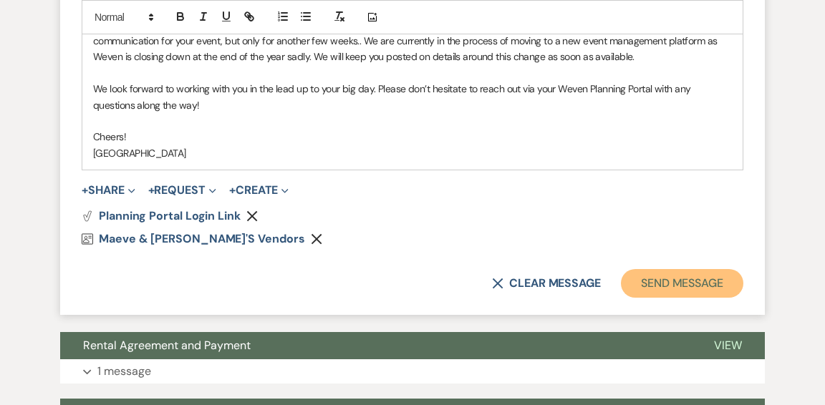
click at [696, 285] on button "Send Message" at bounding box center [682, 283] width 122 height 29
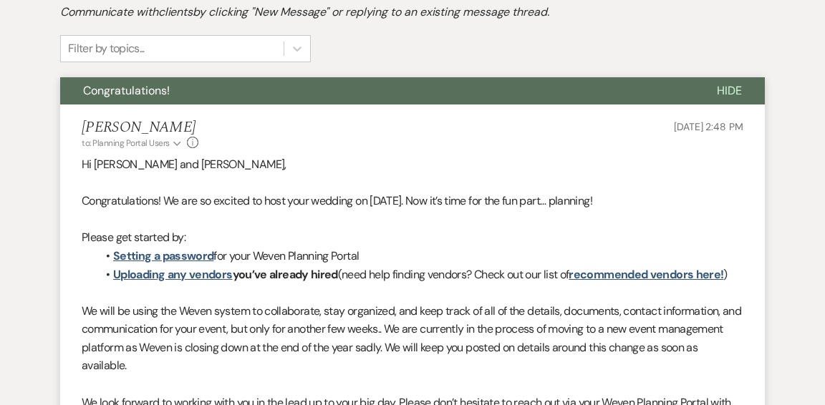
scroll to position [0, 0]
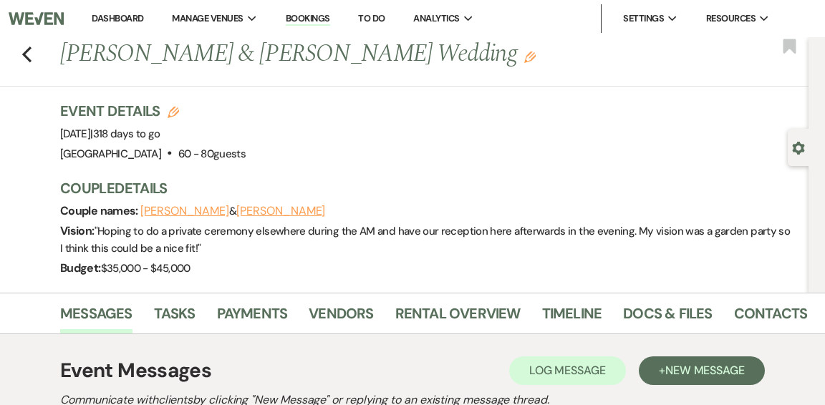
click at [119, 16] on link "Dashboard" at bounding box center [118, 18] width 52 height 12
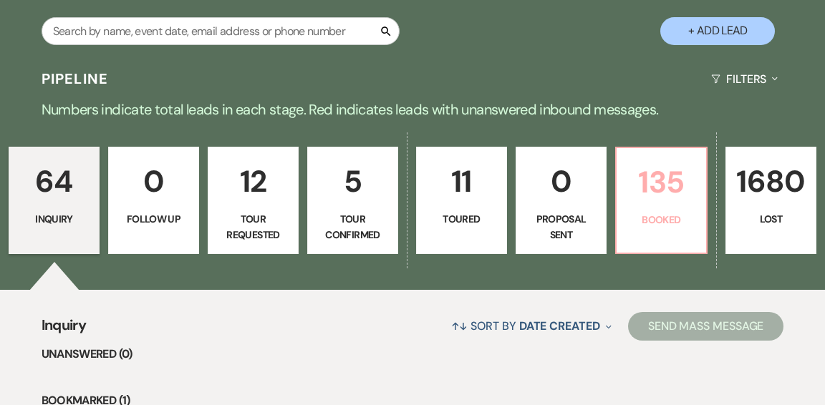
scroll to position [284, 0]
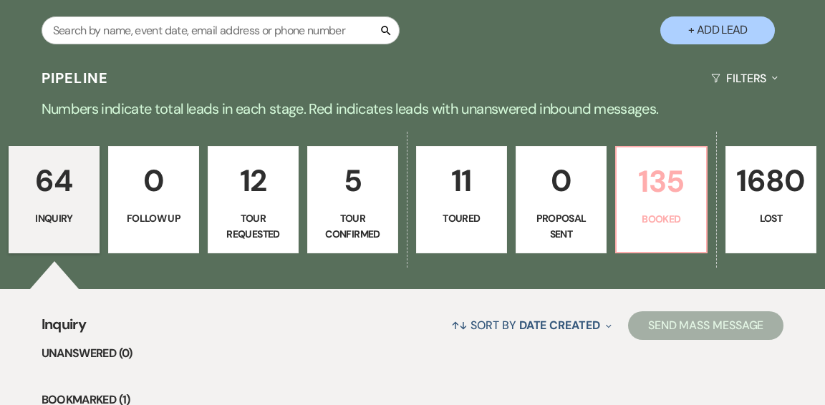
click at [660, 171] on p "135" at bounding box center [661, 182] width 72 height 48
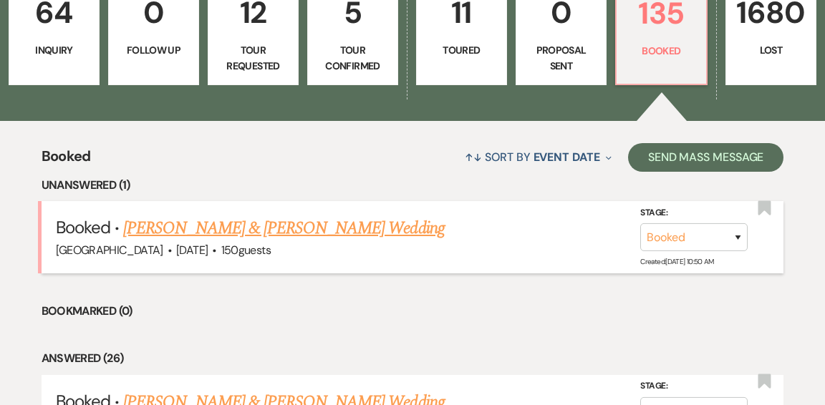
scroll to position [453, 0]
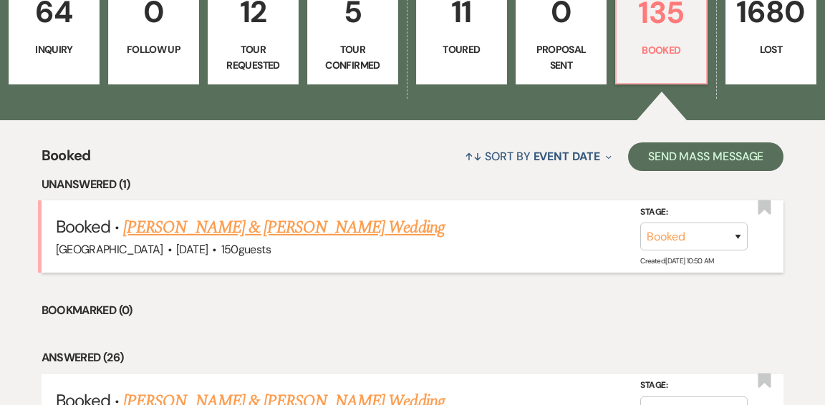
click at [360, 215] on link "[PERSON_NAME] & [PERSON_NAME] Wedding" at bounding box center [283, 228] width 321 height 26
